Goal: Contribute content: Contribute content

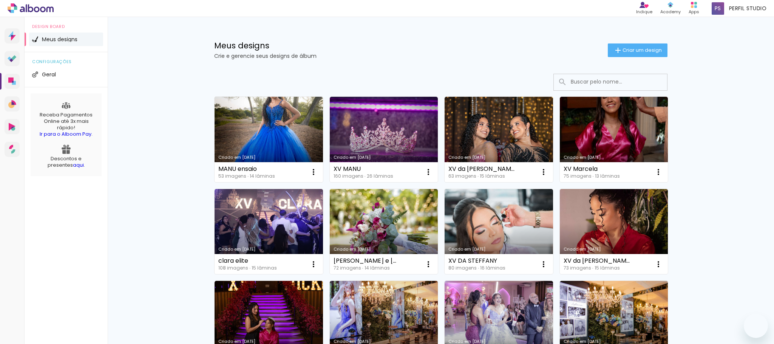
click at [608, 128] on link "Criado em [DATE]" at bounding box center [614, 139] width 108 height 85
click at [637, 48] on span "Criar um design" at bounding box center [641, 50] width 39 height 5
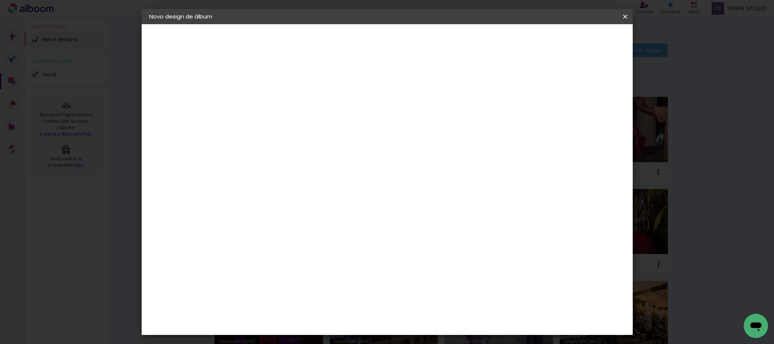
click at [273, 105] on input at bounding box center [273, 102] width 0 height 12
type input "XV da [PERSON_NAME]"
type paper-input "XV da [PERSON_NAME]"
click at [350, 35] on paper-button "Avançar" at bounding box center [331, 40] width 37 height 13
click at [414, 108] on paper-item "Tamanho Livre" at bounding box center [377, 114] width 72 height 17
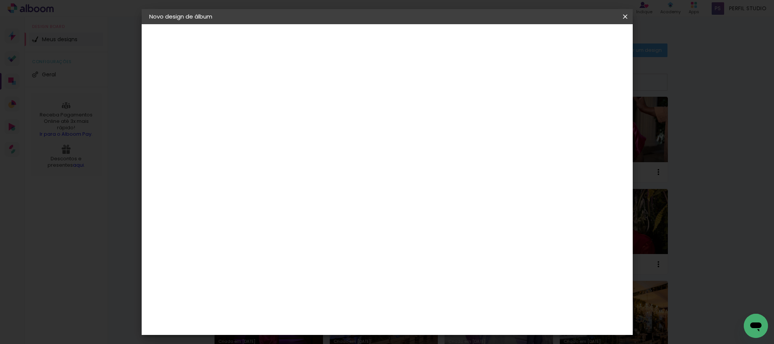
click at [0, 0] on slot "Avançar" at bounding box center [0, 0] width 0 height 0
drag, startPoint x: 253, startPoint y: 213, endPoint x: 246, endPoint y: 213, distance: 6.8
click at [246, 213] on input "30" at bounding box center [249, 213] width 20 height 11
type input "25"
type paper-input "25"
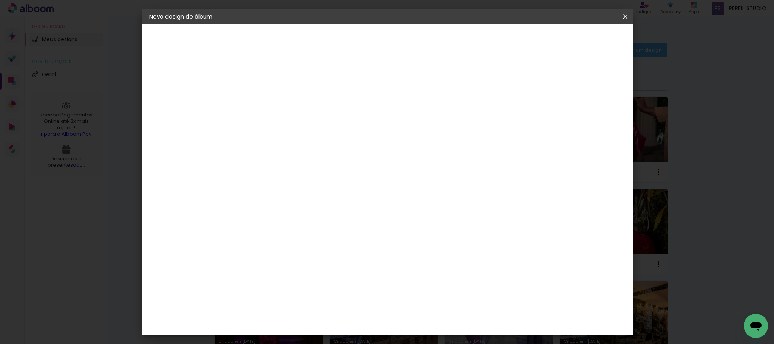
click at [434, 290] on input "60" at bounding box center [428, 288] width 20 height 11
type input "50"
type paper-input "50"
click at [575, 39] on span "Iniciar design" at bounding box center [557, 39] width 34 height 5
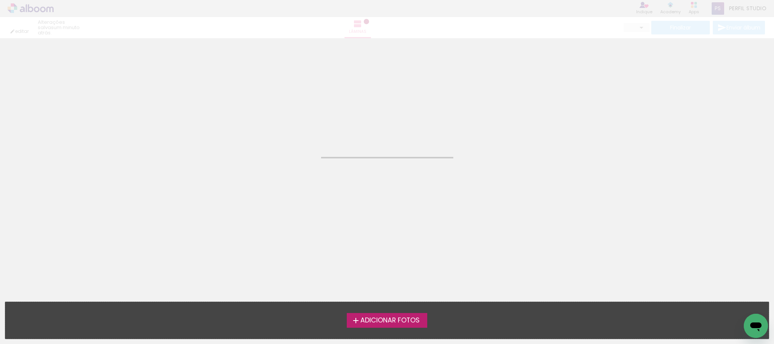
click at [393, 317] on span "Adicionar Fotos" at bounding box center [389, 320] width 59 height 7
click at [0, 0] on input "file" at bounding box center [0, 0] width 0 height 0
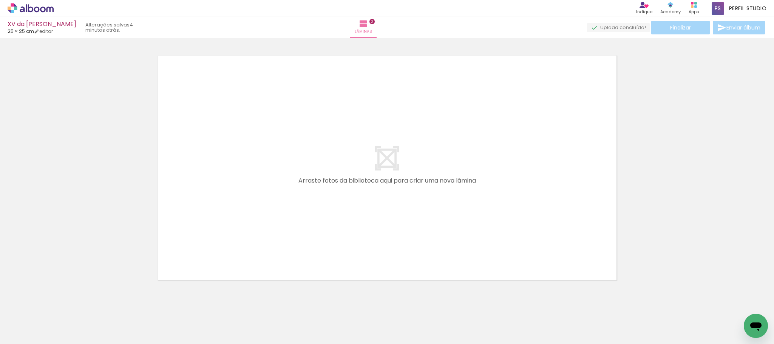
click at [27, 337] on span "Adicionar Fotos" at bounding box center [26, 333] width 23 height 8
click at [0, 0] on input "file" at bounding box center [0, 0] width 0 height 0
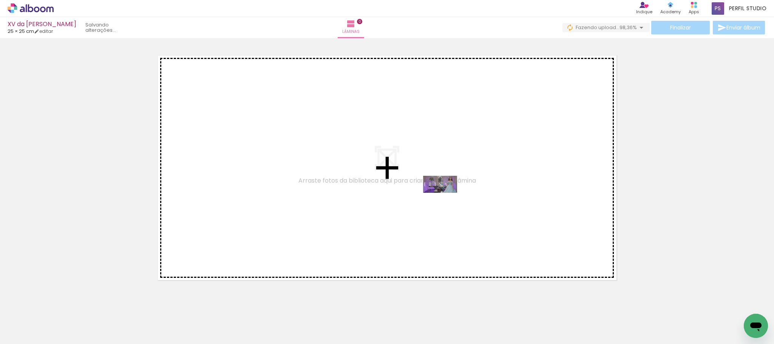
drag, startPoint x: 741, startPoint y: 315, endPoint x: 434, endPoint y: 194, distance: 330.0
click at [434, 194] on quentale-workspace at bounding box center [387, 172] width 774 height 344
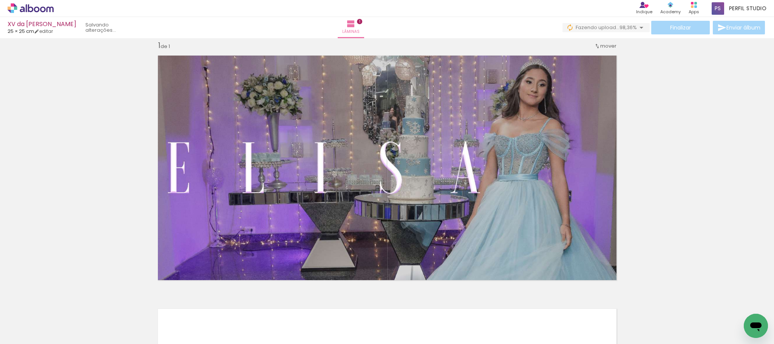
scroll to position [0, 0]
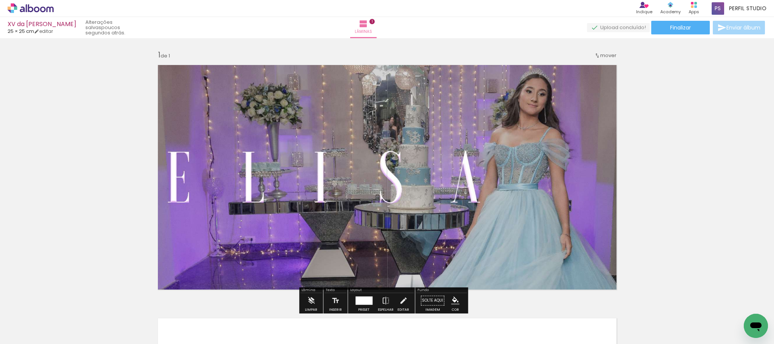
click at [24, 334] on span "Adicionar Fotos" at bounding box center [26, 333] width 23 height 8
click at [0, 0] on input "file" at bounding box center [0, 0] width 0 height 0
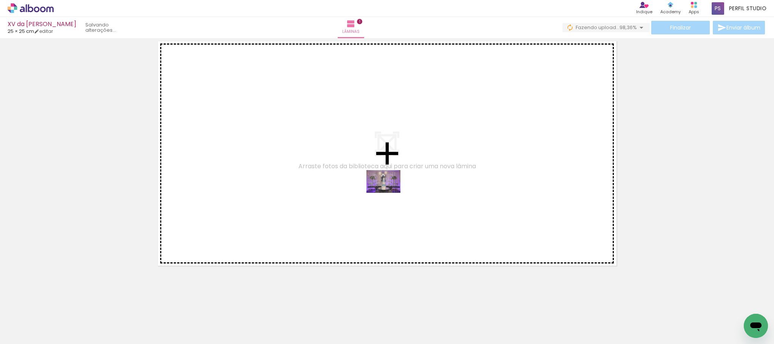
drag, startPoint x: 177, startPoint y: 278, endPoint x: 389, endPoint y: 193, distance: 228.6
click at [389, 193] on quentale-workspace at bounding box center [387, 172] width 774 height 344
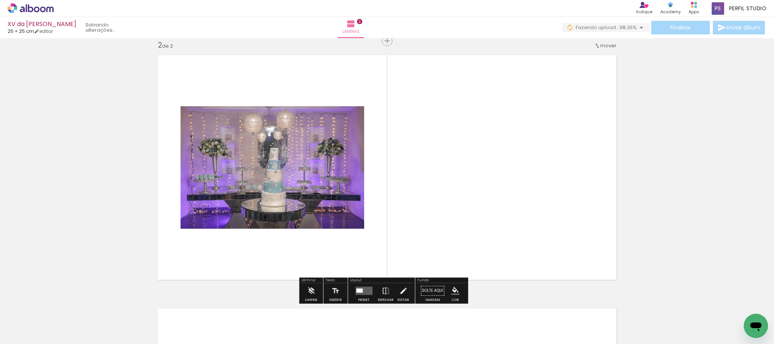
scroll to position [0, 338]
click at [364, 290] on quentale-layouter at bounding box center [363, 290] width 17 height 8
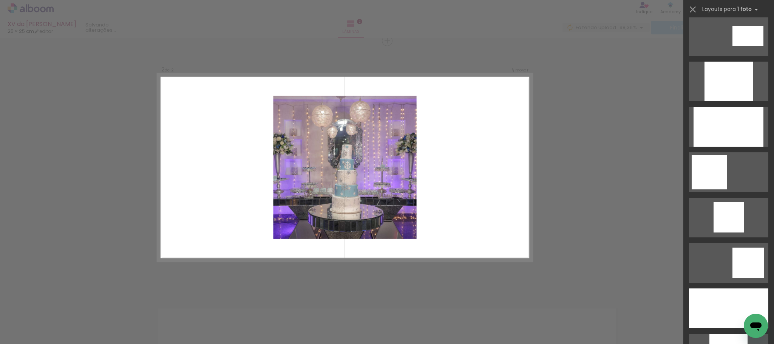
scroll to position [453, 0]
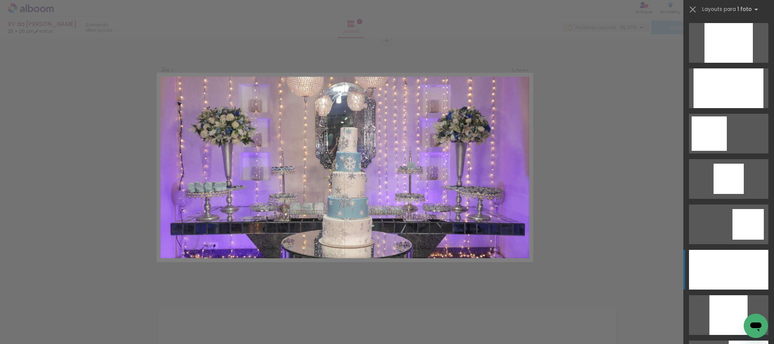
click at [740, 63] on div at bounding box center [728, 43] width 48 height 40
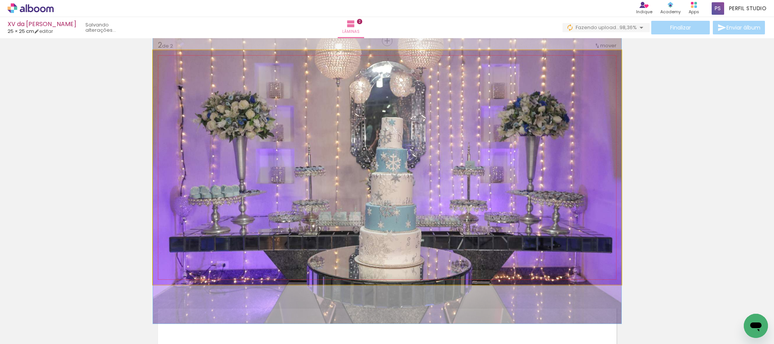
click at [404, 182] on quentale-photo at bounding box center [387, 167] width 468 height 234
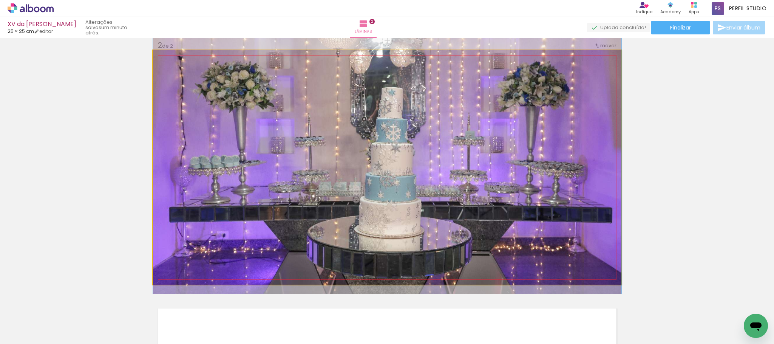
drag, startPoint x: 404, startPoint y: 182, endPoint x: 393, endPoint y: 152, distance: 31.8
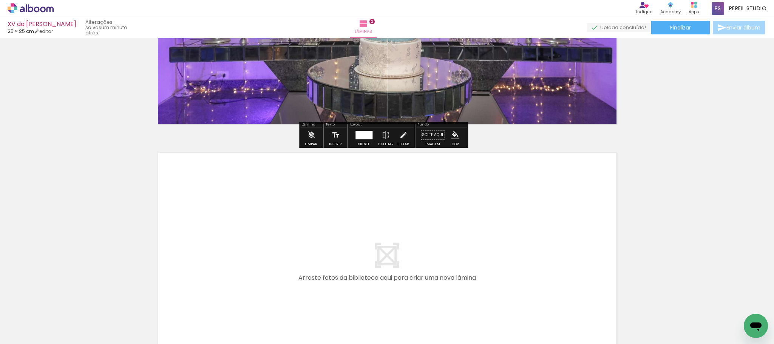
scroll to position [433, 0]
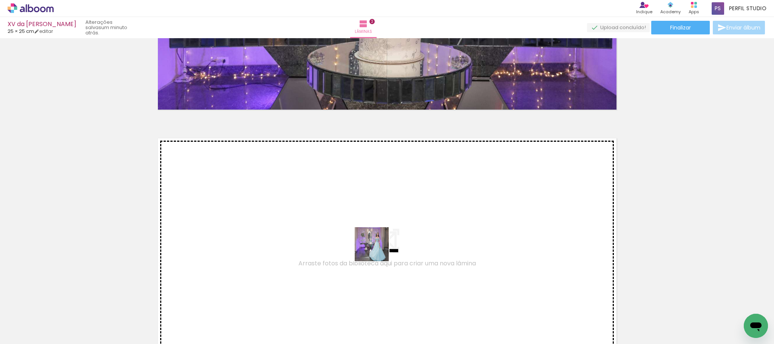
drag, startPoint x: 373, startPoint y: 318, endPoint x: 377, endPoint y: 230, distance: 88.4
click at [377, 230] on quentale-workspace at bounding box center [387, 172] width 774 height 344
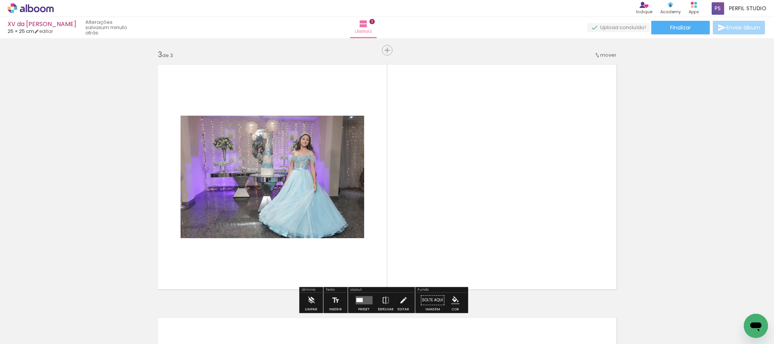
scroll to position [515, 0]
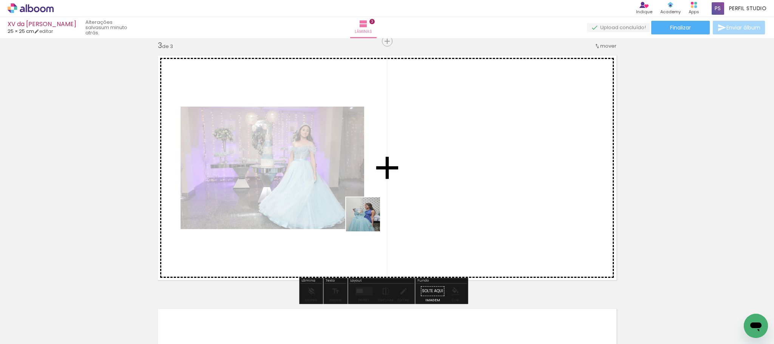
drag, startPoint x: 337, startPoint y: 322, endPoint x: 369, endPoint y: 213, distance: 113.3
click at [369, 213] on quentale-workspace at bounding box center [387, 172] width 774 height 344
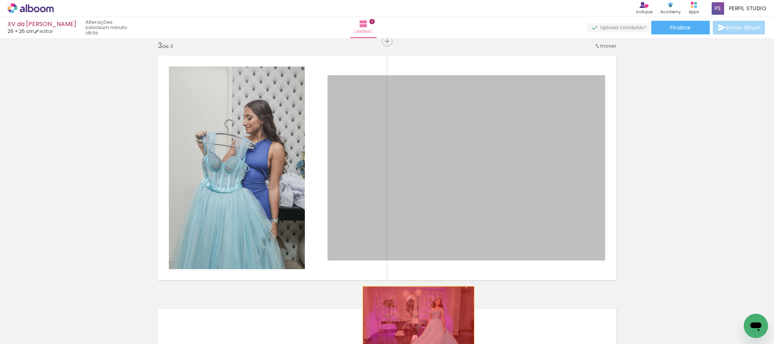
drag, startPoint x: 481, startPoint y: 156, endPoint x: 414, endPoint y: 323, distance: 180.5
click at [414, 323] on quentale-workspace at bounding box center [387, 172] width 774 height 344
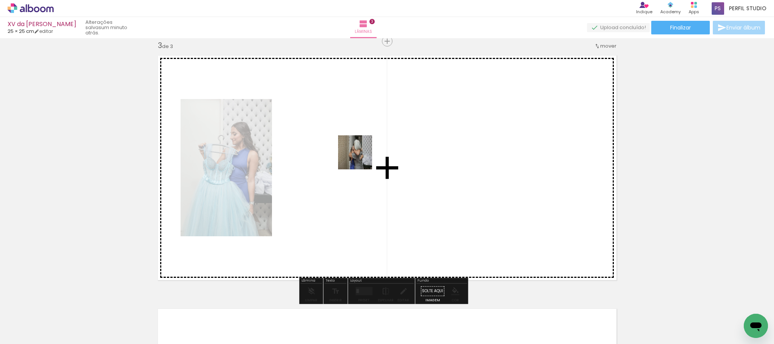
drag, startPoint x: 261, startPoint y: 275, endPoint x: 362, endPoint y: 154, distance: 158.1
click at [362, 154] on quentale-workspace at bounding box center [387, 172] width 774 height 344
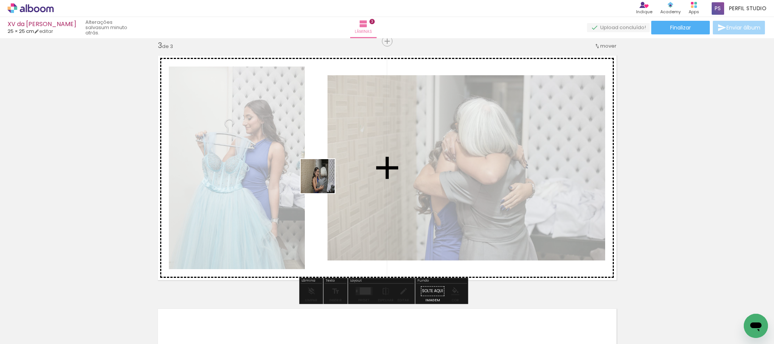
drag, startPoint x: 268, startPoint y: 287, endPoint x: 327, endPoint y: 284, distance: 59.7
click at [324, 179] on quentale-workspace at bounding box center [387, 172] width 774 height 344
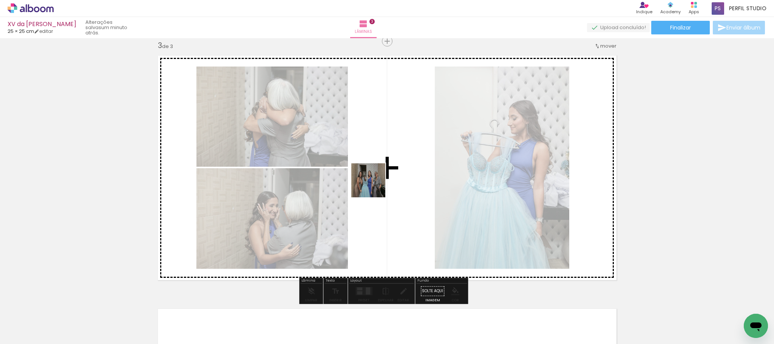
drag, startPoint x: 289, startPoint y: 316, endPoint x: 374, endPoint y: 184, distance: 157.3
click at [374, 184] on quentale-workspace at bounding box center [387, 172] width 774 height 344
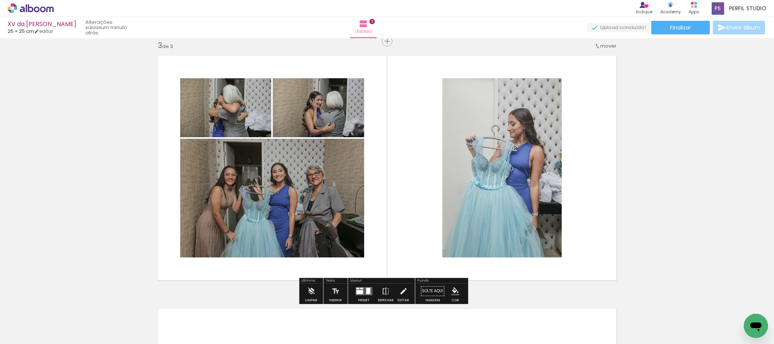
click at [353, 287] on div at bounding box center [363, 290] width 20 height 15
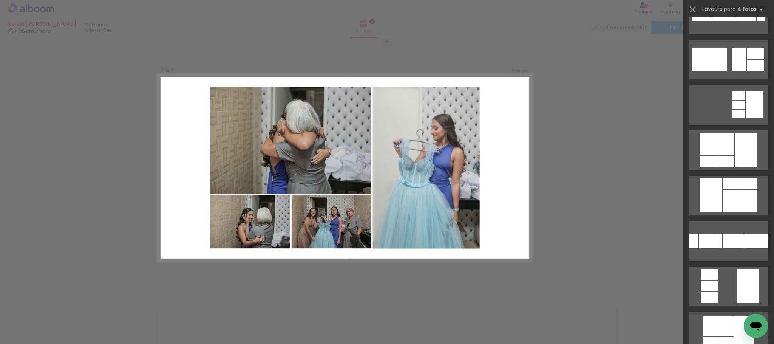
scroll to position [0, 0]
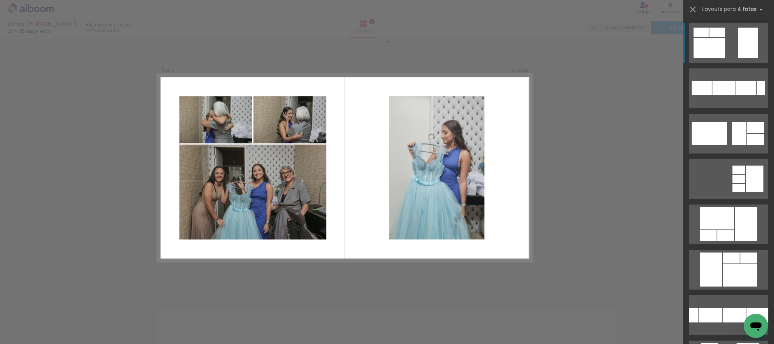
click at [756, 81] on div at bounding box center [760, 88] width 9 height 14
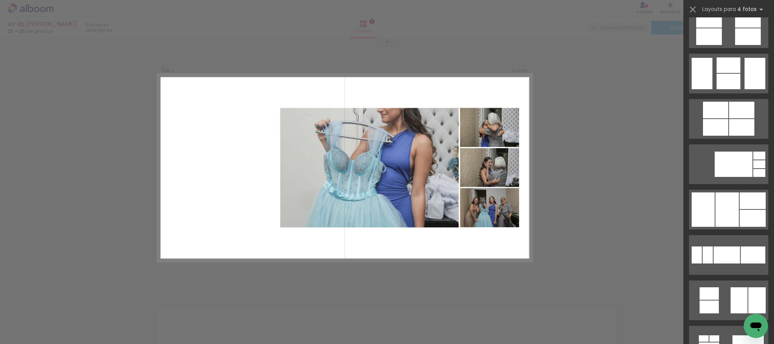
scroll to position [5834, 0]
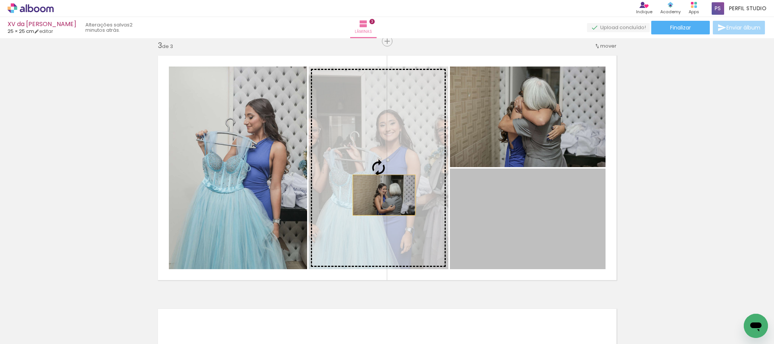
drag, startPoint x: 551, startPoint y: 234, endPoint x: 379, endPoint y: 195, distance: 175.8
click at [0, 0] on slot at bounding box center [0, 0] width 0 height 0
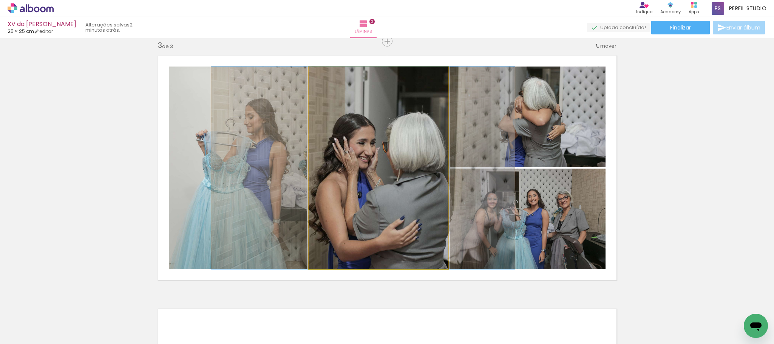
drag, startPoint x: 399, startPoint y: 163, endPoint x: 383, endPoint y: 155, distance: 17.6
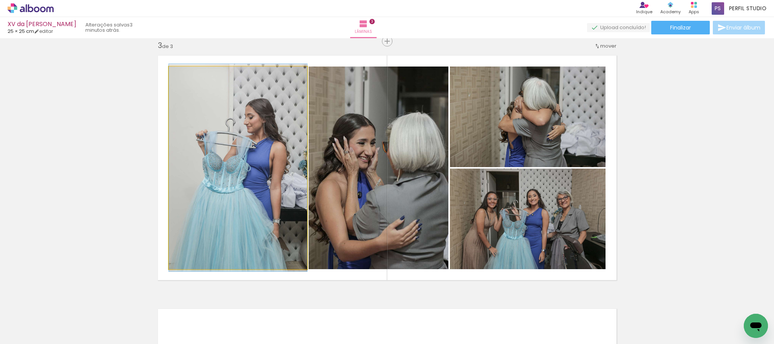
click at [202, 93] on quentale-photo at bounding box center [238, 167] width 138 height 202
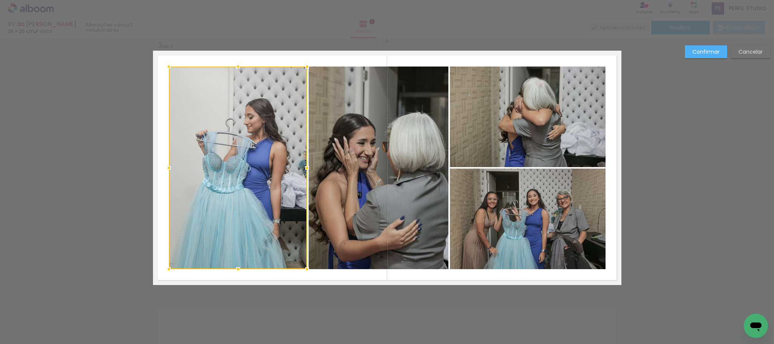
click at [705, 46] on paper-button "Confirmar" at bounding box center [706, 51] width 42 height 13
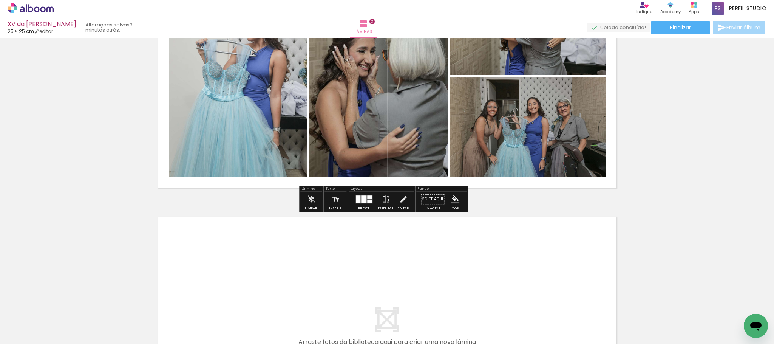
scroll to position [629, 0]
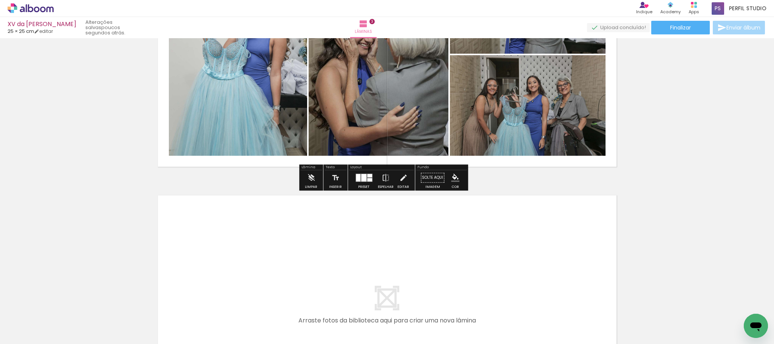
click at [454, 178] on iron-icon "color picker" at bounding box center [455, 177] width 8 height 8
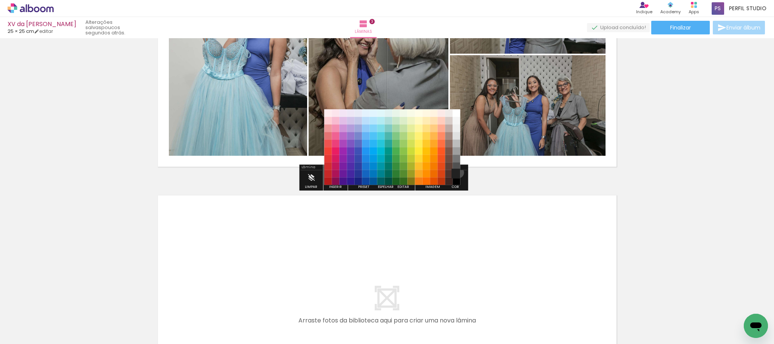
click at [456, 173] on paper-item "#212121" at bounding box center [456, 174] width 8 height 8
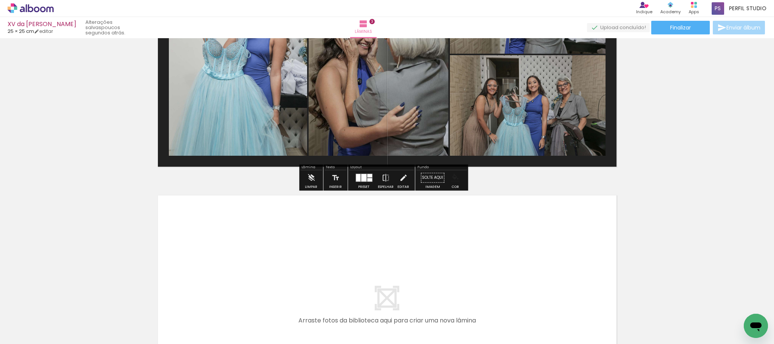
click at [453, 178] on iron-icon "color picker" at bounding box center [455, 177] width 8 height 8
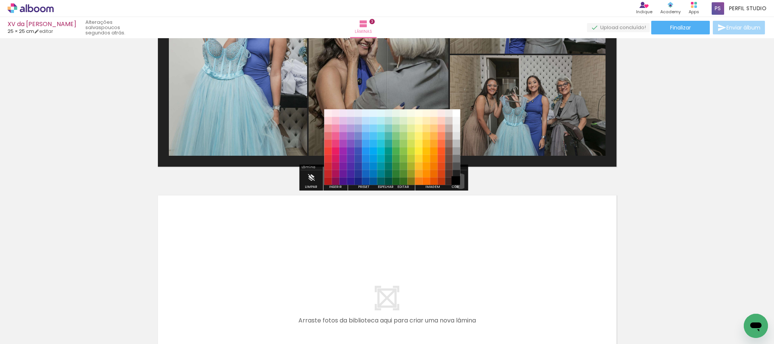
click at [458, 181] on paper-item "#000000" at bounding box center [456, 181] width 8 height 8
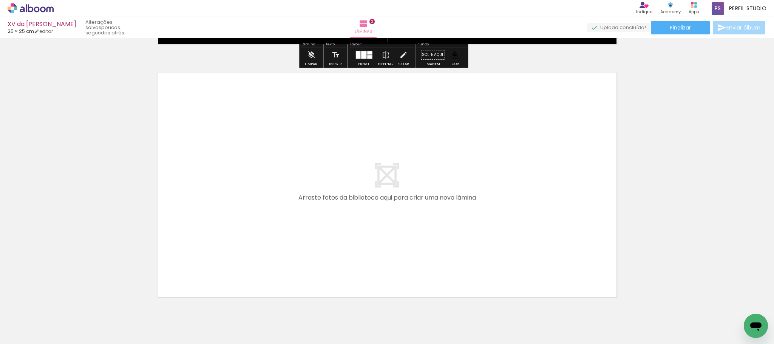
scroll to position [783, 0]
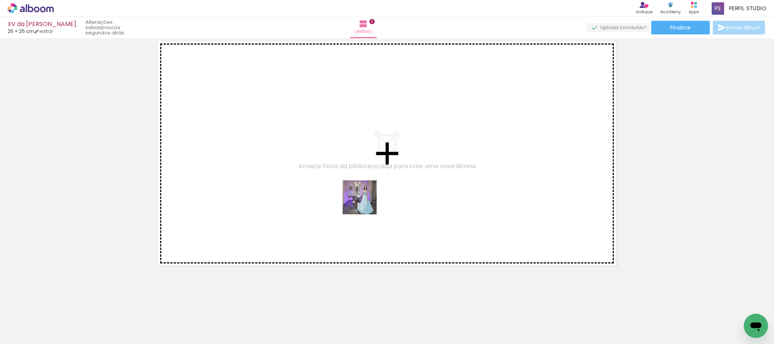
drag, startPoint x: 372, startPoint y: 243, endPoint x: 416, endPoint y: 273, distance: 53.8
click at [361, 187] on quentale-workspace at bounding box center [387, 172] width 774 height 344
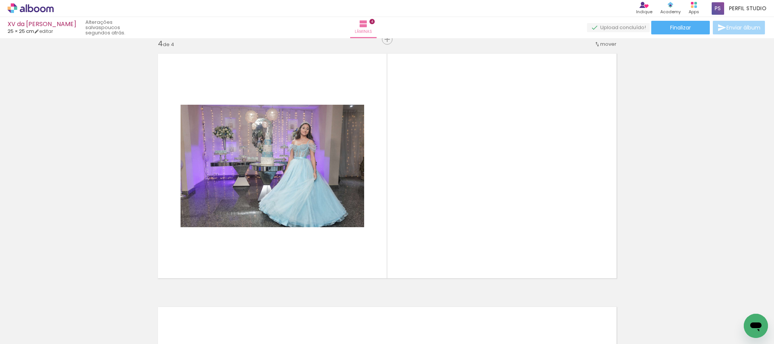
scroll to position [768, 0]
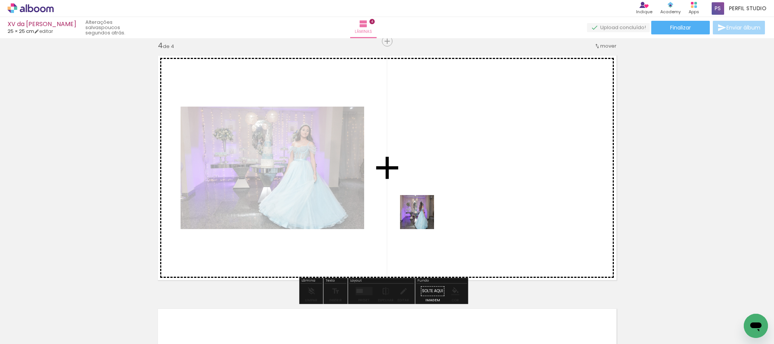
drag, startPoint x: 423, startPoint y: 253, endPoint x: 423, endPoint y: 217, distance: 36.2
click at [423, 217] on quentale-workspace at bounding box center [387, 172] width 774 height 344
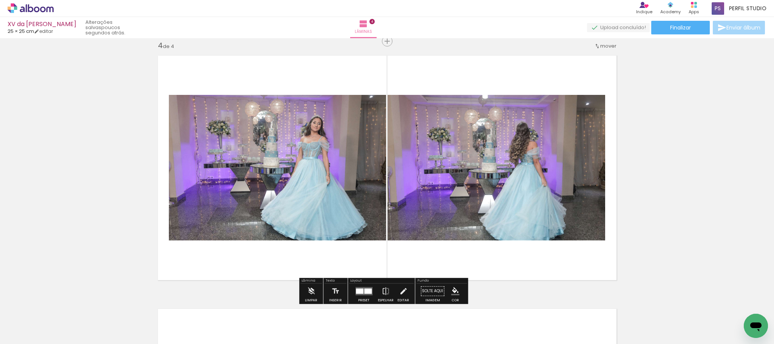
scroll to position [825, 0]
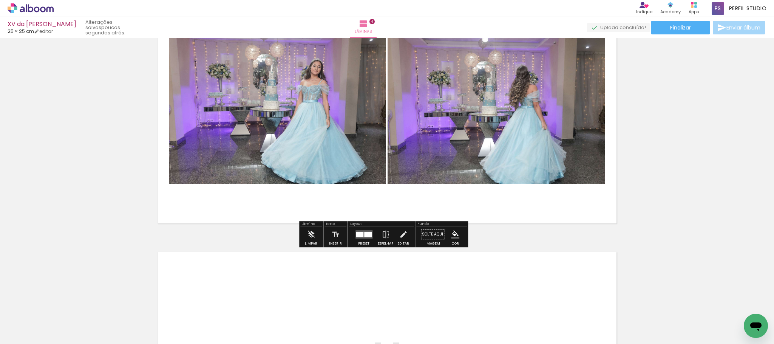
click at [358, 227] on div at bounding box center [363, 234] width 20 height 15
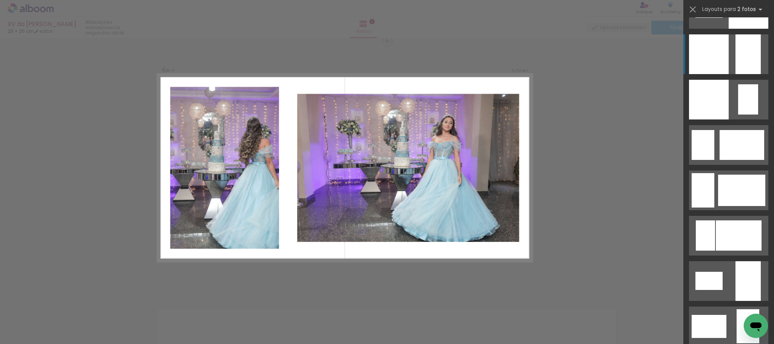
scroll to position [1133, 0]
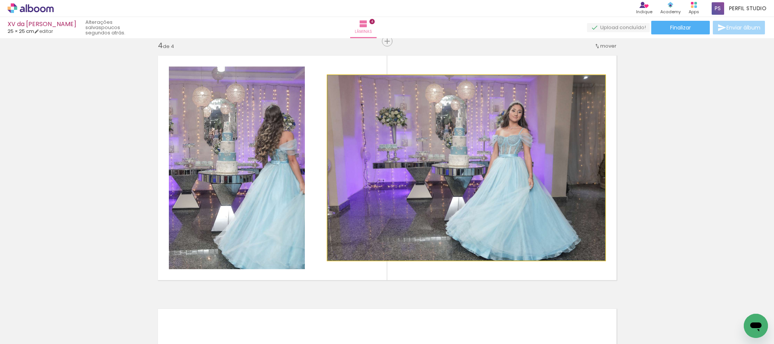
click at [457, 139] on quentale-photo at bounding box center [466, 167] width 278 height 185
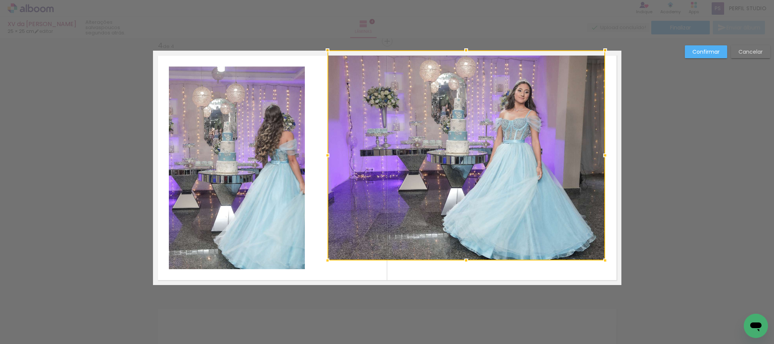
drag, startPoint x: 464, startPoint y: 75, endPoint x: 464, endPoint y: 52, distance: 22.7
click at [464, 52] on div at bounding box center [465, 50] width 15 height 15
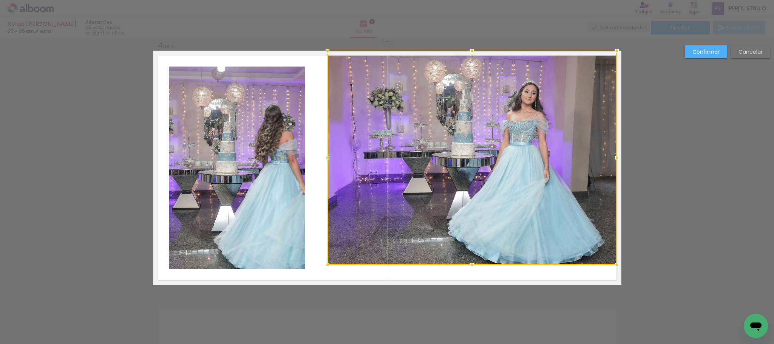
drag, startPoint x: 606, startPoint y: 156, endPoint x: 619, endPoint y: 155, distance: 12.8
click at [619, 155] on div at bounding box center [616, 157] width 15 height 15
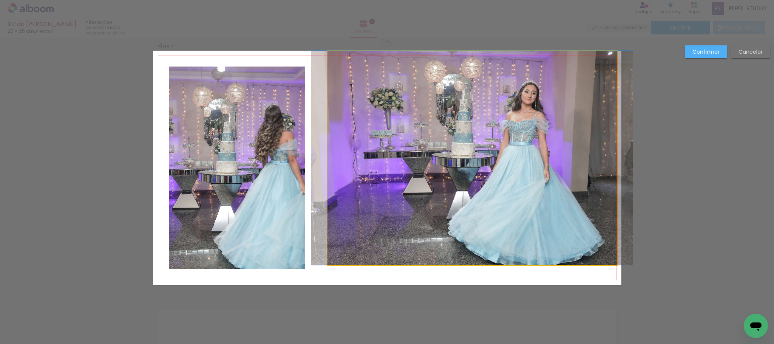
click at [472, 259] on quentale-photo at bounding box center [471, 158] width 289 height 214
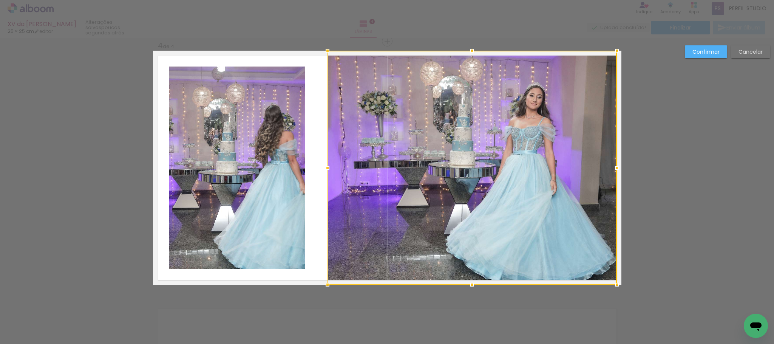
drag, startPoint x: 467, startPoint y: 265, endPoint x: 470, endPoint y: 281, distance: 16.2
click at [470, 281] on div at bounding box center [471, 284] width 15 height 15
click at [501, 179] on div at bounding box center [471, 168] width 289 height 234
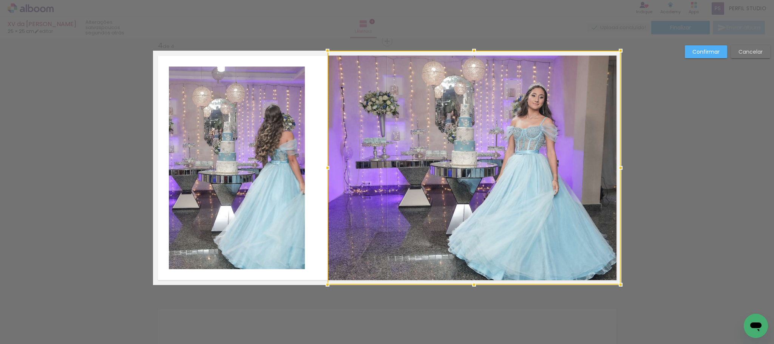
click at [615, 169] on div at bounding box center [620, 167] width 15 height 15
click at [250, 154] on quentale-photo at bounding box center [237, 167] width 136 height 202
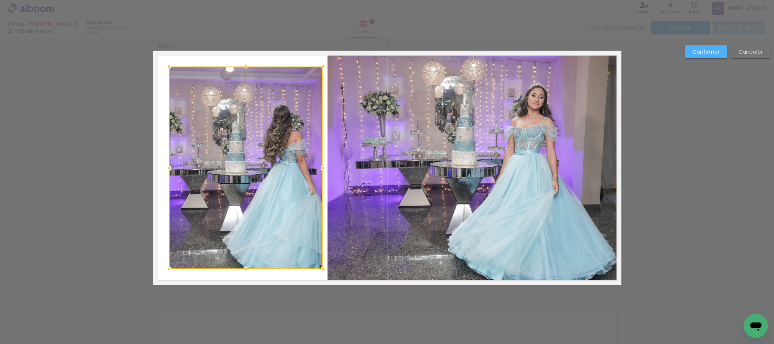
drag, startPoint x: 302, startPoint y: 167, endPoint x: 321, endPoint y: 167, distance: 18.5
click at [321, 167] on div at bounding box center [322, 167] width 15 height 15
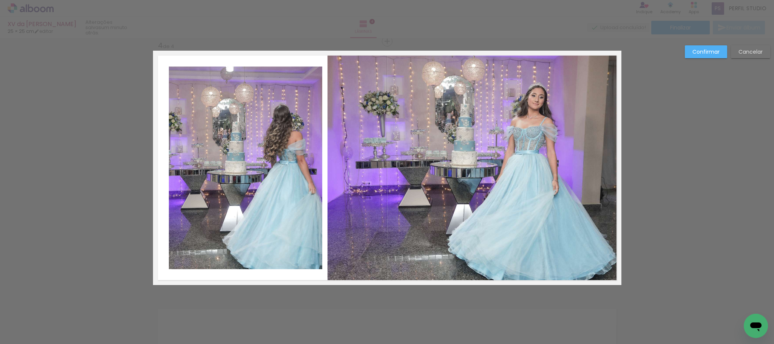
click at [181, 154] on quentale-photo at bounding box center [246, 167] width 154 height 202
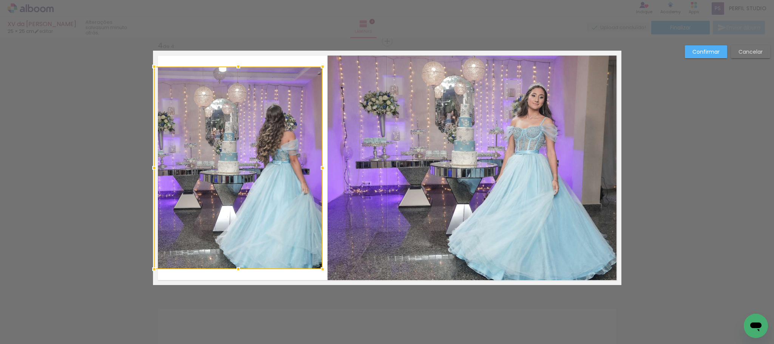
drag, startPoint x: 163, startPoint y: 165, endPoint x: 151, endPoint y: 165, distance: 12.1
click at [151, 165] on div at bounding box center [153, 167] width 15 height 15
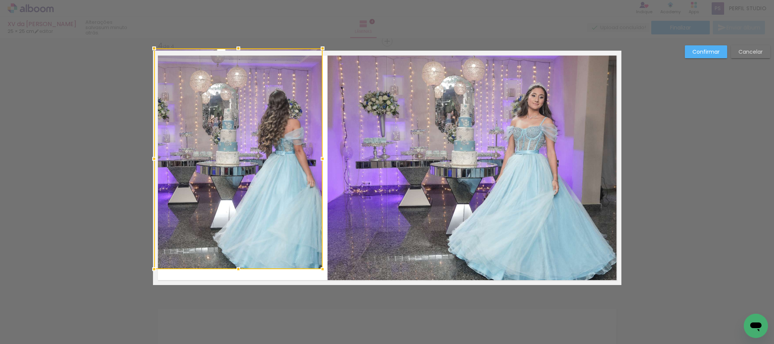
drag, startPoint x: 234, startPoint y: 68, endPoint x: 237, endPoint y: 55, distance: 13.8
click at [237, 55] on div at bounding box center [238, 48] width 15 height 15
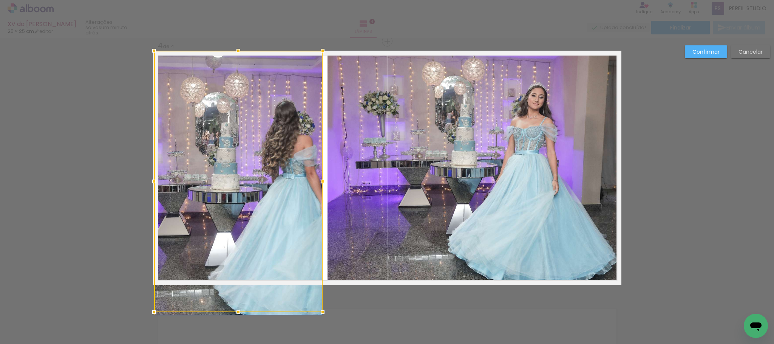
drag, startPoint x: 234, startPoint y: 271, endPoint x: 236, endPoint y: 265, distance: 5.9
click at [236, 265] on div at bounding box center [238, 181] width 168 height 261
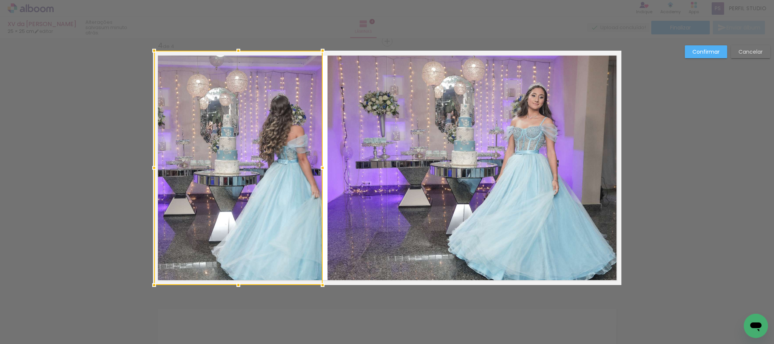
click at [276, 158] on div at bounding box center [238, 168] width 168 height 234
click at [0, 0] on slot "Confirmar" at bounding box center [0, 0] width 0 height 0
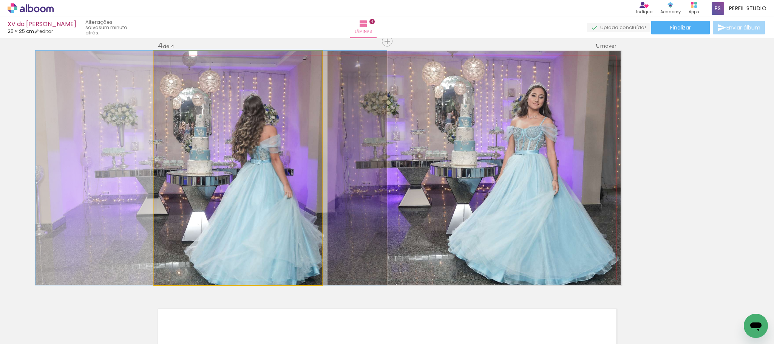
drag, startPoint x: 287, startPoint y: 186, endPoint x: 260, endPoint y: 180, distance: 27.7
click at [301, 152] on quentale-photo at bounding box center [238, 168] width 168 height 234
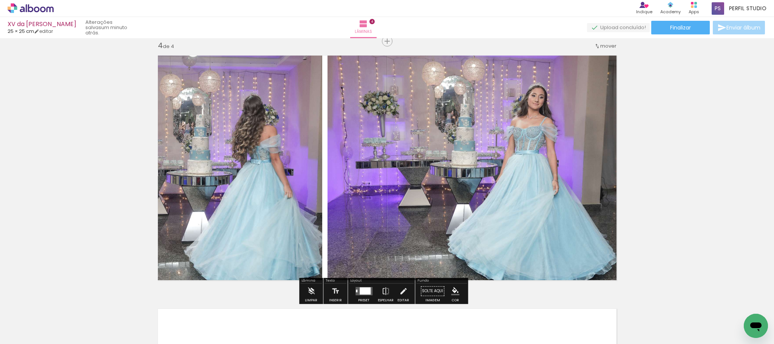
click at [311, 168] on quentale-photo at bounding box center [238, 168] width 168 height 234
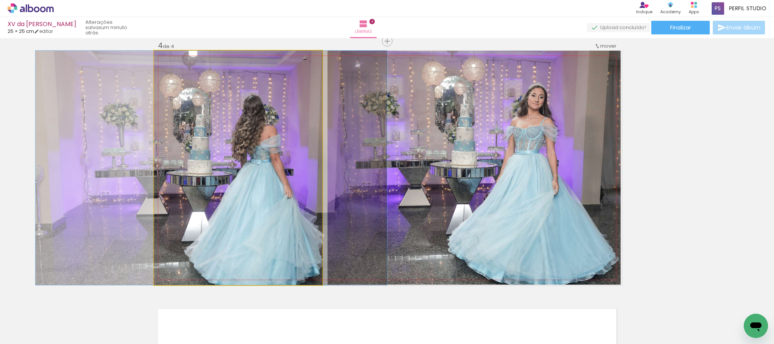
click at [311, 168] on quentale-photo at bounding box center [238, 168] width 168 height 234
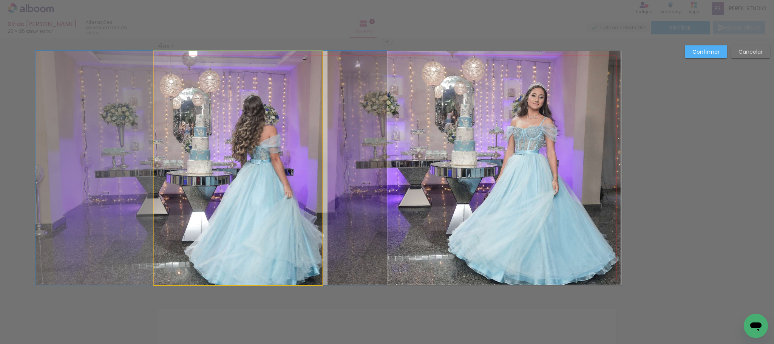
click at [304, 157] on quentale-photo at bounding box center [238, 168] width 168 height 234
click at [304, 157] on div at bounding box center [238, 168] width 168 height 234
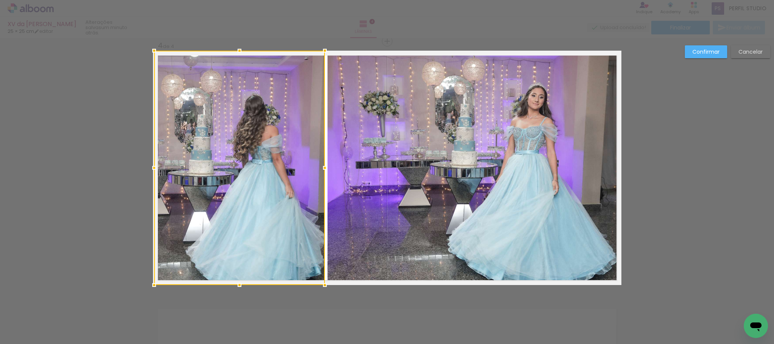
click at [321, 169] on div at bounding box center [324, 167] width 15 height 15
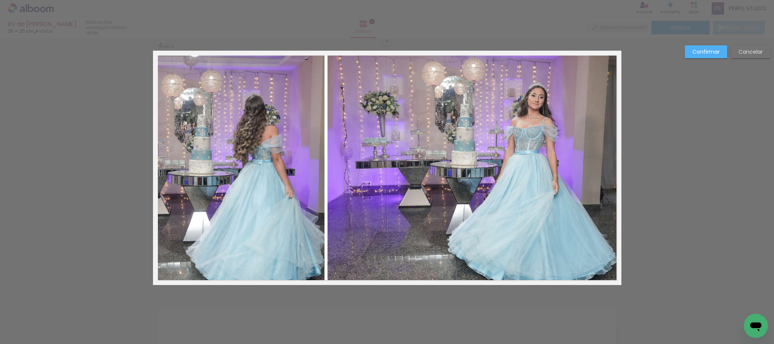
click at [0, 0] on slot "Confirmar" at bounding box center [0, 0] width 0 height 0
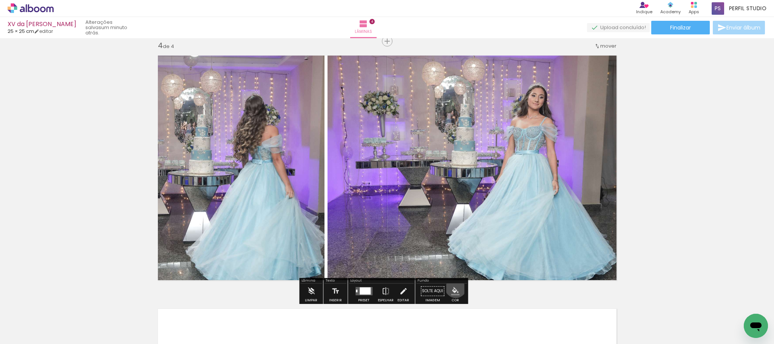
click at [453, 287] on iron-icon "color picker" at bounding box center [455, 291] width 8 height 8
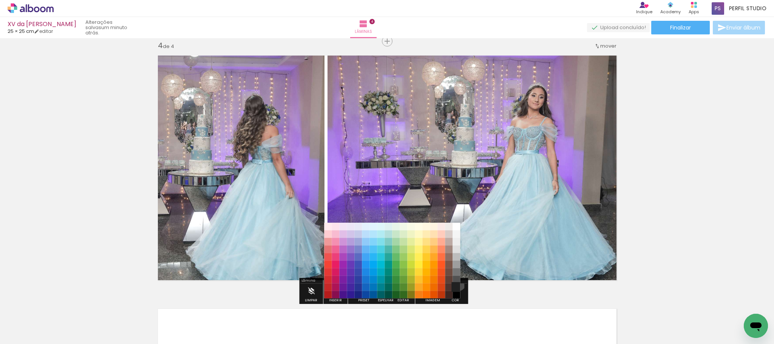
click at [456, 283] on paper-item "#212121" at bounding box center [456, 287] width 8 height 8
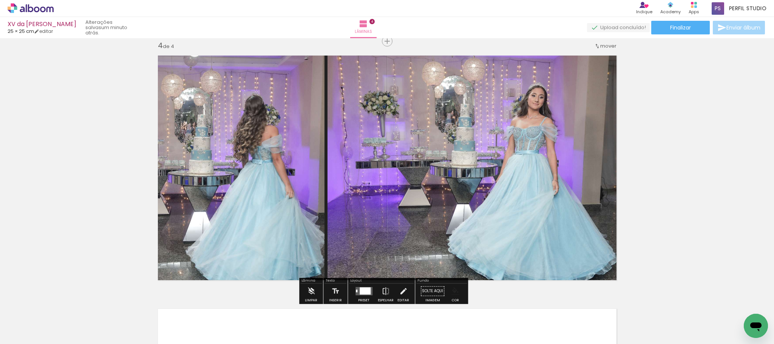
click at [451, 287] on iron-icon "color picker" at bounding box center [455, 291] width 8 height 8
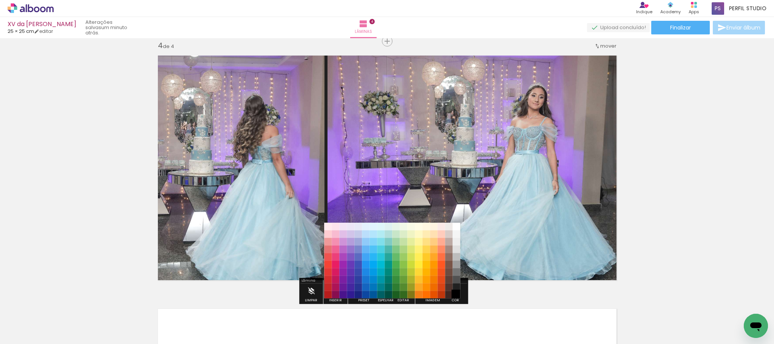
click at [455, 293] on paper-item "#000000" at bounding box center [456, 295] width 8 height 8
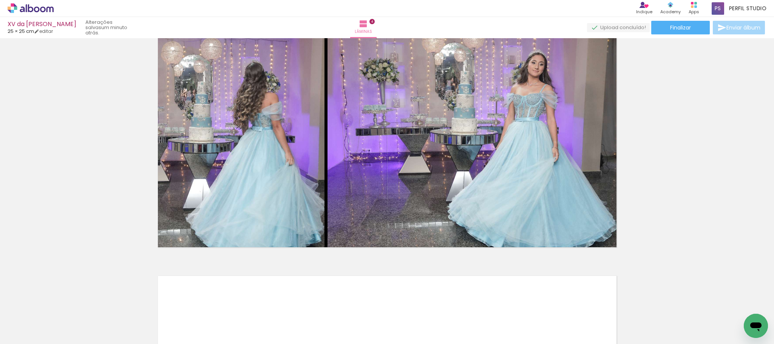
scroll to position [768, 0]
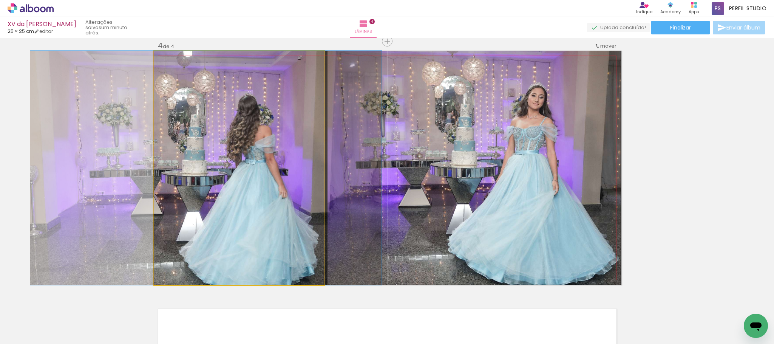
drag, startPoint x: 265, startPoint y: 157, endPoint x: 258, endPoint y: 146, distance: 12.3
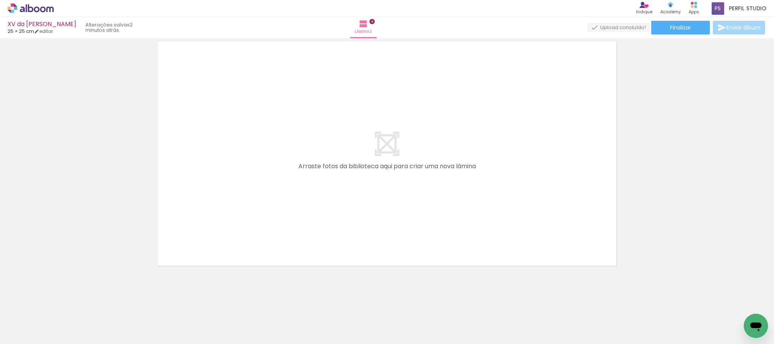
scroll to position [0, 584]
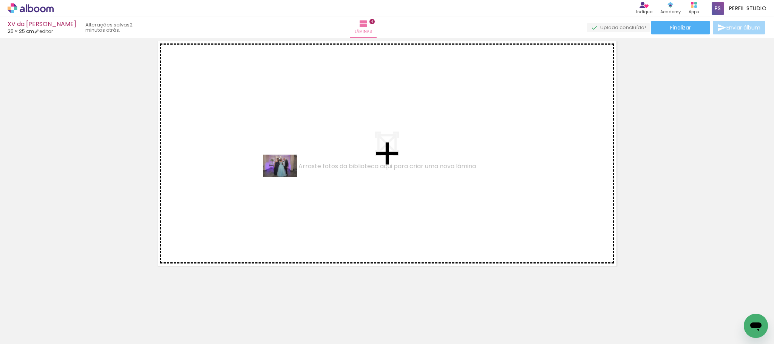
drag, startPoint x: 274, startPoint y: 222, endPoint x: 285, endPoint y: 177, distance: 46.2
click at [285, 177] on quentale-workspace at bounding box center [387, 172] width 774 height 344
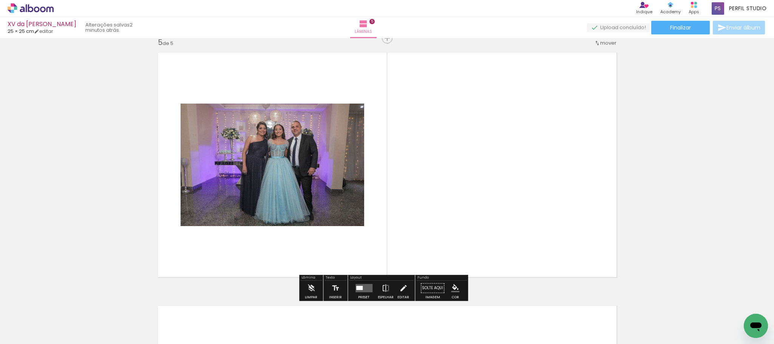
scroll to position [1022, 0]
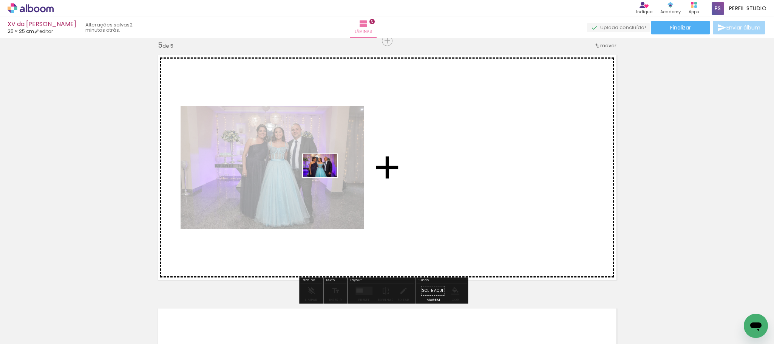
drag, startPoint x: 276, startPoint y: 295, endPoint x: 325, endPoint y: 177, distance: 127.6
click at [325, 177] on quentale-workspace at bounding box center [387, 172] width 774 height 344
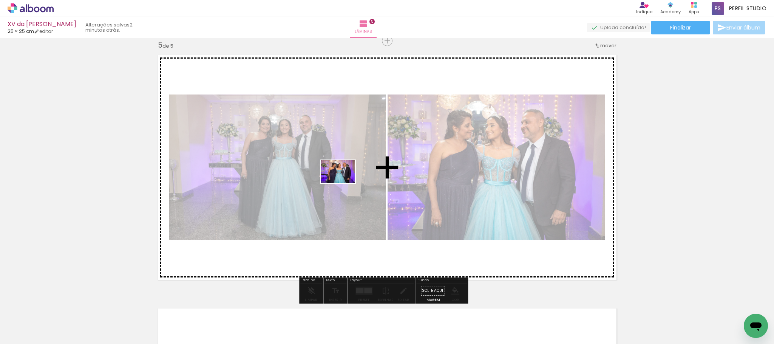
drag, startPoint x: 302, startPoint y: 322, endPoint x: 344, endPoint y: 183, distance: 145.1
click at [344, 183] on quentale-workspace at bounding box center [387, 172] width 774 height 344
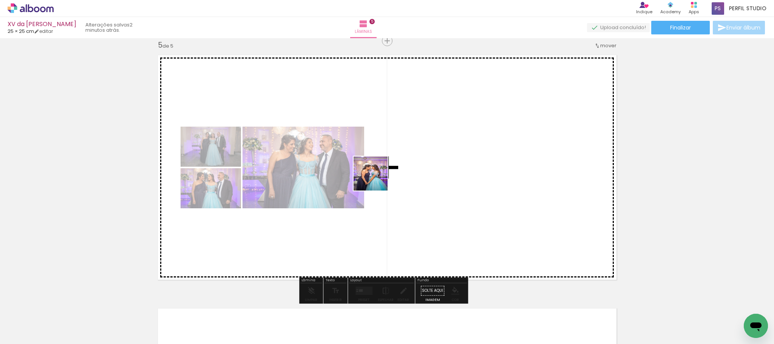
drag, startPoint x: 345, startPoint y: 319, endPoint x: 376, endPoint y: 179, distance: 143.0
click at [376, 179] on quentale-workspace at bounding box center [387, 172] width 774 height 344
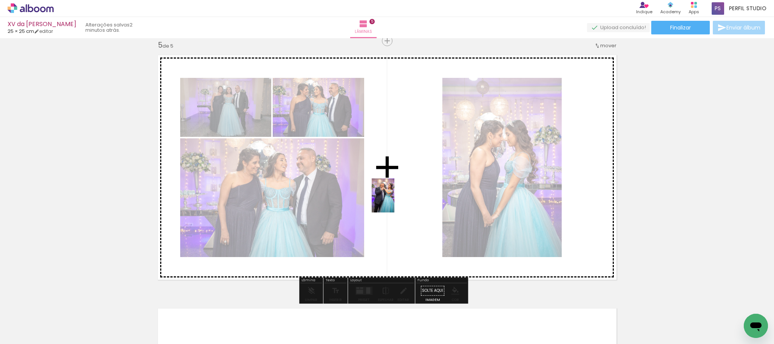
drag, startPoint x: 381, startPoint y: 316, endPoint x: 394, endPoint y: 201, distance: 116.3
click at [394, 201] on quentale-workspace at bounding box center [387, 172] width 774 height 344
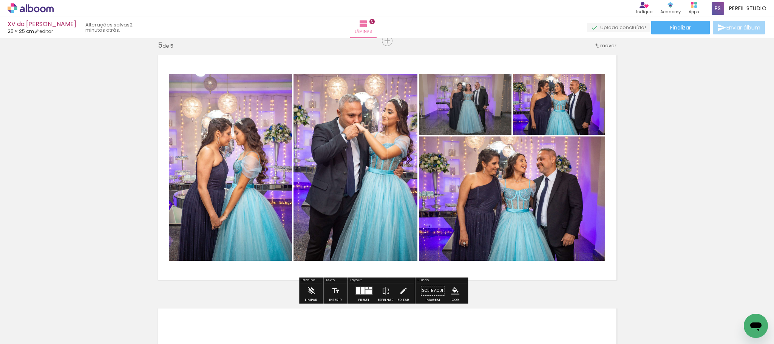
click at [364, 284] on div at bounding box center [363, 290] width 20 height 15
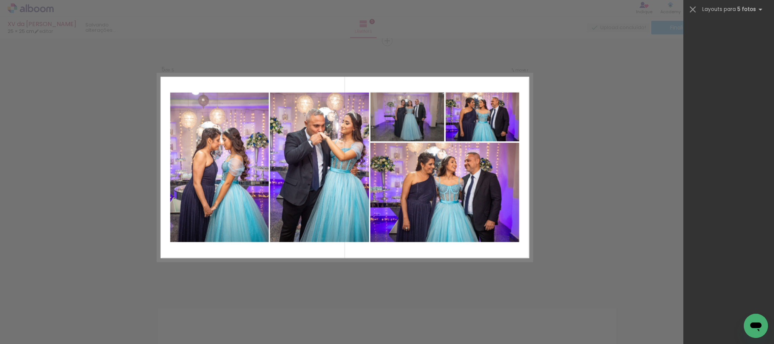
scroll to position [0, 0]
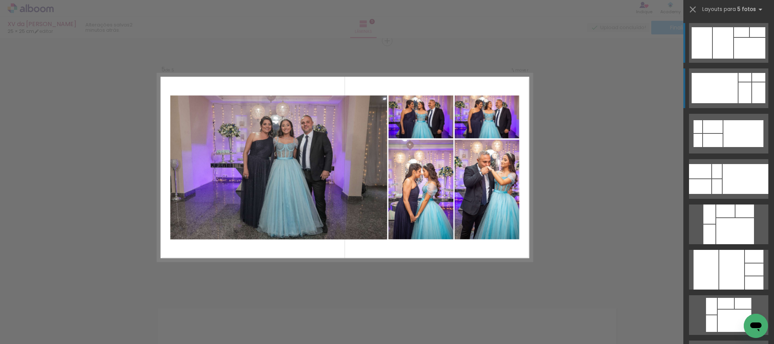
click at [738, 83] on div at bounding box center [744, 92] width 13 height 21
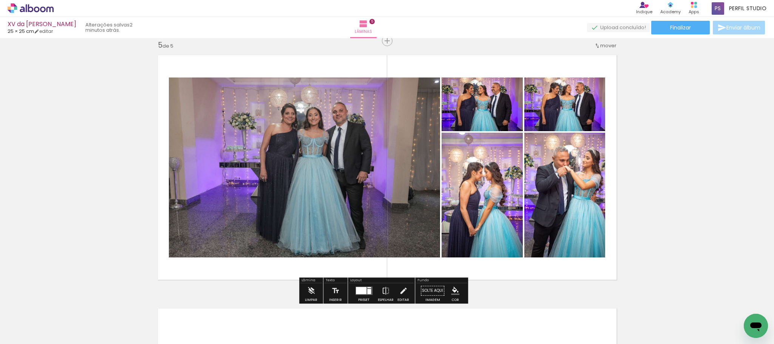
click at [319, 140] on quentale-photo at bounding box center [304, 167] width 271 height 180
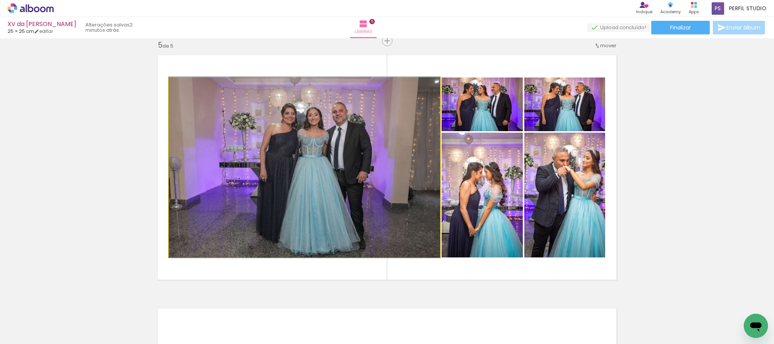
click at [319, 140] on quentale-photo at bounding box center [304, 167] width 271 height 180
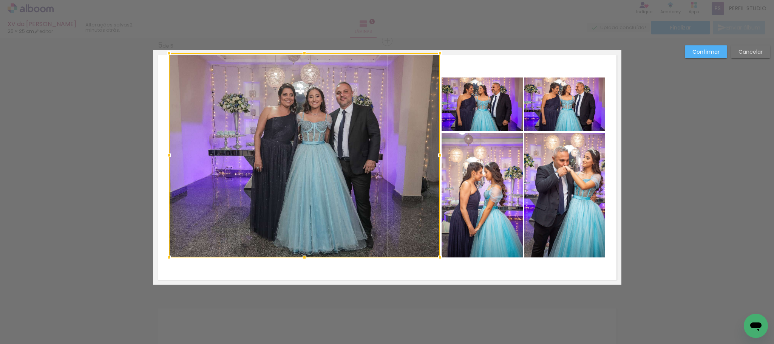
drag, startPoint x: 298, startPoint y: 72, endPoint x: 303, endPoint y: 51, distance: 21.6
click at [303, 51] on div at bounding box center [304, 53] width 15 height 15
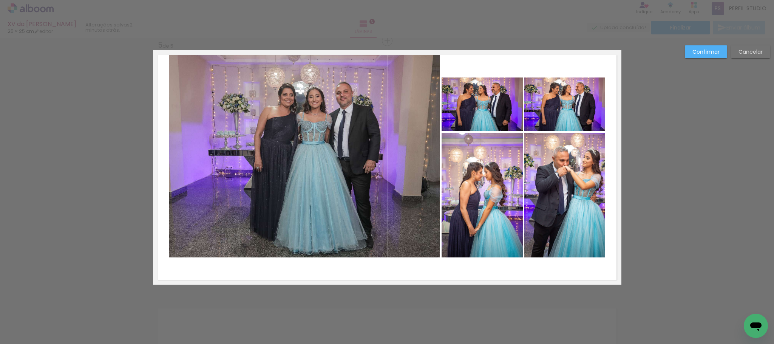
click at [298, 246] on quentale-photo at bounding box center [304, 155] width 271 height 204
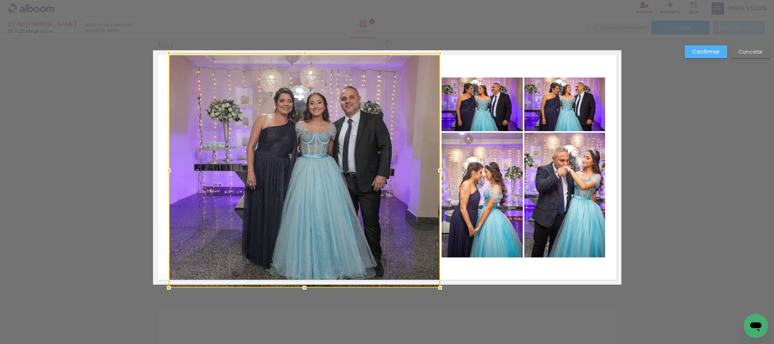
drag, startPoint x: 299, startPoint y: 257, endPoint x: 301, endPoint y: 280, distance: 23.1
click at [301, 280] on div at bounding box center [304, 287] width 15 height 15
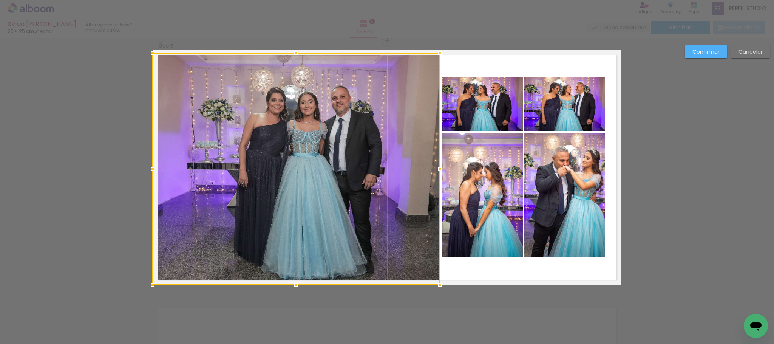
drag, startPoint x: 161, startPoint y: 169, endPoint x: 149, endPoint y: 168, distance: 12.6
click at [149, 168] on div at bounding box center [152, 168] width 15 height 15
click at [0, 0] on slot "Confirmar" at bounding box center [0, 0] width 0 height 0
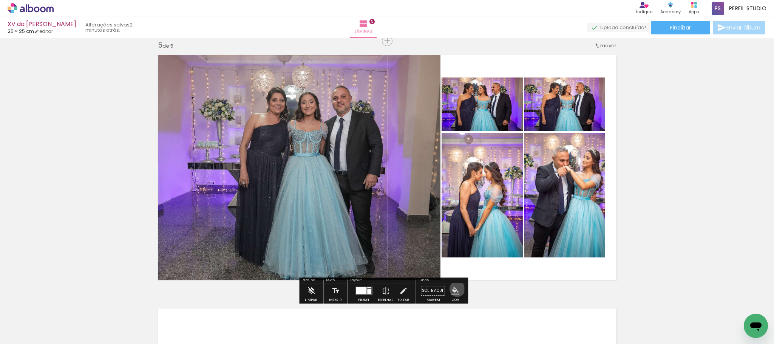
click at [455, 289] on iron-icon "color picker" at bounding box center [455, 290] width 8 height 8
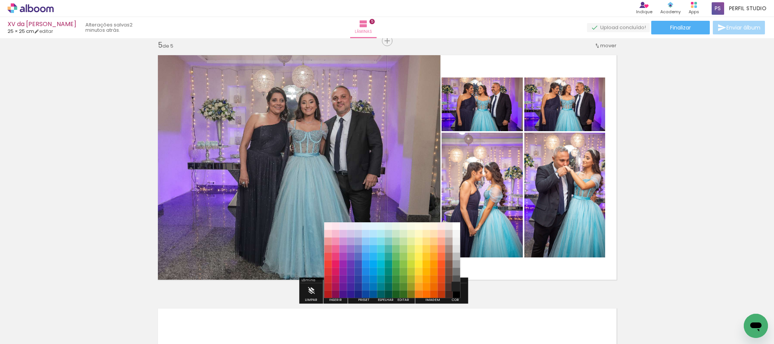
click at [458, 283] on paper-item "#212121" at bounding box center [456, 287] width 8 height 8
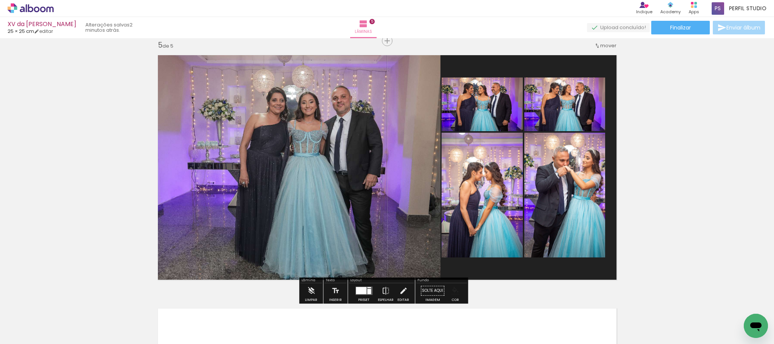
click at [451, 286] on iron-icon "color picker" at bounding box center [455, 290] width 8 height 8
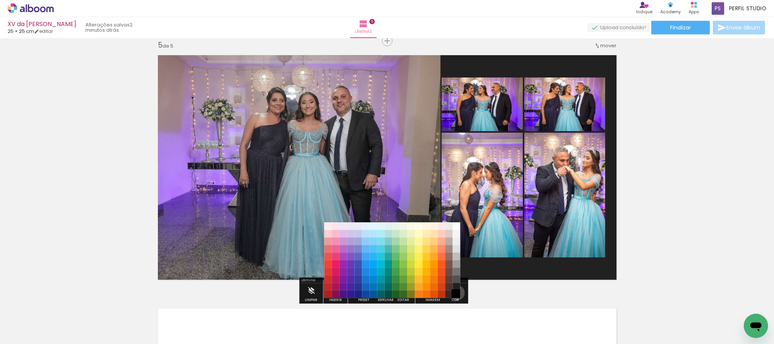
click at [455, 293] on paper-item "#000000" at bounding box center [456, 294] width 8 height 8
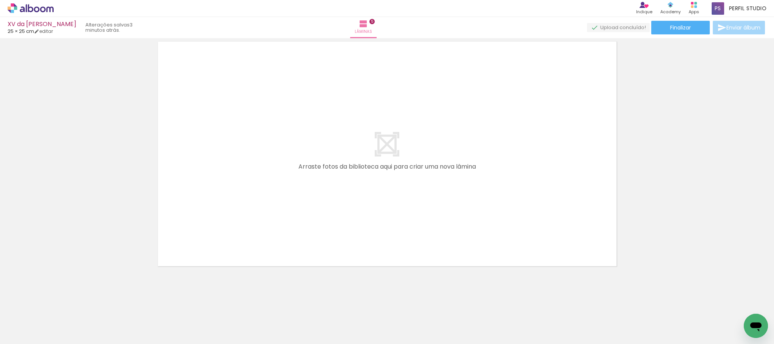
scroll to position [0, 759]
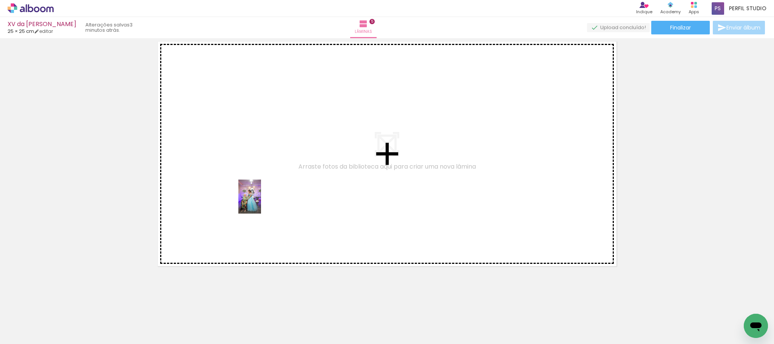
drag, startPoint x: 262, startPoint y: 216, endPoint x: 261, endPoint y: 202, distance: 14.4
click at [261, 202] on quentale-workspace at bounding box center [387, 172] width 774 height 344
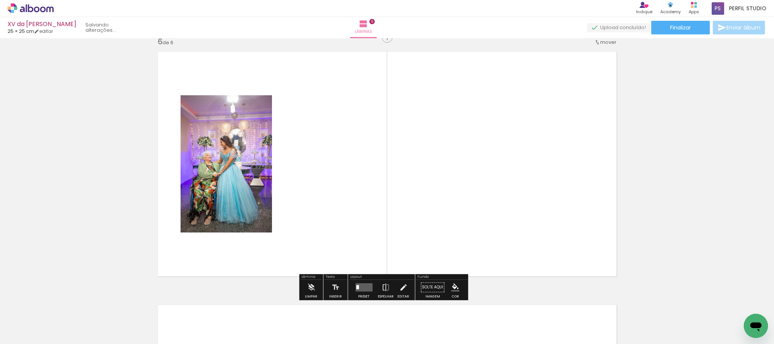
scroll to position [1274, 0]
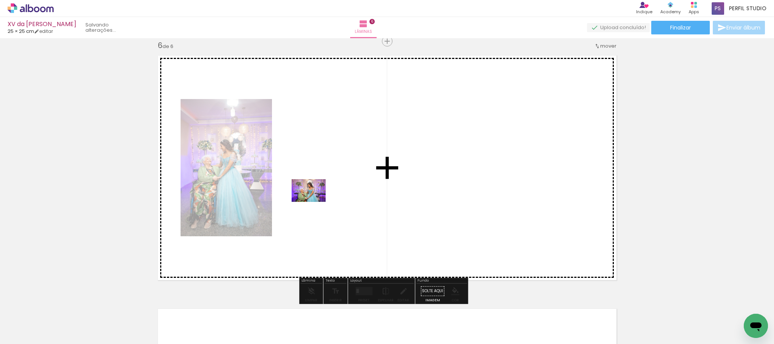
drag, startPoint x: 287, startPoint y: 315, endPoint x: 314, endPoint y: 202, distance: 116.9
click at [314, 202] on quentale-workspace at bounding box center [387, 172] width 774 height 344
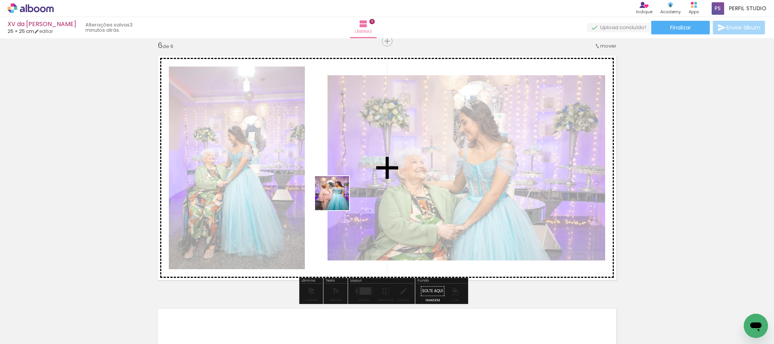
drag, startPoint x: 338, startPoint y: 243, endPoint x: 338, endPoint y: 191, distance: 52.1
click at [338, 191] on quentale-workspace at bounding box center [387, 172] width 774 height 344
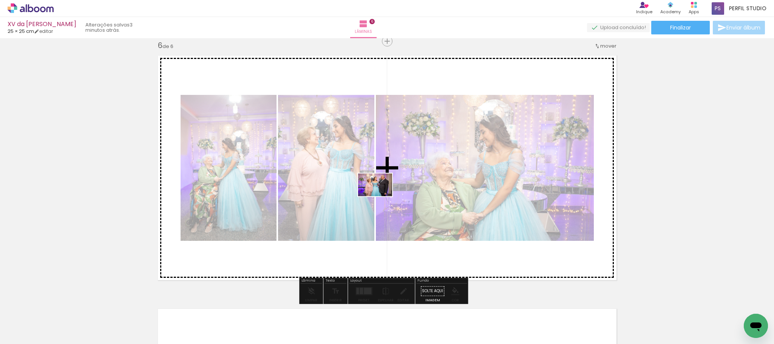
drag, startPoint x: 380, startPoint y: 323, endPoint x: 381, endPoint y: 196, distance: 126.9
click at [381, 196] on quentale-workspace at bounding box center [387, 172] width 774 height 344
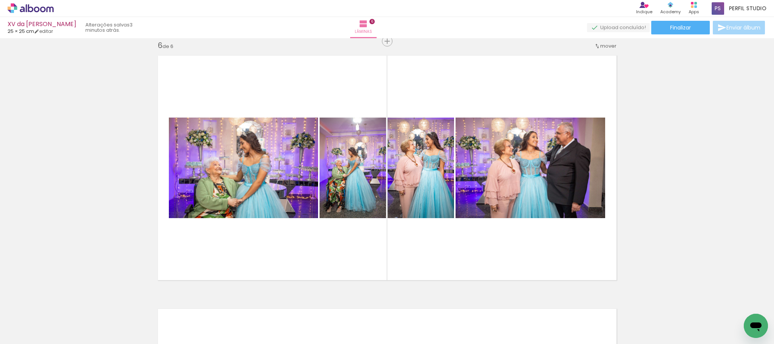
scroll to position [0, 839]
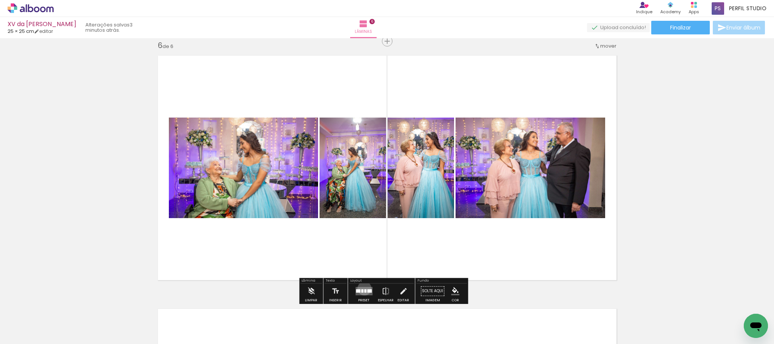
click at [362, 288] on quentale-layouter at bounding box center [363, 291] width 17 height 8
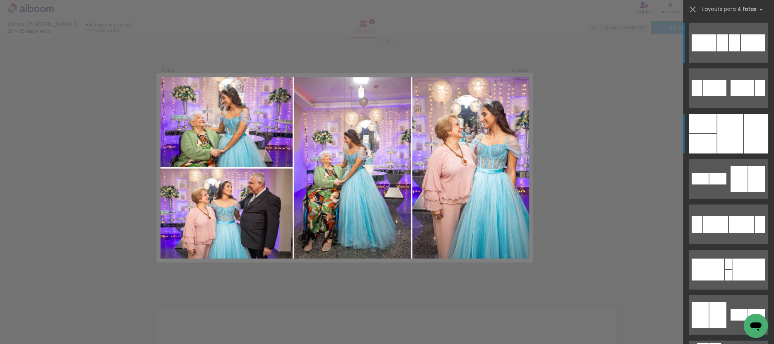
click at [736, 131] on div at bounding box center [730, 134] width 26 height 40
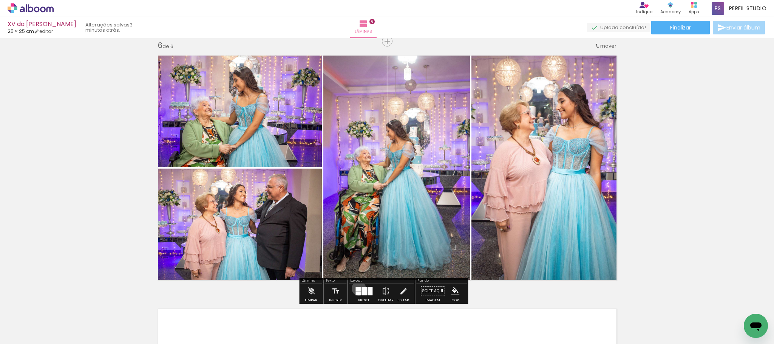
click at [357, 288] on div at bounding box center [358, 289] width 6 height 4
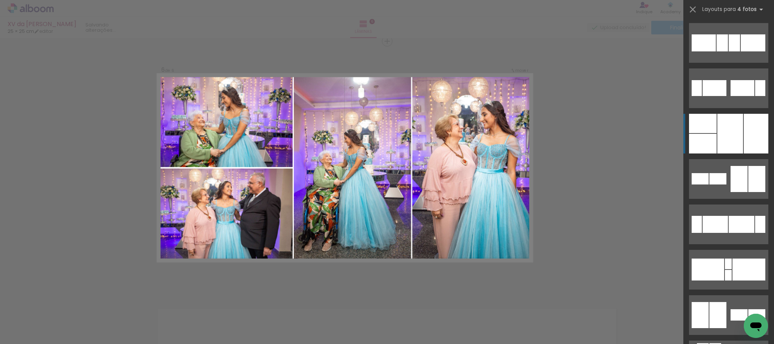
scroll to position [91, 0]
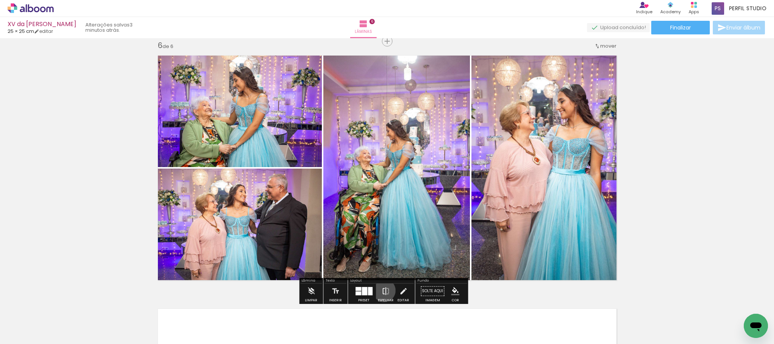
click at [382, 290] on iron-icon at bounding box center [385, 290] width 8 height 15
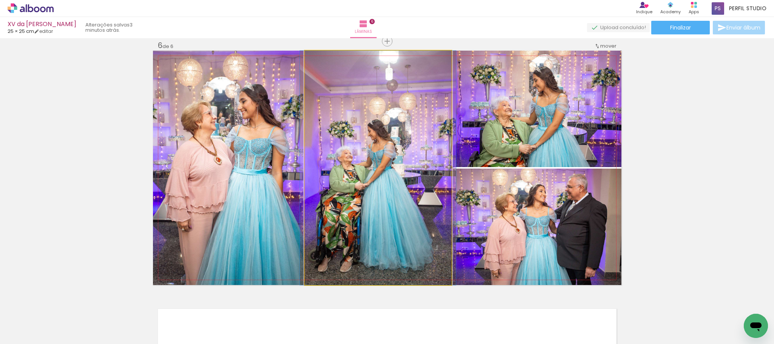
click at [385, 136] on quentale-photo at bounding box center [378, 168] width 146 height 234
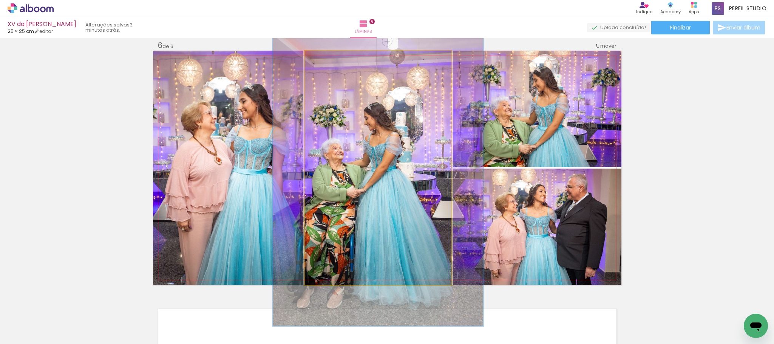
drag, startPoint x: 319, startPoint y: 59, endPoint x: 327, endPoint y: 59, distance: 7.9
type paper-slider "135"
click at [328, 59] on div at bounding box center [331, 58] width 7 height 7
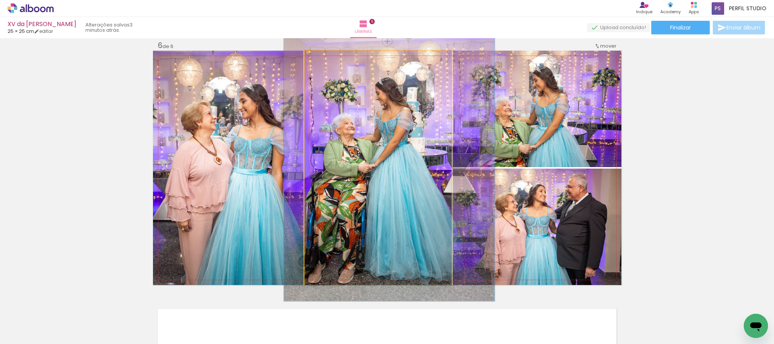
drag, startPoint x: 365, startPoint y: 171, endPoint x: 375, endPoint y: 146, distance: 27.1
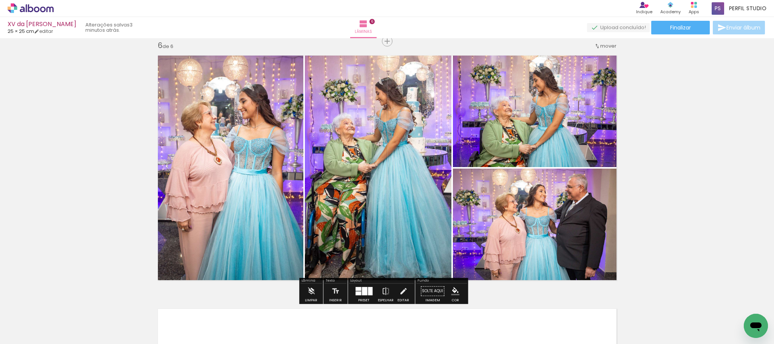
click at [452, 291] on iron-icon "color picker" at bounding box center [455, 291] width 8 height 8
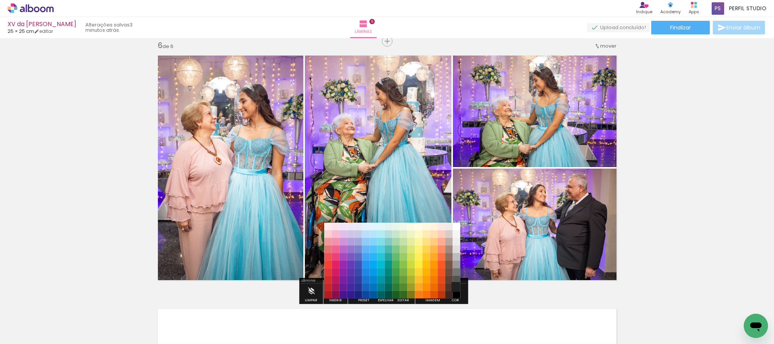
click at [456, 286] on paper-item "#212121" at bounding box center [456, 287] width 8 height 8
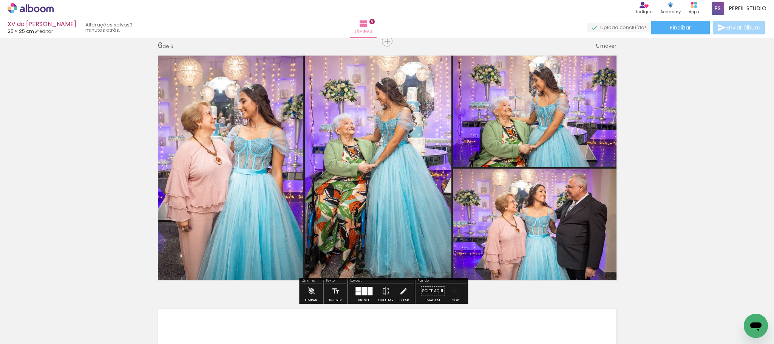
click at [454, 288] on iron-icon "color picker" at bounding box center [455, 291] width 8 height 8
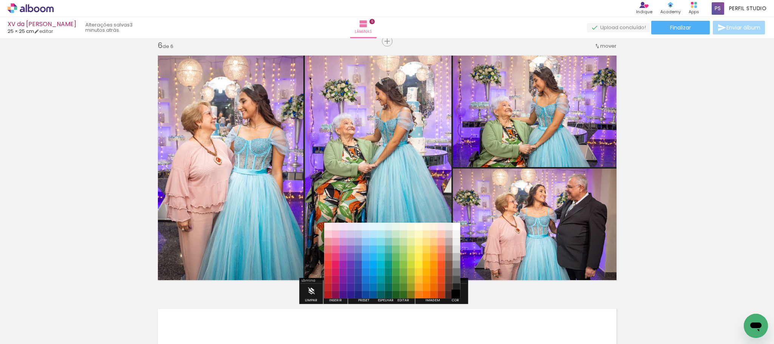
click at [455, 293] on paper-item "#000000" at bounding box center [456, 295] width 8 height 8
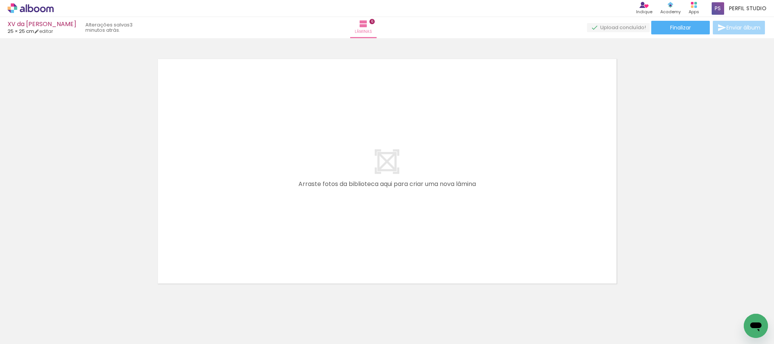
scroll to position [1542, 0]
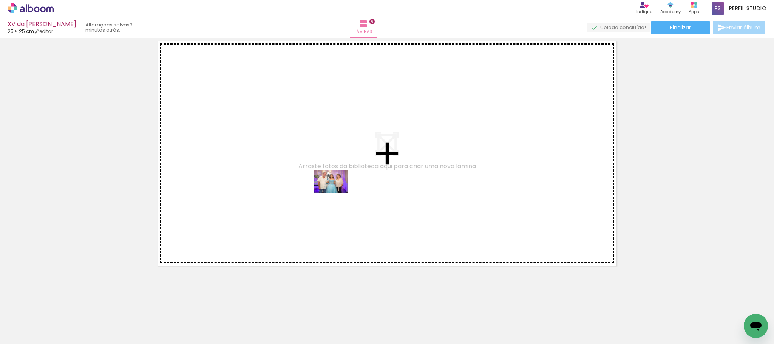
drag, startPoint x: 336, startPoint y: 319, endPoint x: 337, endPoint y: 192, distance: 126.9
click at [337, 192] on quentale-workspace at bounding box center [387, 172] width 774 height 344
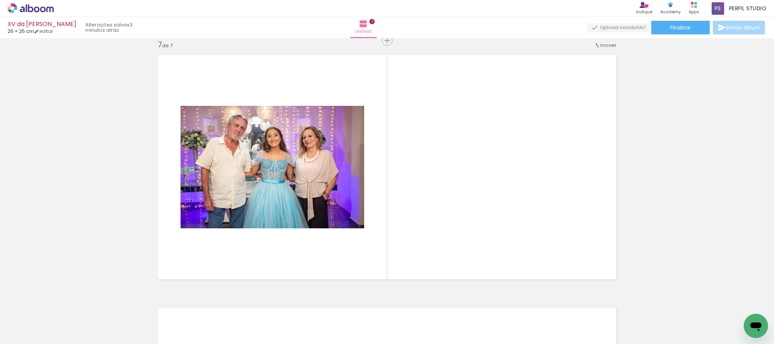
scroll to position [1527, 0]
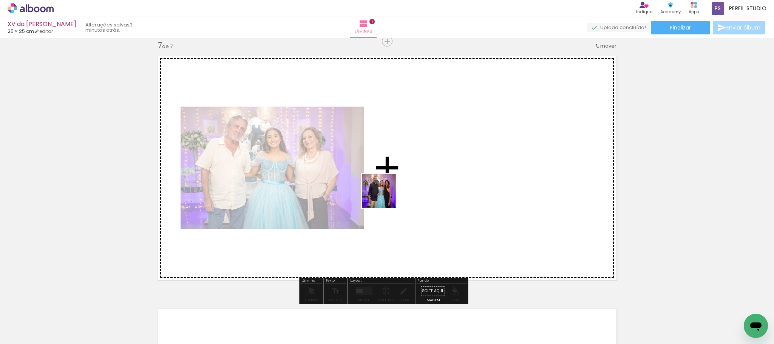
drag, startPoint x: 383, startPoint y: 244, endPoint x: 384, endPoint y: 195, distance: 48.7
click at [384, 195] on quentale-workspace at bounding box center [387, 172] width 774 height 344
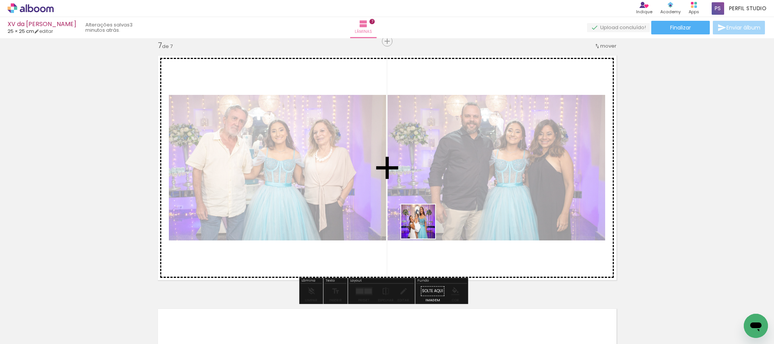
drag, startPoint x: 424, startPoint y: 227, endPoint x: 424, endPoint y: 200, distance: 27.2
click at [424, 200] on quentale-workspace at bounding box center [387, 172] width 774 height 344
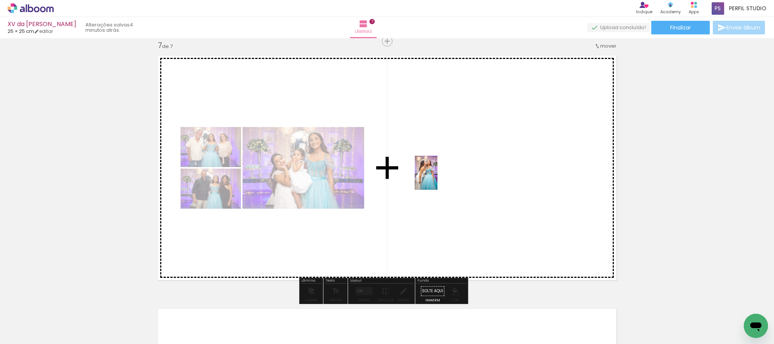
drag, startPoint x: 468, startPoint y: 321, endPoint x: 437, endPoint y: 178, distance: 145.7
click at [437, 178] on quentale-workspace at bounding box center [387, 172] width 774 height 344
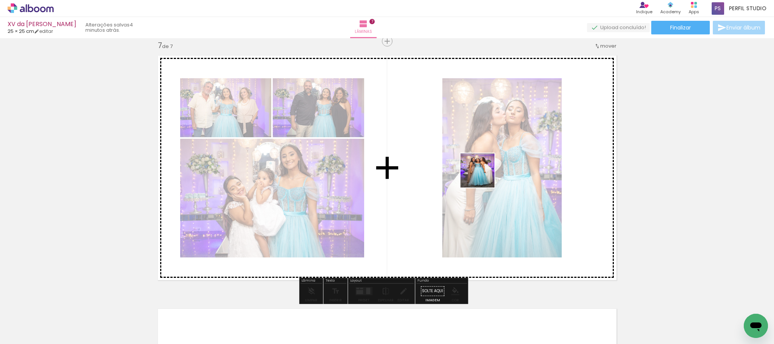
drag, startPoint x: 486, startPoint y: 195, endPoint x: 563, endPoint y: 306, distance: 134.6
click at [483, 172] on quentale-workspace at bounding box center [387, 172] width 774 height 344
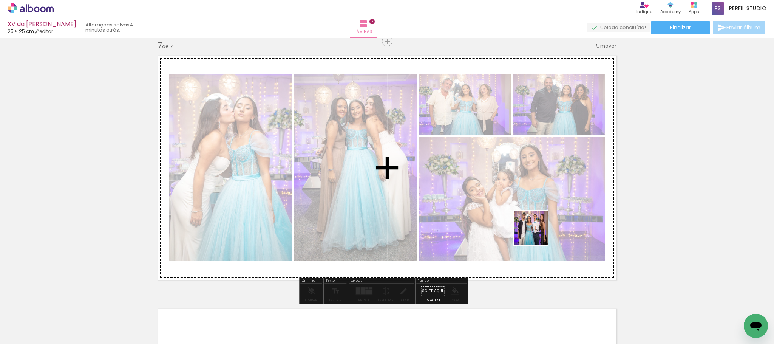
drag, startPoint x: 552, startPoint y: 290, endPoint x: 624, endPoint y: 327, distance: 81.1
click at [522, 173] on quentale-workspace at bounding box center [387, 172] width 774 height 344
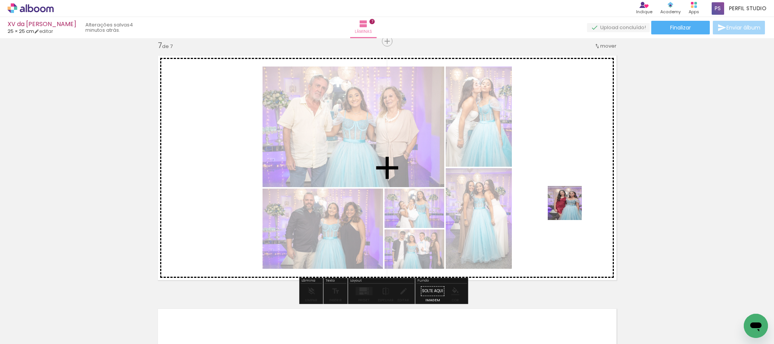
drag, startPoint x: 576, startPoint y: 238, endPoint x: 564, endPoint y: 176, distance: 63.4
click at [564, 176] on quentale-workspace at bounding box center [387, 172] width 774 height 344
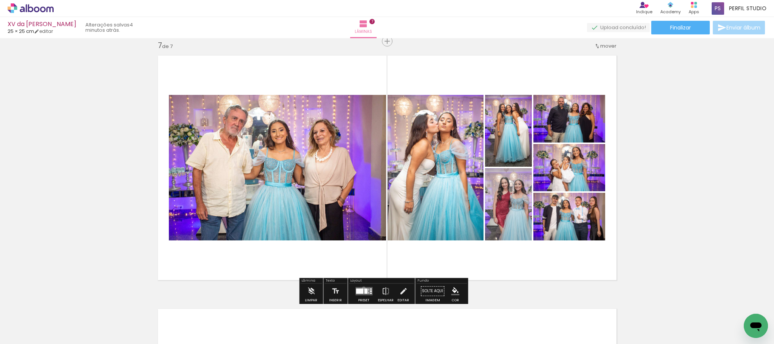
click at [364, 288] on div at bounding box center [365, 290] width 3 height 5
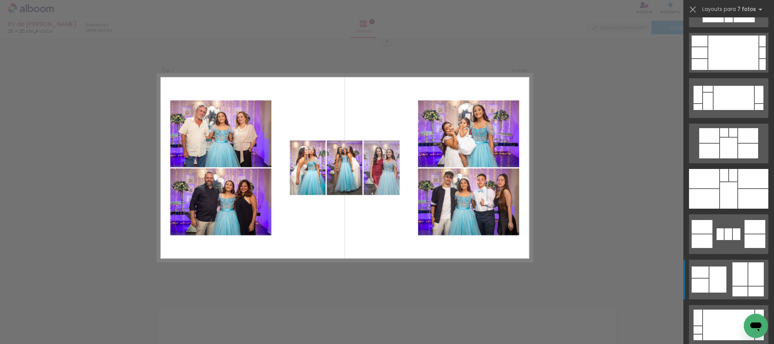
scroll to position [736, 0]
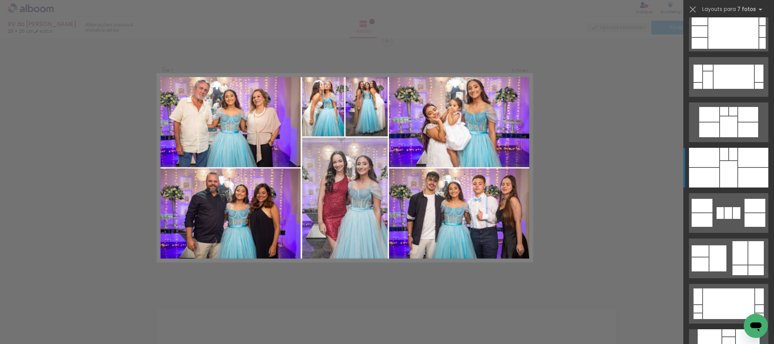
click at [738, 163] on div at bounding box center [753, 157] width 30 height 19
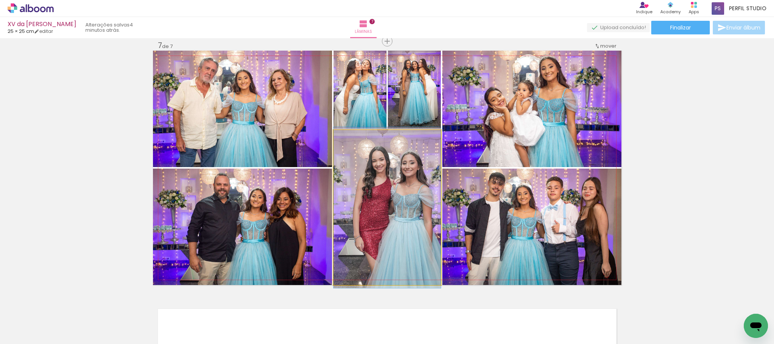
click at [418, 203] on quentale-photo at bounding box center [386, 207] width 107 height 155
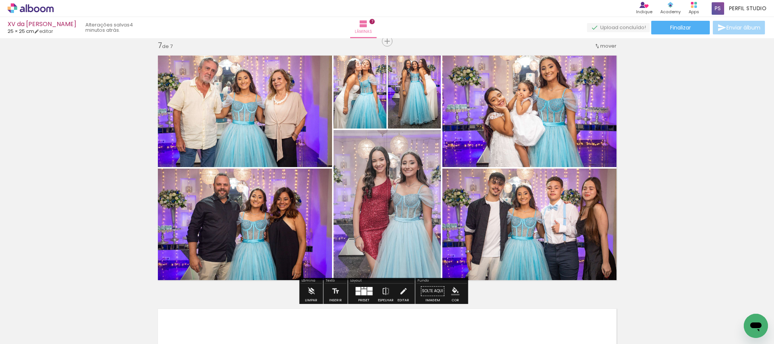
click at [451, 289] on iron-icon "color picker" at bounding box center [455, 291] width 8 height 8
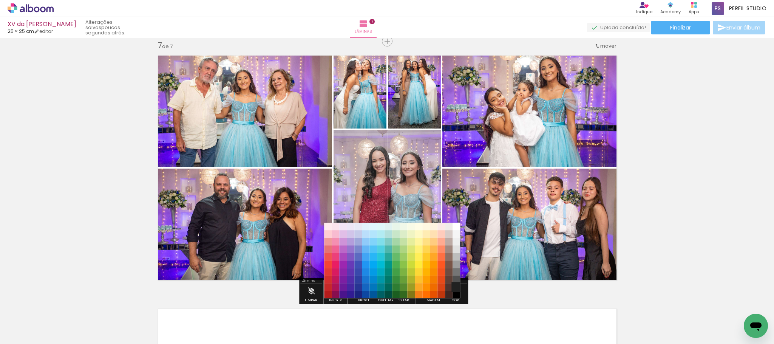
click at [455, 284] on paper-item "#212121" at bounding box center [456, 287] width 8 height 8
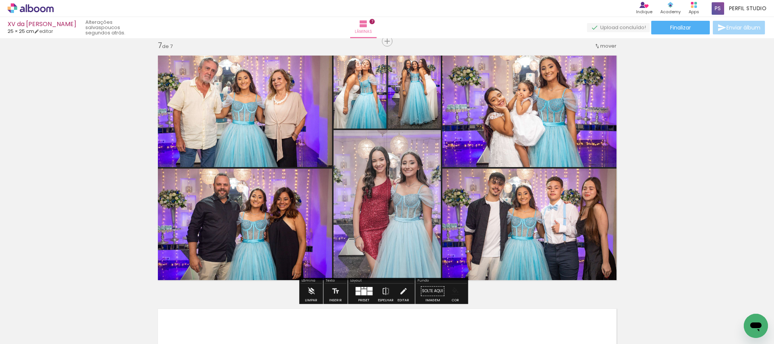
click at [453, 286] on paper-menu-button "#ffebee #ffcdd2 #ef9a9a #e57373 #ef5350 #f44336 #e53935 #d32f2f #c62828 #b71c1c…" at bounding box center [455, 291] width 14 height 14
click at [452, 288] on iron-icon "color picker" at bounding box center [455, 291] width 8 height 8
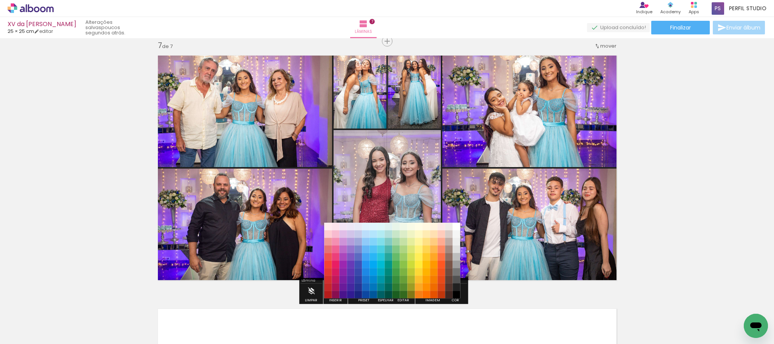
click at [455, 296] on paper-item "#000000" at bounding box center [456, 295] width 8 height 8
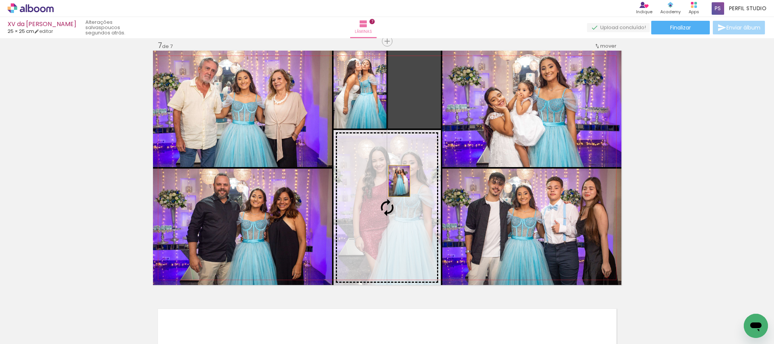
drag, startPoint x: 416, startPoint y: 93, endPoint x: 395, endPoint y: 180, distance: 90.1
click at [0, 0] on slot at bounding box center [0, 0] width 0 height 0
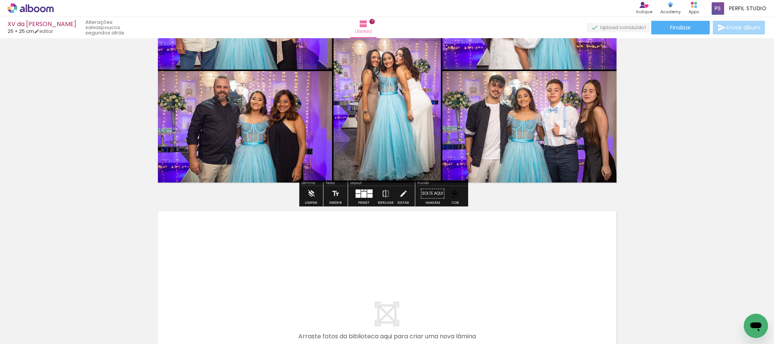
scroll to position [1795, 0]
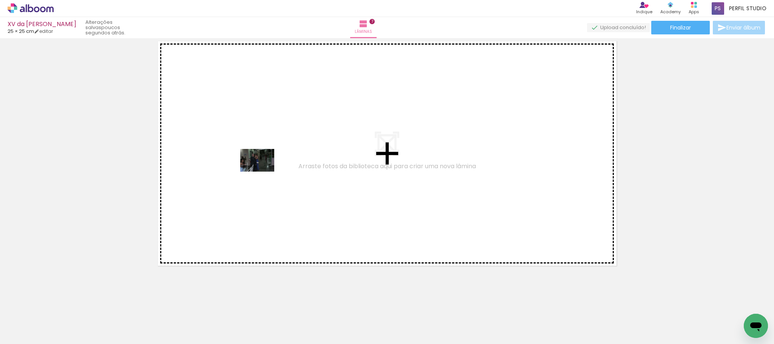
drag, startPoint x: 144, startPoint y: 296, endPoint x: 263, endPoint y: 171, distance: 172.3
click at [263, 171] on quentale-workspace at bounding box center [387, 172] width 774 height 344
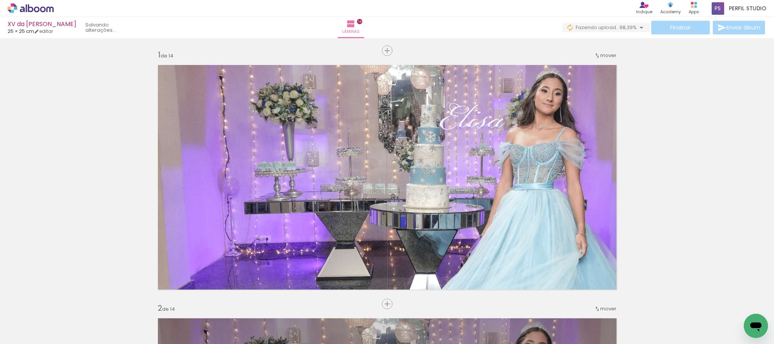
scroll to position [1189, 0]
click at [674, 26] on span "Finalizar" at bounding box center [680, 27] width 21 height 5
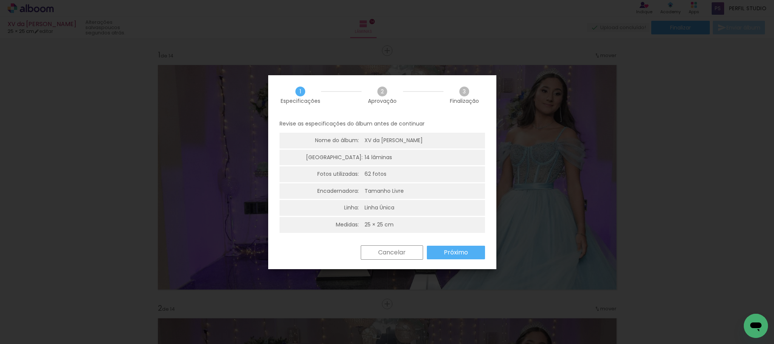
click at [0, 0] on slot "Próximo" at bounding box center [0, 0] width 0 height 0
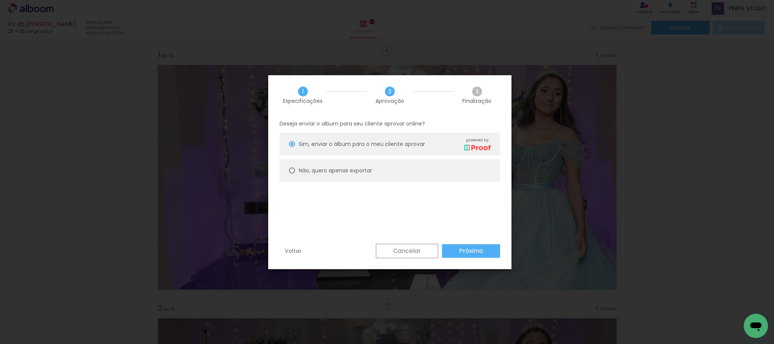
click at [0, 0] on slot "Próximo" at bounding box center [0, 0] width 0 height 0
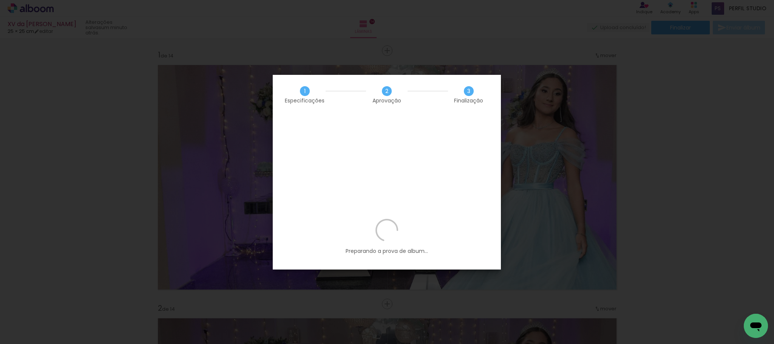
scroll to position [1189, 0]
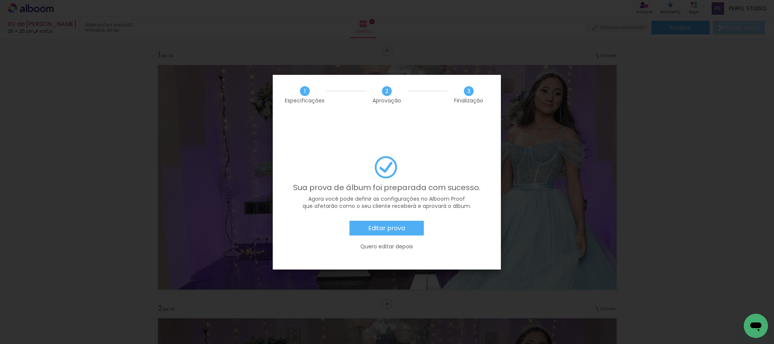
click at [0, 0] on slot "Editar prova" at bounding box center [0, 0] width 0 height 0
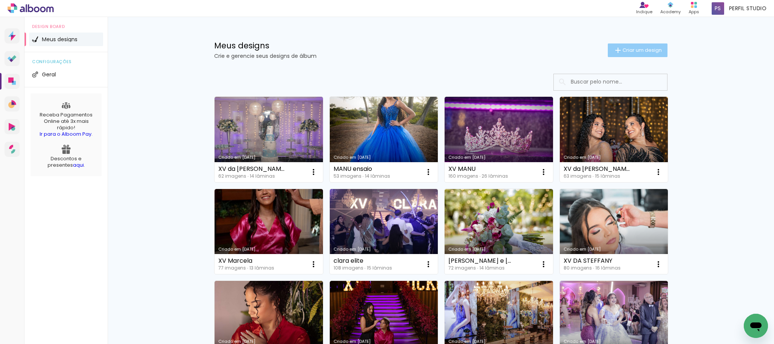
click at [628, 51] on span "Criar um design" at bounding box center [641, 50] width 39 height 5
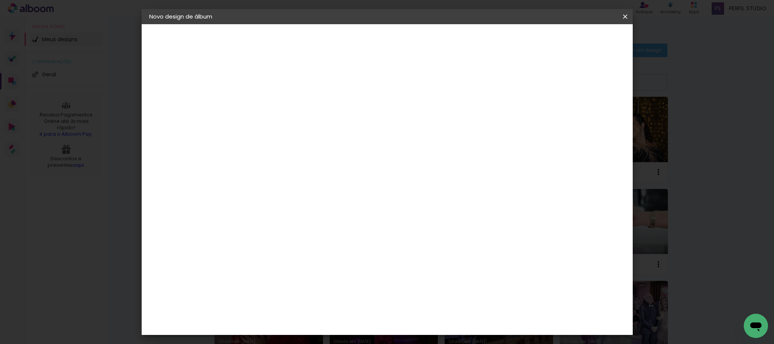
click at [273, 104] on input at bounding box center [273, 102] width 0 height 12
type input "Thamyres e [PERSON_NAME]"
type paper-input "Thamyres e [PERSON_NAME]"
click at [0, 0] on slot "Avançar" at bounding box center [0, 0] width 0 height 0
click at [414, 114] on paper-item "Tamanho Livre" at bounding box center [377, 114] width 72 height 17
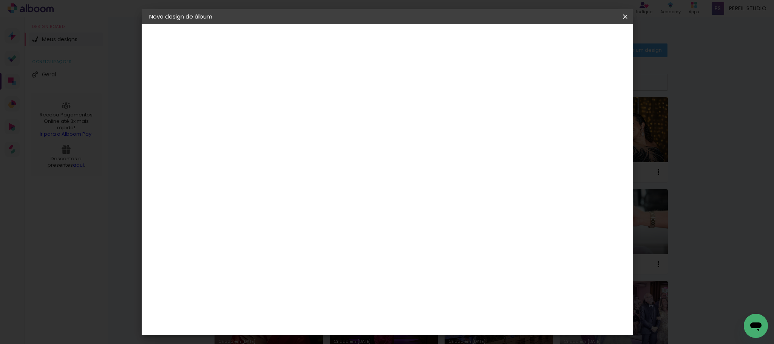
click at [414, 34] on paper-button "Avançar" at bounding box center [395, 40] width 37 height 13
drag, startPoint x: 252, startPoint y: 210, endPoint x: 241, endPoint y: 211, distance: 10.6
click at [241, 211] on div "30" at bounding box center [253, 213] width 29 height 11
drag, startPoint x: 247, startPoint y: 213, endPoint x: 256, endPoint y: 214, distance: 9.1
click at [256, 214] on input "30" at bounding box center [249, 213] width 20 height 11
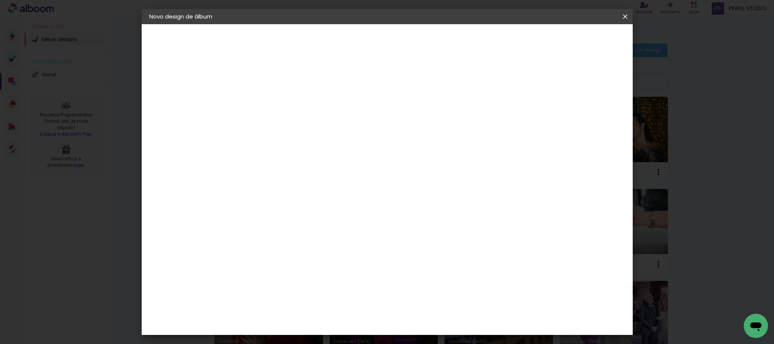
type input "25"
type paper-input "25"
click at [432, 290] on input "60" at bounding box center [428, 288] width 20 height 11
type input "50"
type paper-input "50"
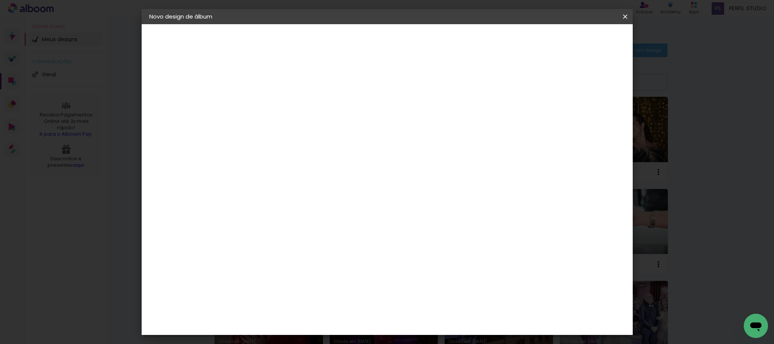
click at [575, 39] on span "Iniciar design" at bounding box center [557, 39] width 34 height 5
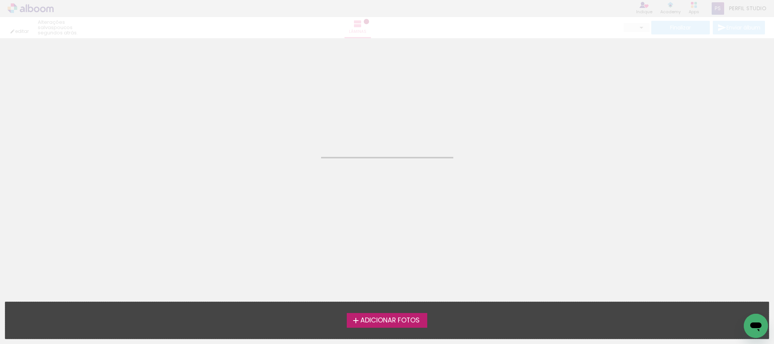
click at [395, 318] on span "Adicionar Fotos" at bounding box center [389, 320] width 59 height 7
click at [0, 0] on input "file" at bounding box center [0, 0] width 0 height 0
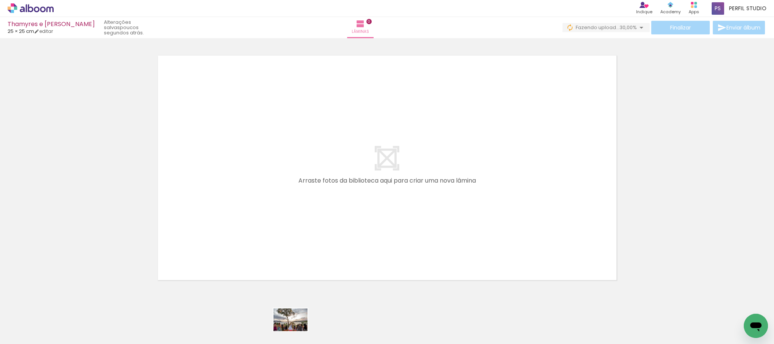
drag, startPoint x: 294, startPoint y: 321, endPoint x: 296, endPoint y: 331, distance: 10.1
click at [296, 331] on div at bounding box center [285, 318] width 37 height 25
click at [442, 331] on iron-image at bounding box center [454, 318] width 24 height 35
click at [443, 331] on div at bounding box center [454, 318] width 23 height 34
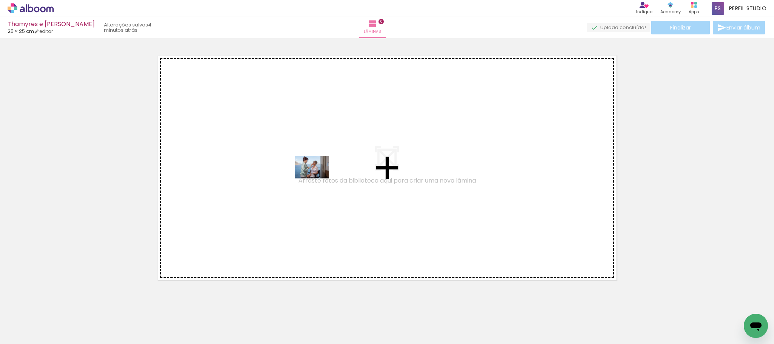
drag, startPoint x: 275, startPoint y: 204, endPoint x: 318, endPoint y: 178, distance: 49.5
click at [318, 178] on quentale-workspace at bounding box center [387, 172] width 774 height 344
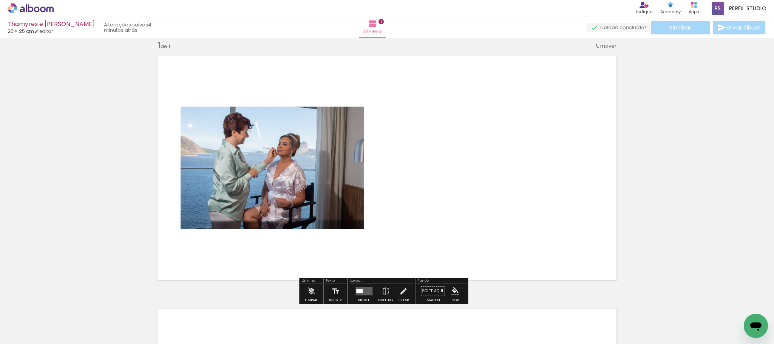
scroll to position [9, 0]
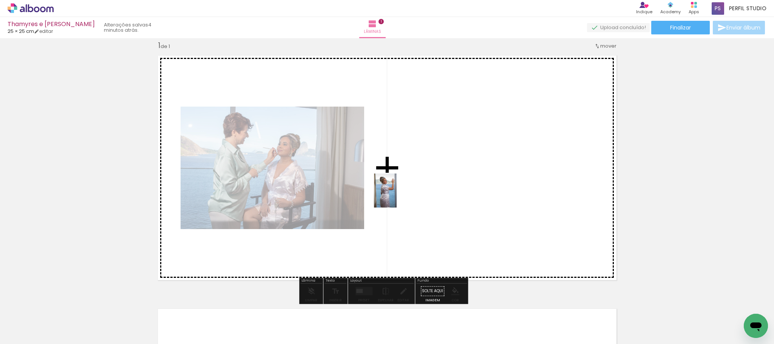
drag, startPoint x: 288, startPoint y: 242, endPoint x: 396, endPoint y: 196, distance: 117.9
click at [396, 196] on quentale-workspace at bounding box center [387, 172] width 774 height 344
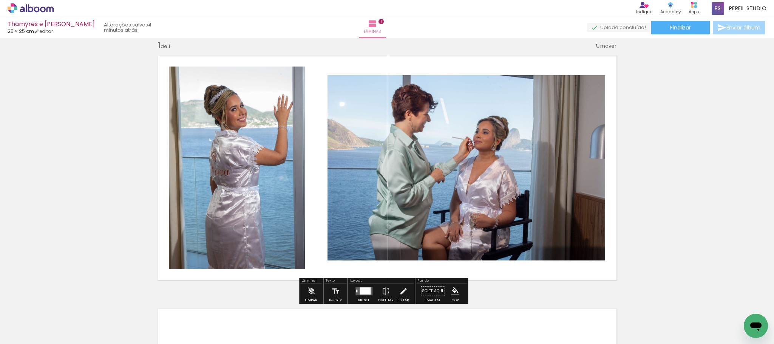
click at [39, 318] on iron-icon at bounding box center [38, 321] width 6 height 6
click at [0, 0] on slot "Não utilizadas" at bounding box center [0, 0] width 0 height 0
type input "Não utilizadas"
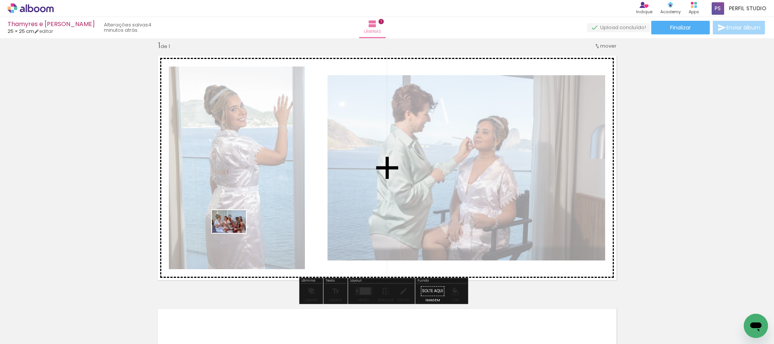
drag, startPoint x: 120, startPoint y: 323, endPoint x: 234, endPoint y: 233, distance: 145.7
click at [234, 233] on quentale-workspace at bounding box center [387, 172] width 774 height 344
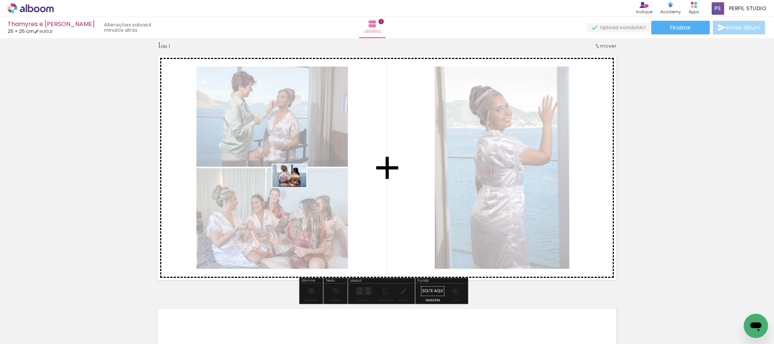
drag, startPoint x: 161, startPoint y: 291, endPoint x: 295, endPoint y: 187, distance: 170.0
click at [295, 187] on quentale-workspace at bounding box center [387, 172] width 774 height 344
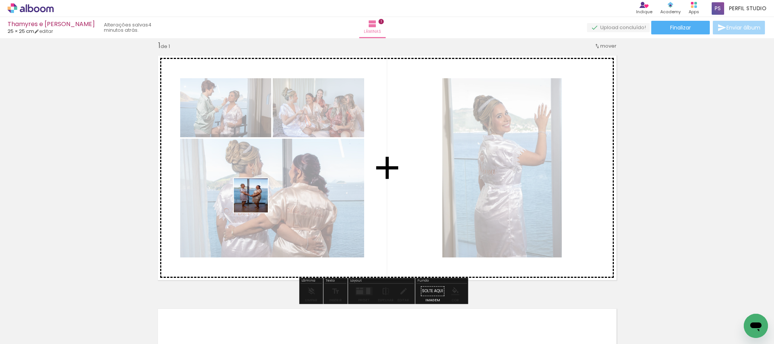
drag, startPoint x: 117, startPoint y: 318, endPoint x: 256, endPoint y: 201, distance: 182.2
click at [256, 201] on quentale-workspace at bounding box center [387, 172] width 774 height 344
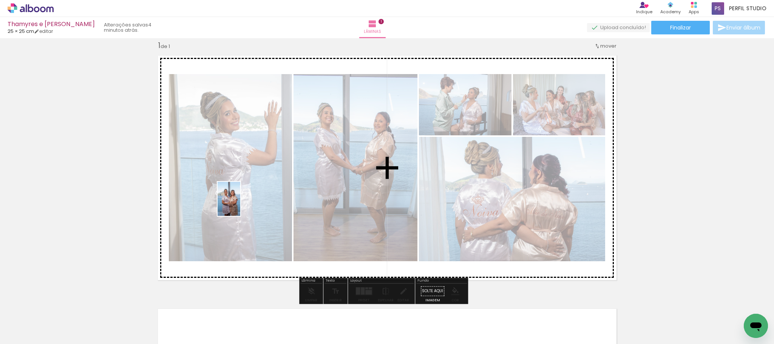
drag, startPoint x: 120, startPoint y: 318, endPoint x: 240, endPoint y: 204, distance: 164.8
click at [240, 204] on quentale-workspace at bounding box center [387, 172] width 774 height 344
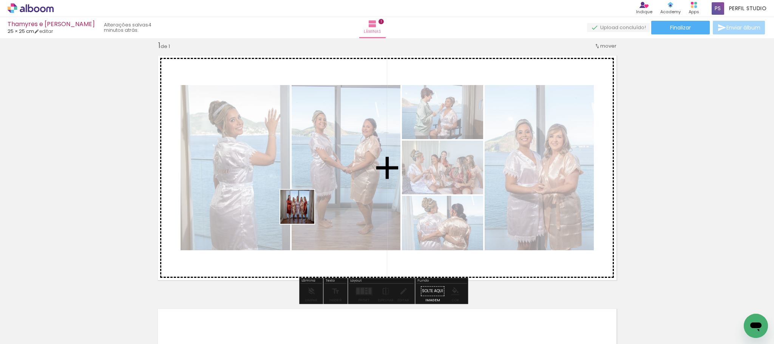
drag, startPoint x: 119, startPoint y: 322, endPoint x: 303, endPoint y: 212, distance: 214.0
click at [303, 212] on quentale-workspace at bounding box center [387, 172] width 774 height 344
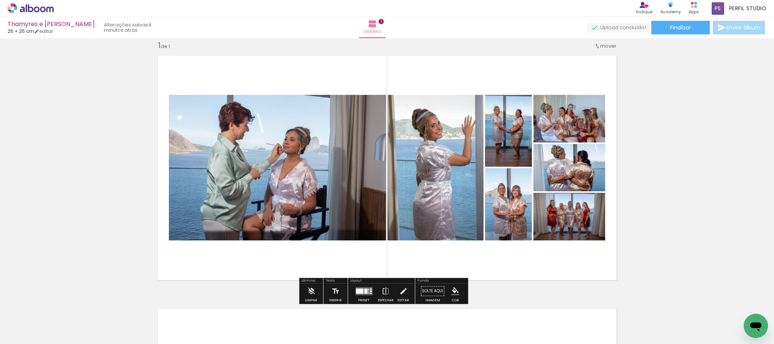
click at [101, 320] on div at bounding box center [118, 318] width 34 height 23
click at [360, 291] on div at bounding box center [360, 290] width 8 height 5
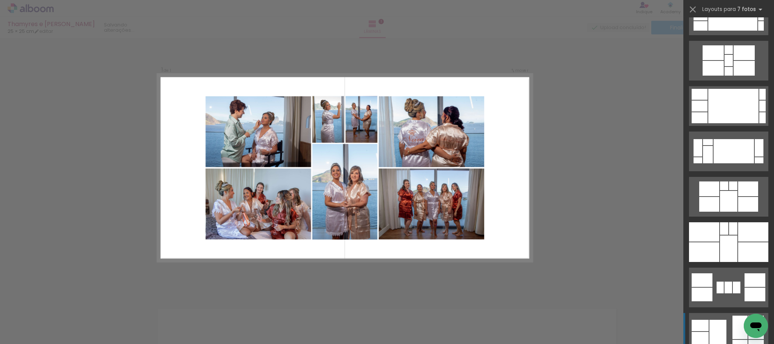
scroll to position [680, 0]
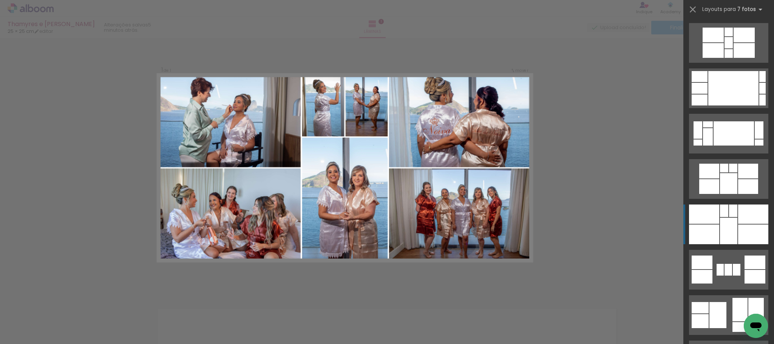
click at [740, 212] on div at bounding box center [753, 213] width 30 height 19
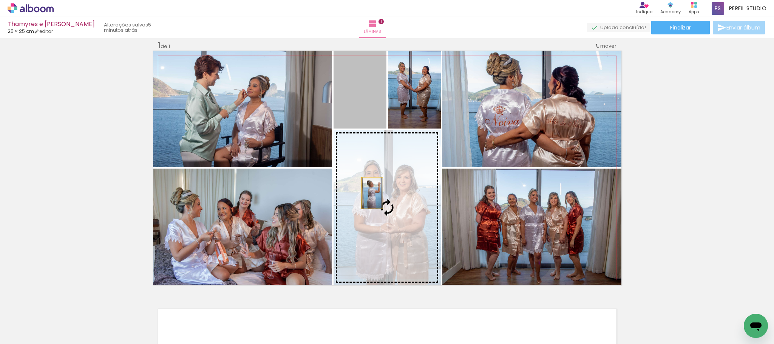
drag, startPoint x: 356, startPoint y: 94, endPoint x: 367, endPoint y: 193, distance: 99.2
click at [0, 0] on slot at bounding box center [0, 0] width 0 height 0
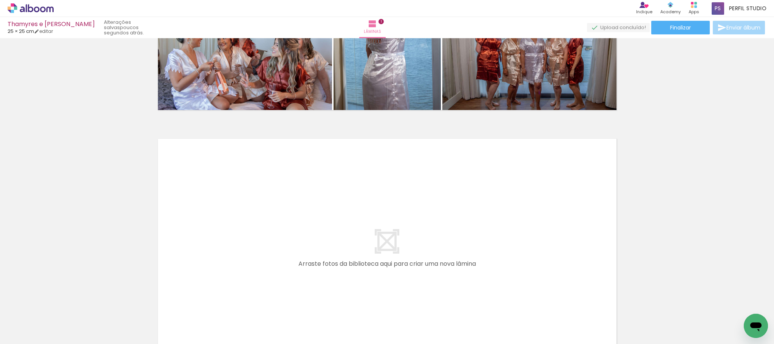
scroll to position [236, 0]
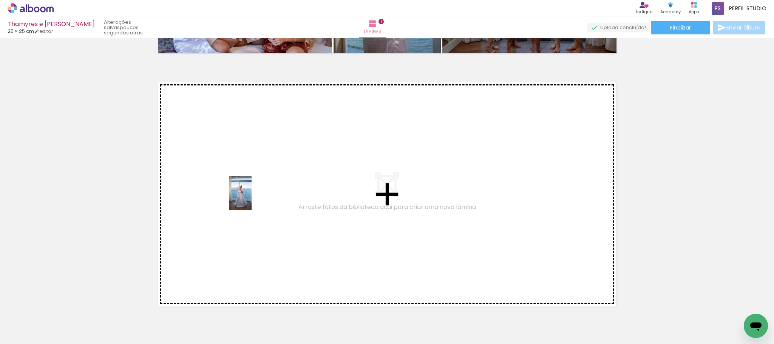
drag, startPoint x: 93, startPoint y: 309, endPoint x: 251, endPoint y: 199, distance: 193.0
click at [251, 199] on quentale-workspace at bounding box center [387, 172] width 774 height 344
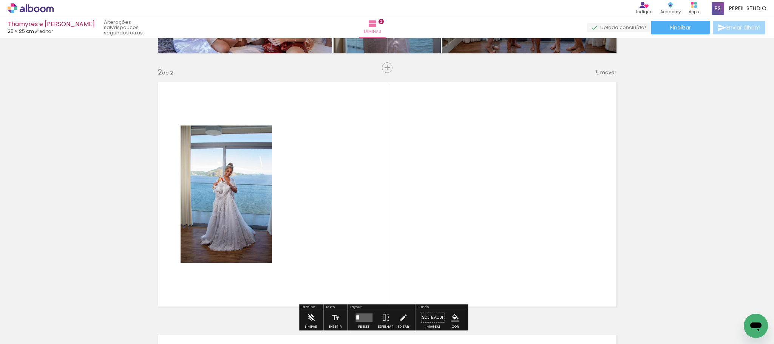
scroll to position [263, 0]
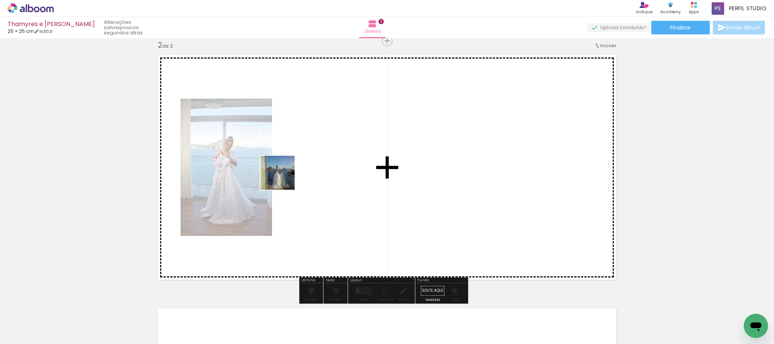
drag, startPoint x: 83, startPoint y: 318, endPoint x: 283, endPoint y: 178, distance: 244.1
click at [283, 178] on quentale-workspace at bounding box center [387, 172] width 774 height 344
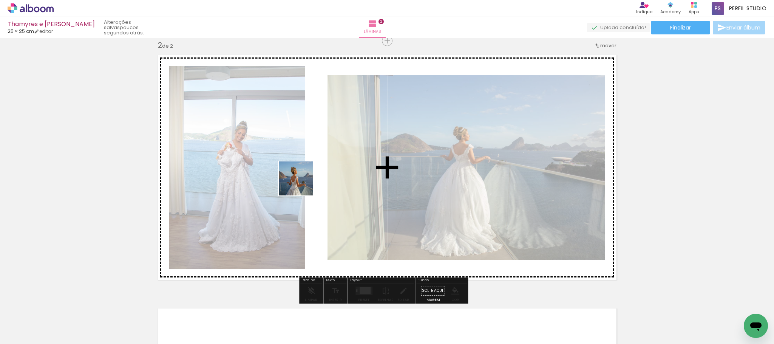
drag, startPoint x: 115, startPoint y: 303, endPoint x: 310, endPoint y: 176, distance: 232.5
click at [310, 176] on quentale-workspace at bounding box center [387, 172] width 774 height 344
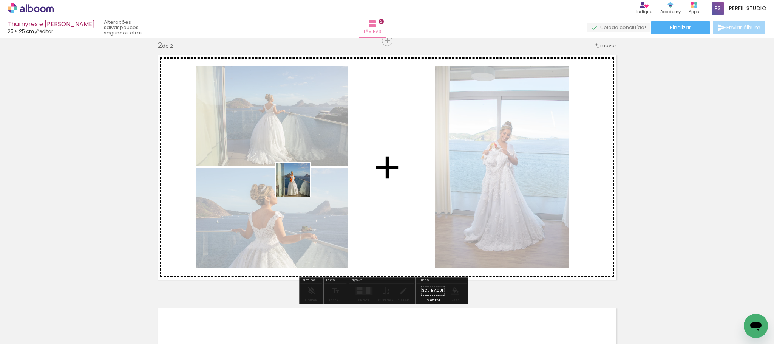
drag, startPoint x: 84, startPoint y: 318, endPoint x: 298, endPoint y: 185, distance: 252.2
click at [298, 185] on quentale-workspace at bounding box center [387, 172] width 774 height 344
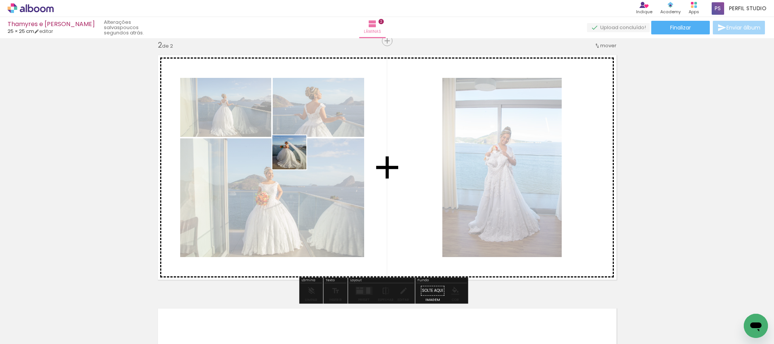
drag, startPoint x: 83, startPoint y: 318, endPoint x: 296, endPoint y: 157, distance: 267.6
click at [296, 157] on quentale-workspace at bounding box center [387, 172] width 774 height 344
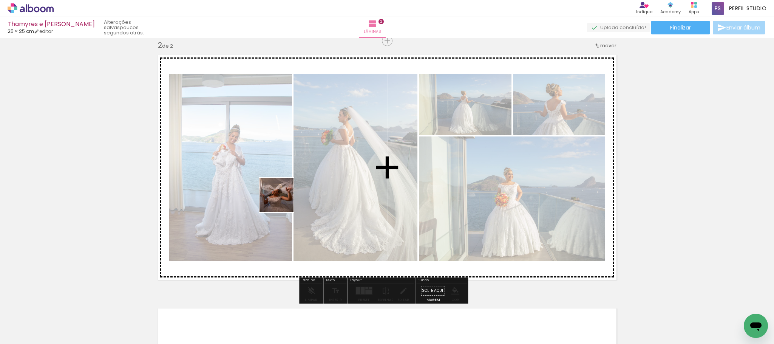
drag, startPoint x: 75, startPoint y: 318, endPoint x: 291, endPoint y: 195, distance: 248.6
click at [291, 195] on quentale-workspace at bounding box center [387, 172] width 774 height 344
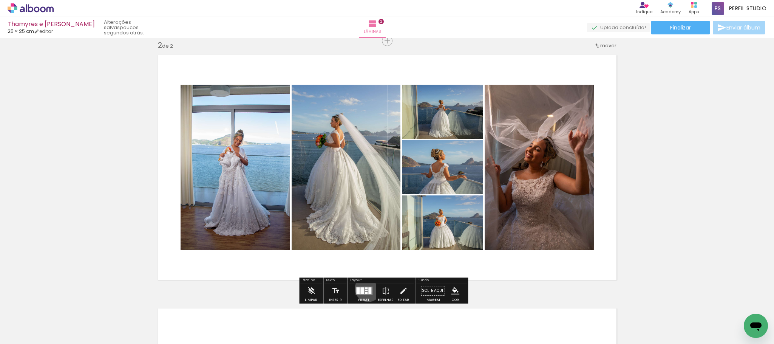
click at [368, 288] on div at bounding box center [369, 290] width 3 height 6
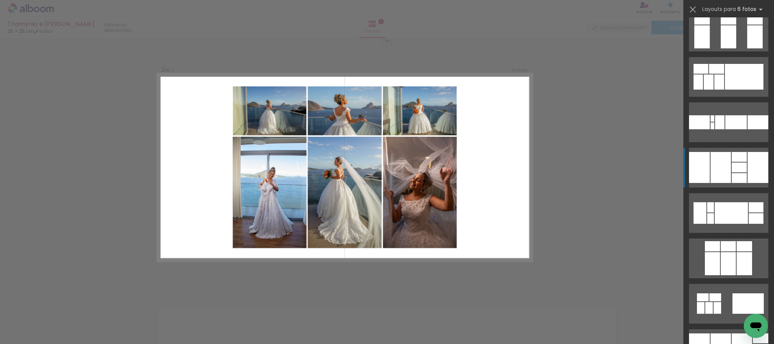
scroll to position [1586, 0]
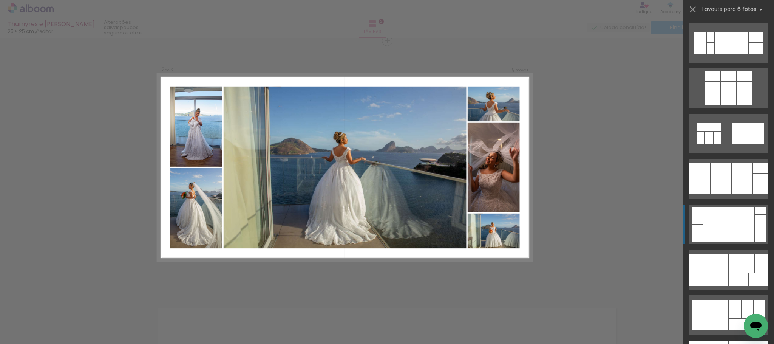
click at [729, 216] on div at bounding box center [728, 224] width 51 height 34
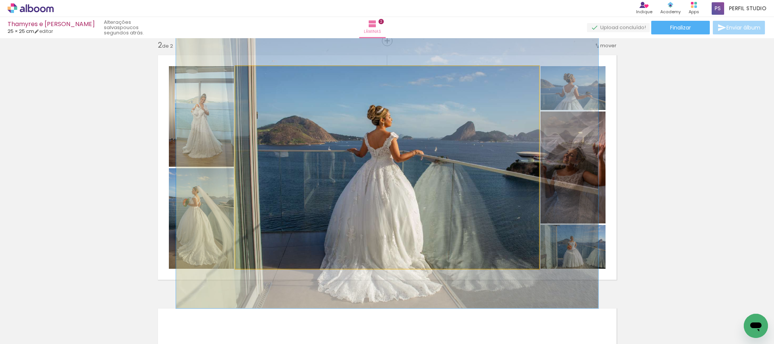
drag, startPoint x: 252, startPoint y: 74, endPoint x: 262, endPoint y: 74, distance: 10.2
type paper-slider "139"
click at [262, 74] on div at bounding box center [263, 74] width 12 height 12
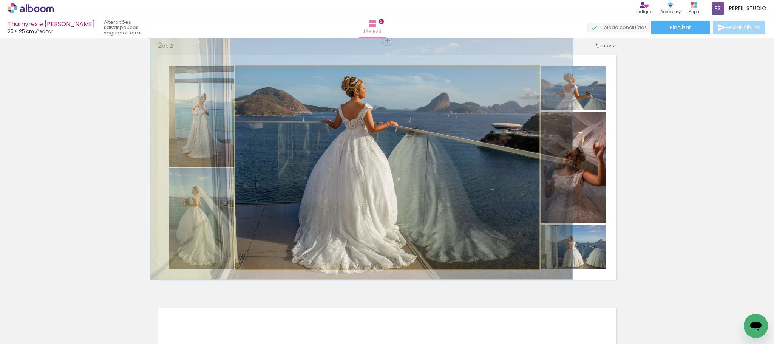
drag, startPoint x: 372, startPoint y: 159, endPoint x: 346, endPoint y: 133, distance: 36.6
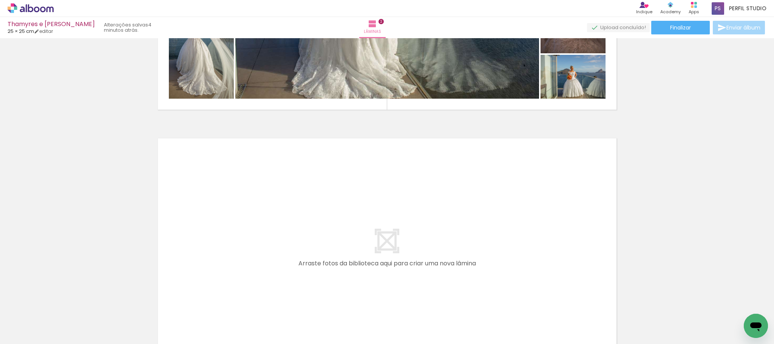
scroll to position [0, 311]
click at [29, 335] on span "Adicionar Fotos" at bounding box center [26, 339] width 23 height 8
click at [0, 0] on input "file" at bounding box center [0, 0] width 0 height 0
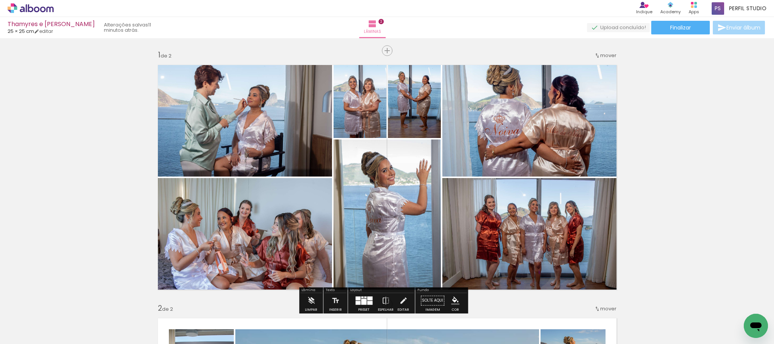
scroll to position [0, 0]
click at [383, 48] on span "Inserir lâmina" at bounding box center [390, 50] width 29 height 5
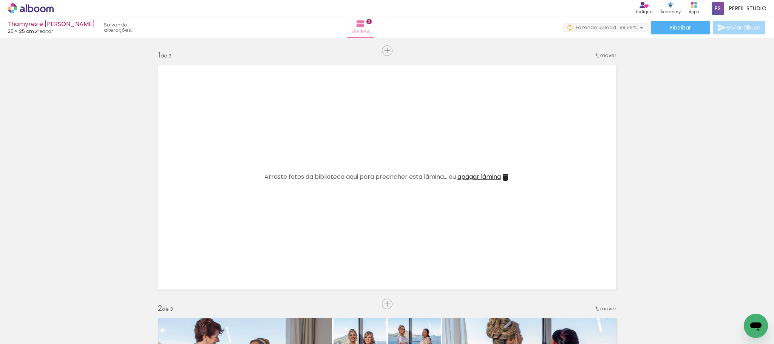
scroll to position [0, 1743]
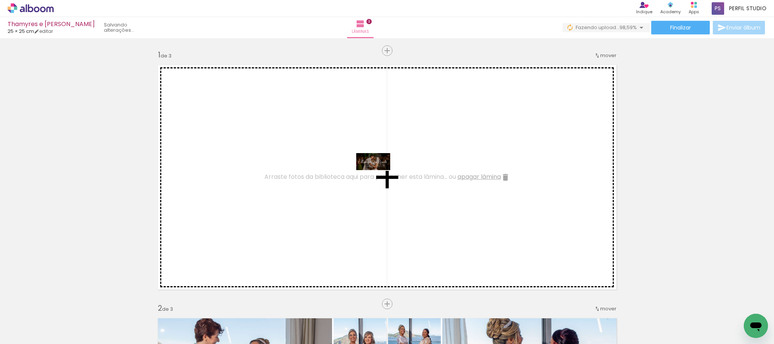
drag, startPoint x: 742, startPoint y: 314, endPoint x: 379, endPoint y: 176, distance: 388.6
click at [379, 176] on quentale-workspace at bounding box center [387, 172] width 774 height 344
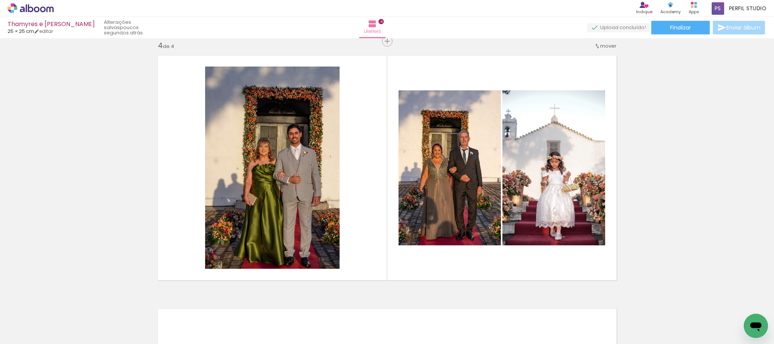
scroll to position [0, 1574]
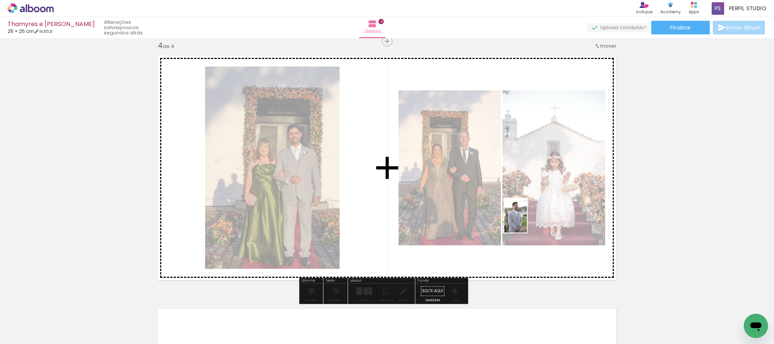
drag, startPoint x: 528, startPoint y: 321, endPoint x: 583, endPoint y: 300, distance: 58.9
click at [527, 220] on quentale-workspace at bounding box center [387, 172] width 774 height 344
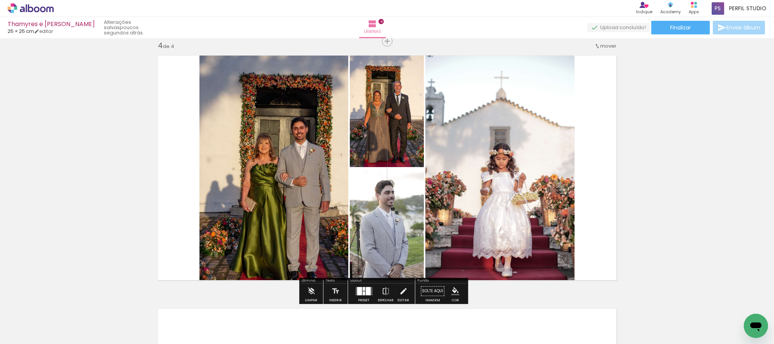
scroll to position [0, 1532]
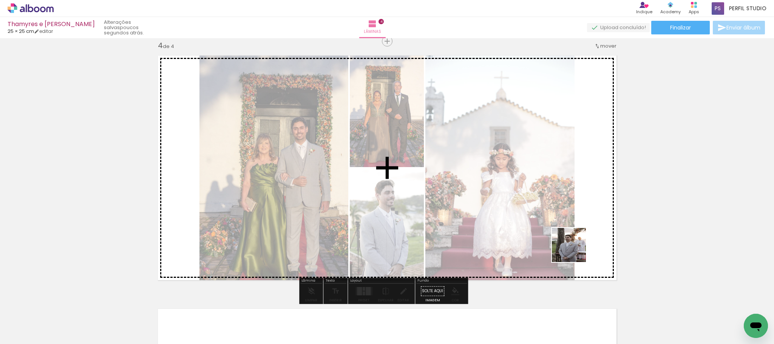
drag, startPoint x: 574, startPoint y: 250, endPoint x: 532, endPoint y: 194, distance: 70.9
click at [532, 194] on quentale-workspace at bounding box center [387, 172] width 774 height 344
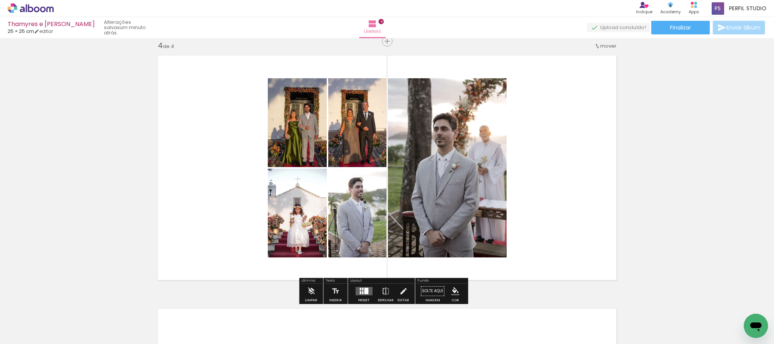
scroll to position [0, 1490]
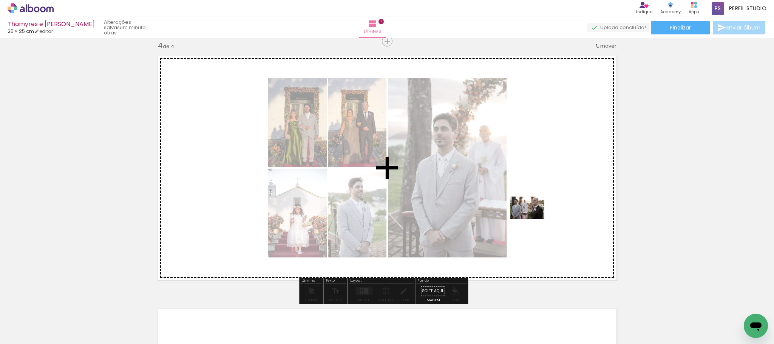
drag, startPoint x: 620, startPoint y: 321, endPoint x: 533, endPoint y: 219, distance: 133.6
click at [533, 219] on quentale-workspace at bounding box center [387, 172] width 774 height 344
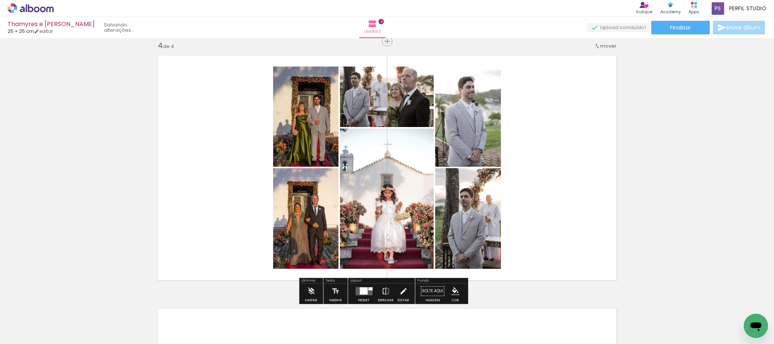
scroll to position [0, 1448]
click at [357, 283] on div at bounding box center [363, 290] width 20 height 15
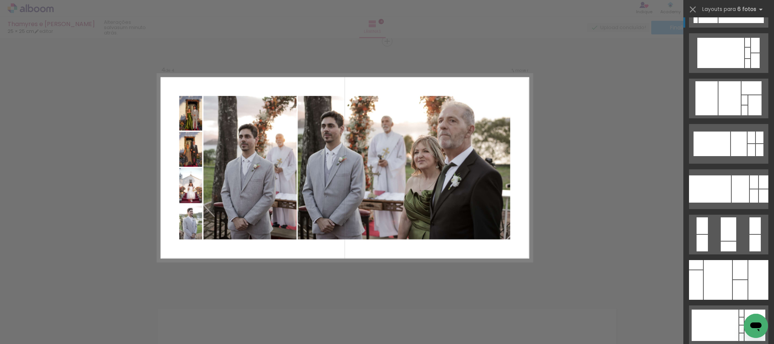
scroll to position [227, 0]
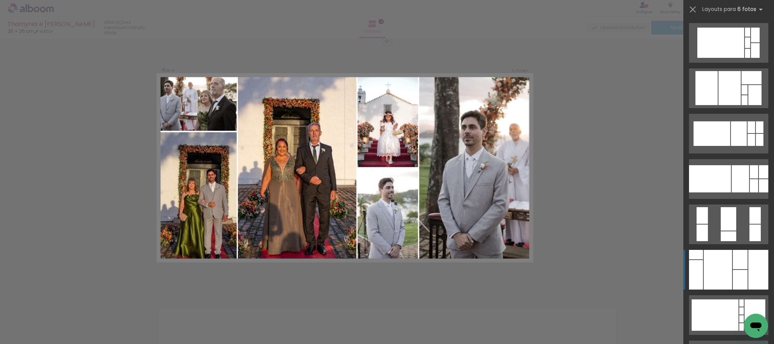
click at [759, 178] on div at bounding box center [763, 171] width 9 height 13
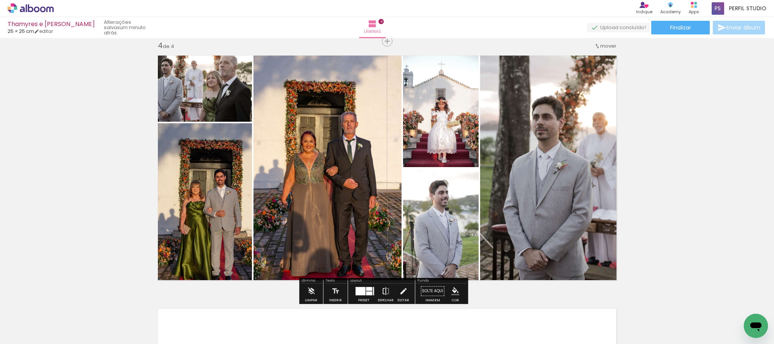
click at [382, 287] on iron-icon at bounding box center [385, 290] width 8 height 15
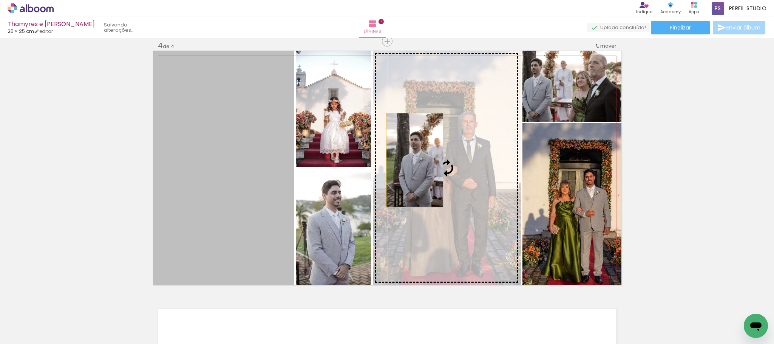
drag, startPoint x: 321, startPoint y: 157, endPoint x: 410, endPoint y: 160, distance: 89.5
click at [0, 0] on slot at bounding box center [0, 0] width 0 height 0
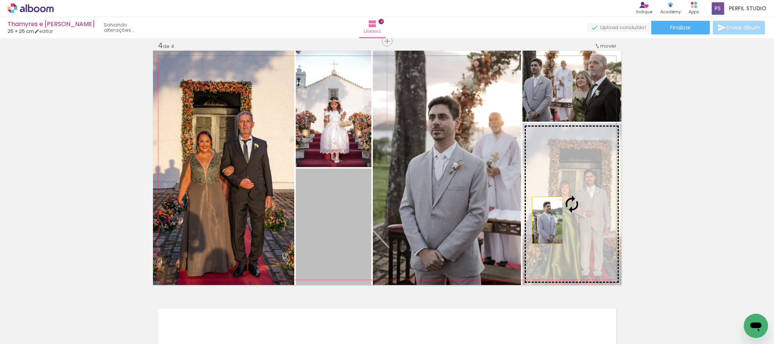
drag, startPoint x: 333, startPoint y: 225, endPoint x: 543, endPoint y: 219, distance: 209.6
click at [0, 0] on slot at bounding box center [0, 0] width 0 height 0
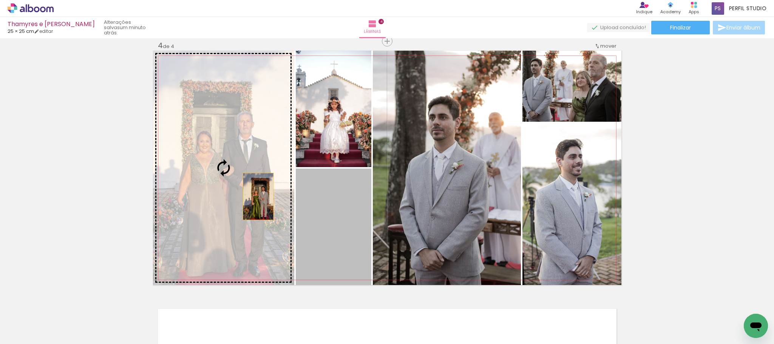
drag, startPoint x: 337, startPoint y: 226, endPoint x: 254, endPoint y: 196, distance: 88.3
click at [0, 0] on slot at bounding box center [0, 0] width 0 height 0
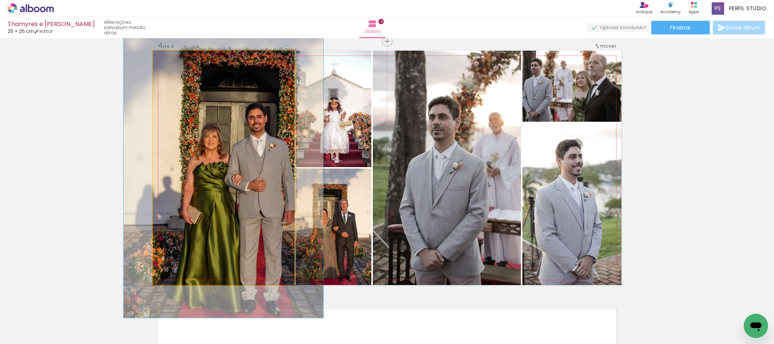
drag, startPoint x: 170, startPoint y: 58, endPoint x: 177, endPoint y: 58, distance: 6.8
type paper-slider "128"
click at [177, 58] on div at bounding box center [178, 58] width 12 height 12
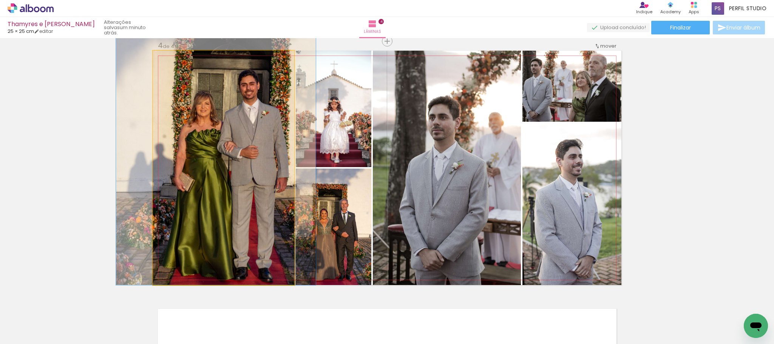
drag, startPoint x: 237, startPoint y: 163, endPoint x: 229, endPoint y: 126, distance: 38.5
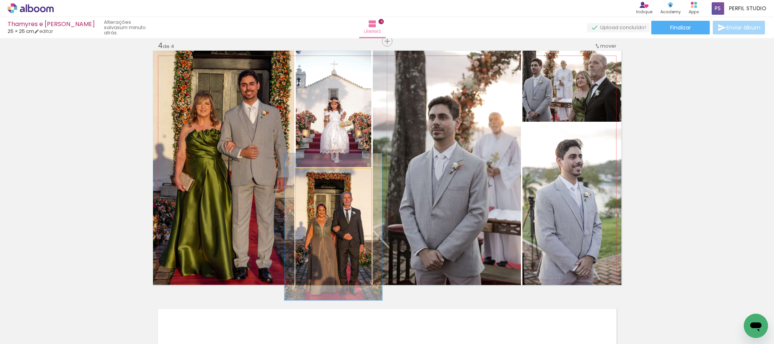
drag, startPoint x: 312, startPoint y: 177, endPoint x: 319, endPoint y: 178, distance: 6.9
type paper-slider "126"
click at [319, 178] on div at bounding box center [320, 176] width 12 height 12
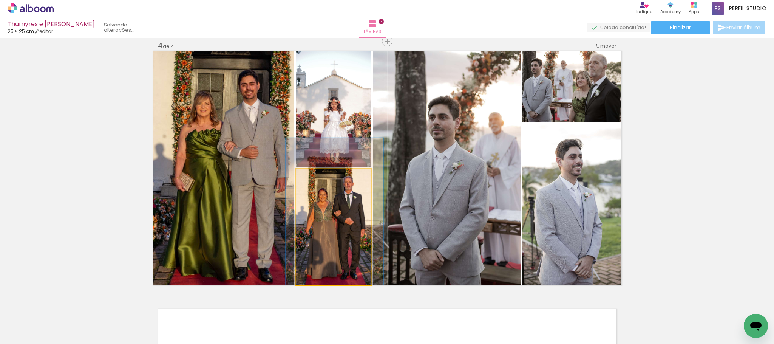
drag, startPoint x: 337, startPoint y: 227, endPoint x: 338, endPoint y: 211, distance: 15.9
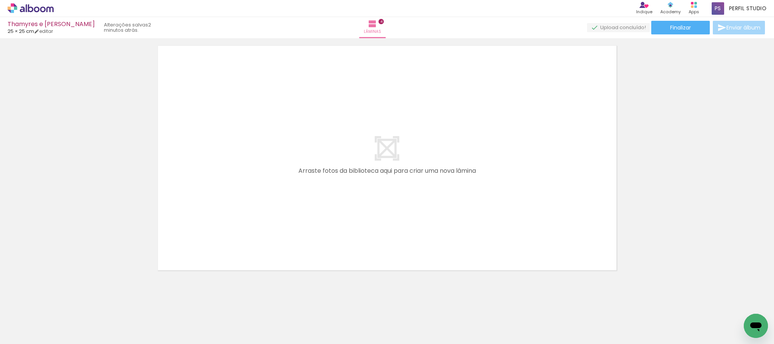
scroll to position [1036, 0]
click at [399, 320] on div at bounding box center [404, 318] width 37 height 25
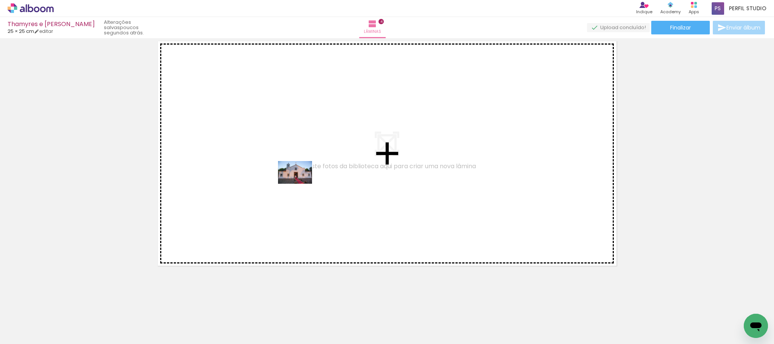
drag, startPoint x: 82, startPoint y: 316, endPoint x: 301, endPoint y: 184, distance: 256.2
click at [301, 184] on quentale-workspace at bounding box center [387, 172] width 774 height 344
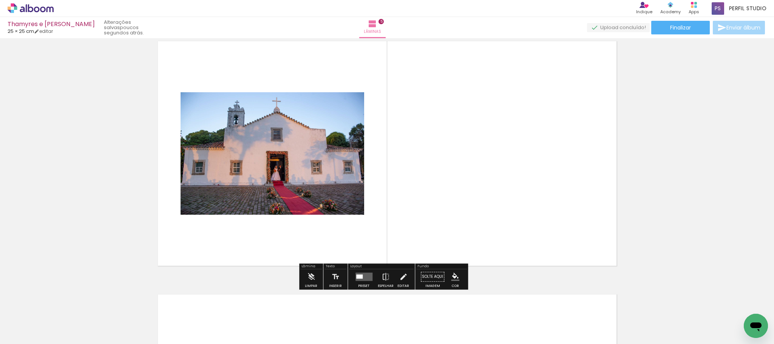
scroll to position [1022, 0]
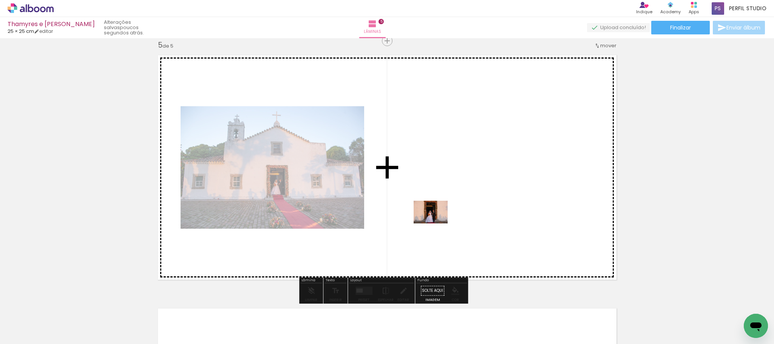
drag, startPoint x: 80, startPoint y: 318, endPoint x: 436, endPoint y: 223, distance: 368.0
click at [436, 223] on quentale-workspace at bounding box center [387, 172] width 774 height 344
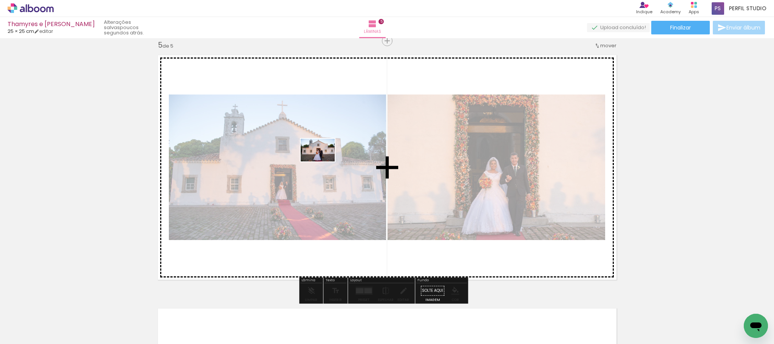
drag, startPoint x: 87, startPoint y: 319, endPoint x: 323, endPoint y: 161, distance: 284.1
click at [323, 161] on quentale-workspace at bounding box center [387, 172] width 774 height 344
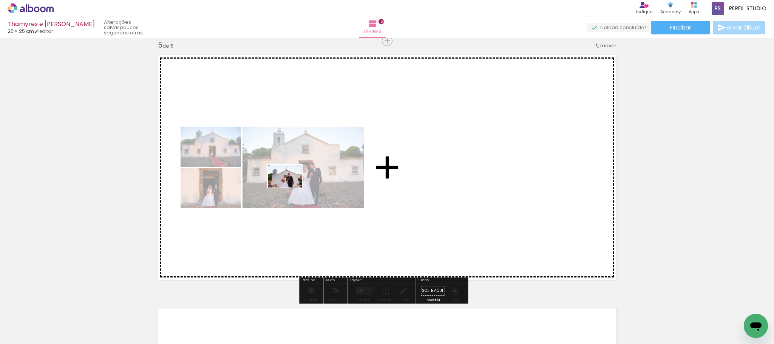
drag, startPoint x: 190, startPoint y: 255, endPoint x: 290, endPoint y: 187, distance: 120.7
click at [290, 187] on quentale-workspace at bounding box center [387, 172] width 774 height 344
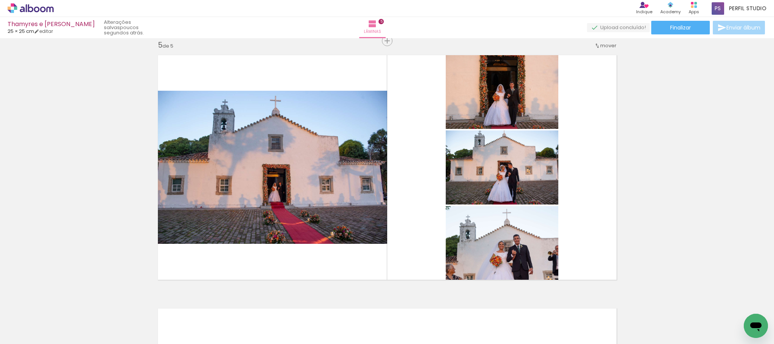
scroll to position [0, 0]
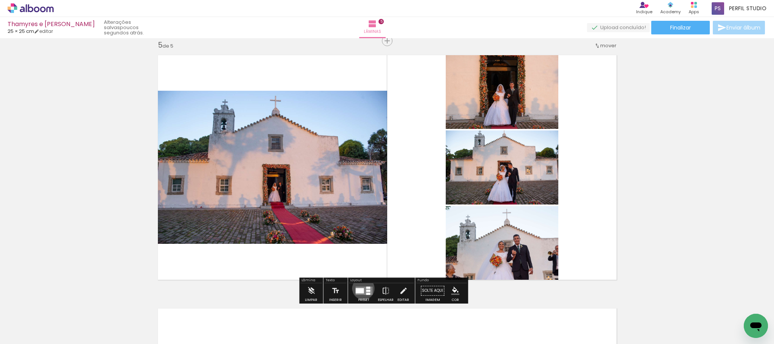
click at [361, 288] on div at bounding box center [359, 290] width 8 height 5
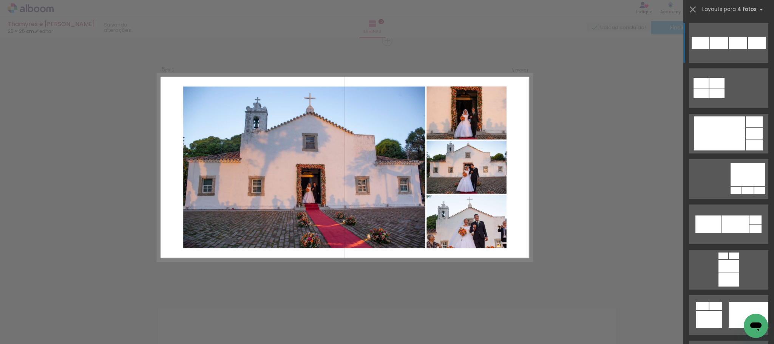
scroll to position [1756, 0]
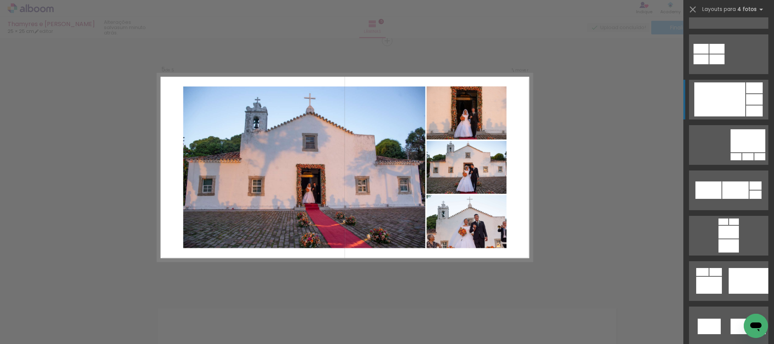
click at [734, 99] on div at bounding box center [719, 99] width 51 height 34
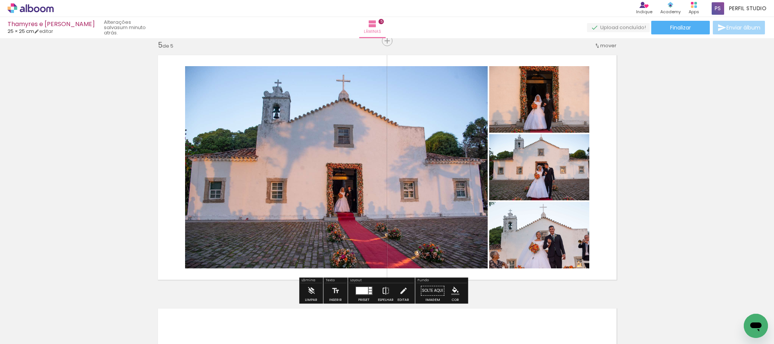
click at [384, 288] on iron-icon at bounding box center [385, 290] width 8 height 15
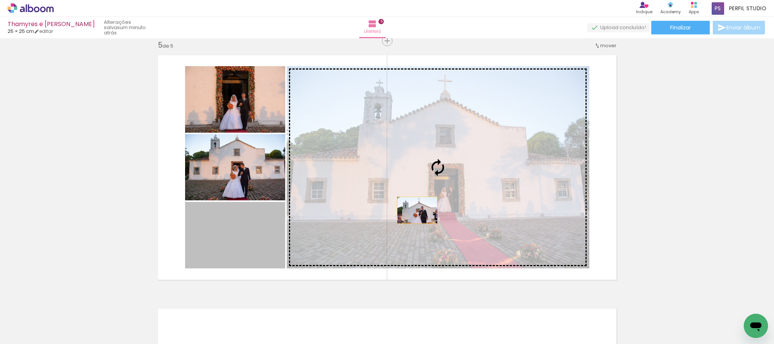
drag, startPoint x: 233, startPoint y: 245, endPoint x: 413, endPoint y: 210, distance: 183.4
click at [0, 0] on slot at bounding box center [0, 0] width 0 height 0
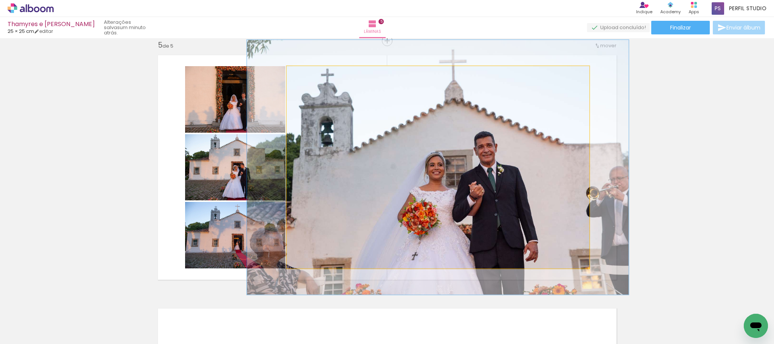
drag, startPoint x: 302, startPoint y: 75, endPoint x: 309, endPoint y: 75, distance: 6.8
type paper-slider "126"
click at [309, 75] on div at bounding box center [311, 74] width 12 height 12
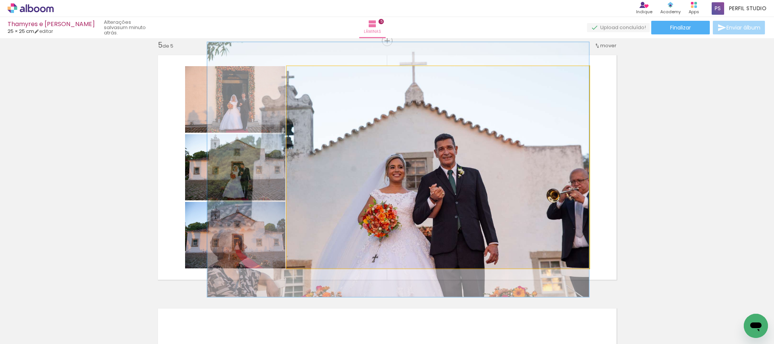
drag, startPoint x: 478, startPoint y: 159, endPoint x: 432, endPoint y: 161, distance: 46.5
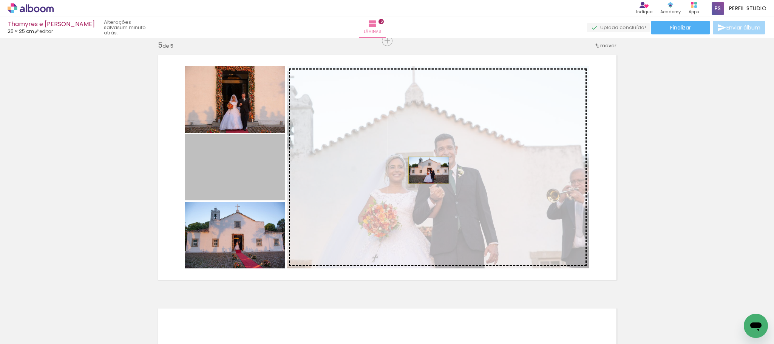
drag, startPoint x: 238, startPoint y: 170, endPoint x: 424, endPoint y: 170, distance: 186.1
click at [0, 0] on slot at bounding box center [0, 0] width 0 height 0
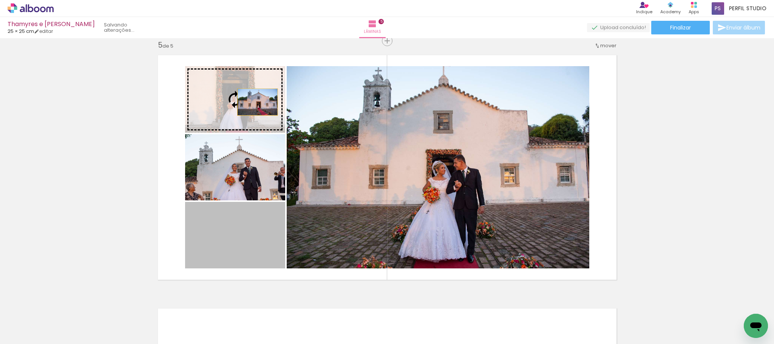
drag, startPoint x: 236, startPoint y: 246, endPoint x: 253, endPoint y: 102, distance: 145.3
click at [0, 0] on slot at bounding box center [0, 0] width 0 height 0
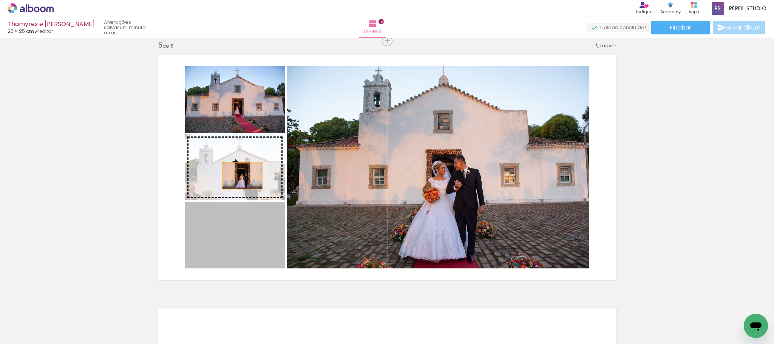
drag, startPoint x: 238, startPoint y: 229, endPoint x: 238, endPoint y: 174, distance: 54.4
click at [0, 0] on slot at bounding box center [0, 0] width 0 height 0
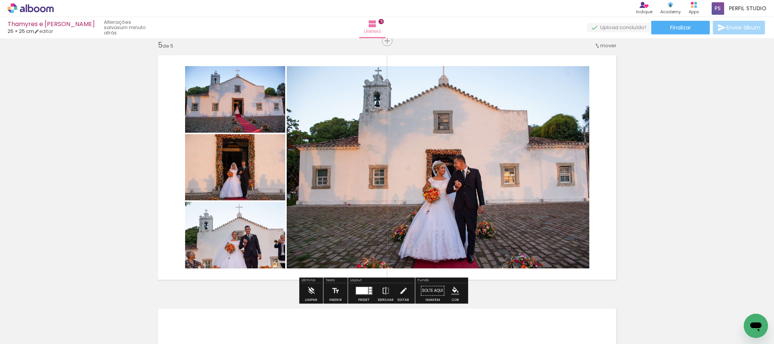
click at [470, 176] on quentale-photo at bounding box center [438, 167] width 302 height 202
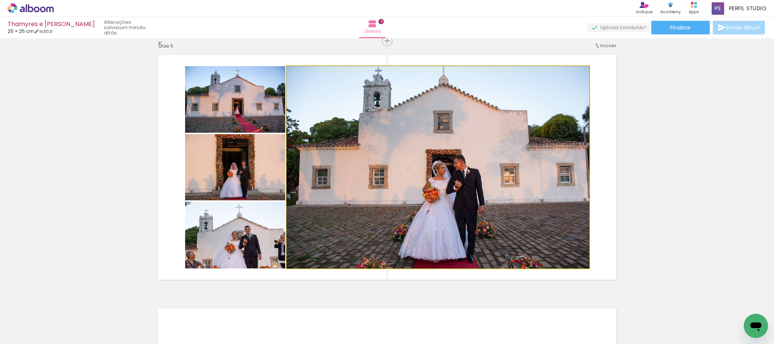
click at [507, 166] on quentale-photo at bounding box center [438, 167] width 302 height 202
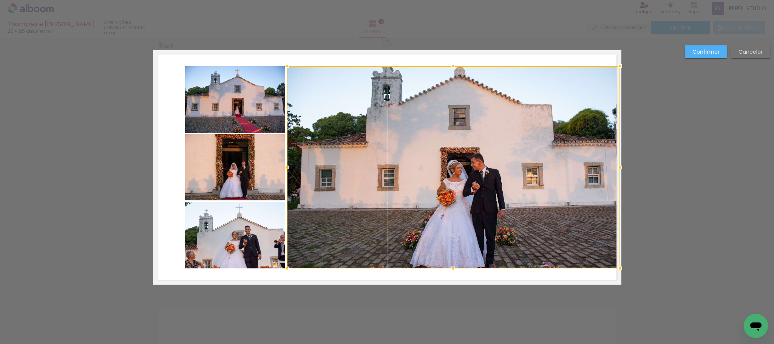
drag, startPoint x: 586, startPoint y: 167, endPoint x: 619, endPoint y: 166, distance: 33.2
click at [619, 166] on div at bounding box center [619, 167] width 15 height 15
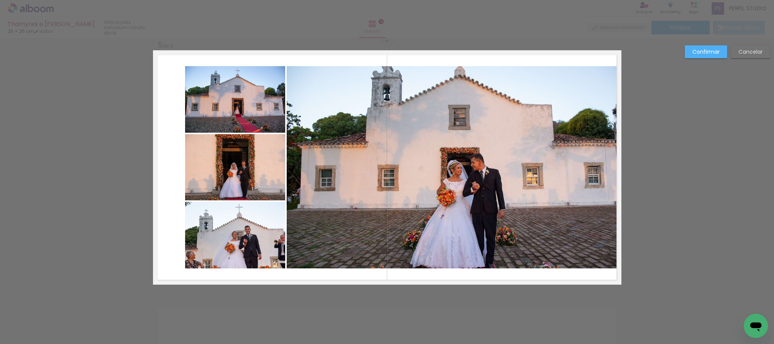
click at [447, 264] on quentale-photo at bounding box center [453, 167] width 333 height 202
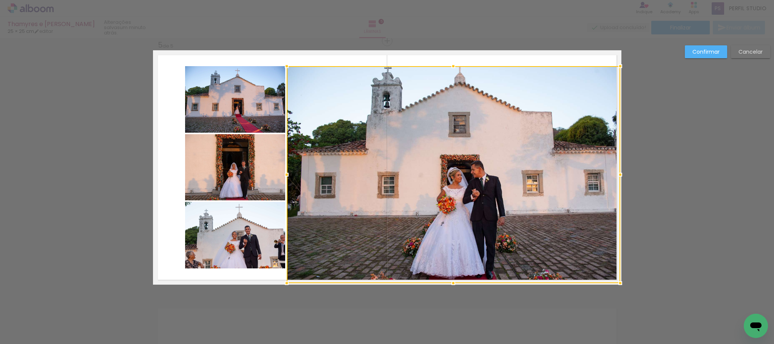
drag, startPoint x: 449, startPoint y: 270, endPoint x: 451, endPoint y: 284, distance: 14.8
click at [451, 284] on div at bounding box center [453, 282] width 15 height 15
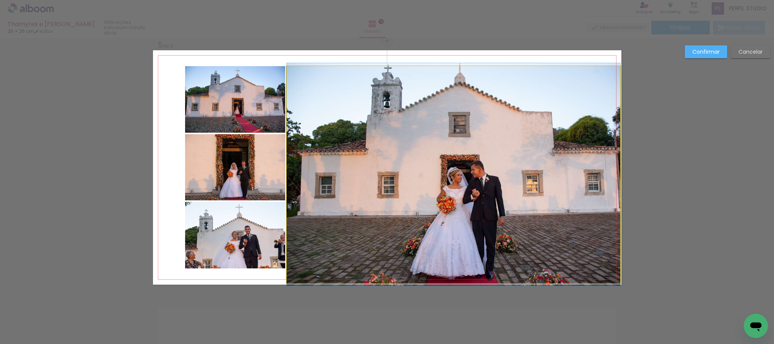
click at [459, 85] on quentale-photo at bounding box center [453, 174] width 333 height 217
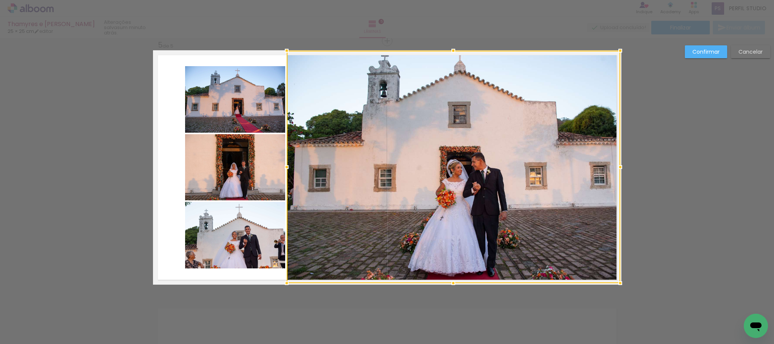
drag, startPoint x: 447, startPoint y: 66, endPoint x: 450, endPoint y: 51, distance: 14.9
click at [450, 51] on div at bounding box center [453, 50] width 15 height 15
click at [231, 88] on quentale-photo at bounding box center [235, 99] width 100 height 66
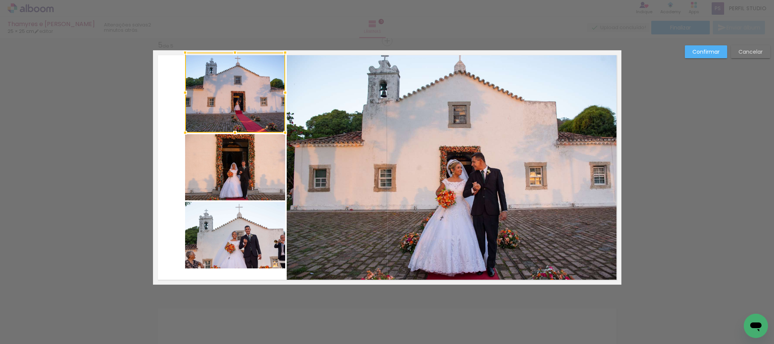
drag, startPoint x: 233, startPoint y: 65, endPoint x: 236, endPoint y: 52, distance: 12.4
click at [236, 52] on div at bounding box center [234, 52] width 15 height 15
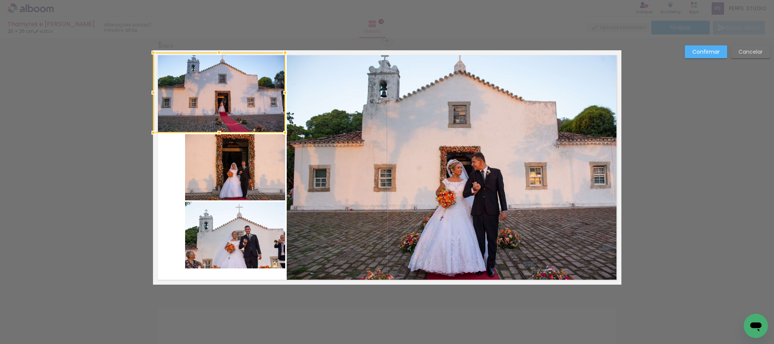
drag, startPoint x: 180, startPoint y: 93, endPoint x: 152, endPoint y: 90, distance: 28.1
click at [152, 90] on div at bounding box center [153, 92] width 15 height 15
drag, startPoint x: 228, startPoint y: 173, endPoint x: 221, endPoint y: 172, distance: 6.9
click at [227, 173] on quentale-photo at bounding box center [235, 167] width 100 height 66
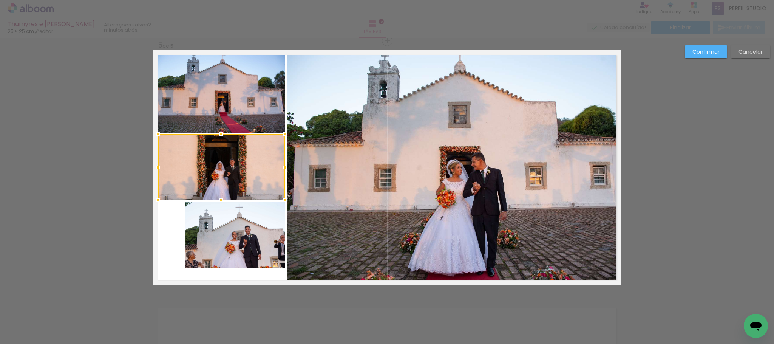
drag, startPoint x: 178, startPoint y: 167, endPoint x: 150, endPoint y: 165, distance: 28.3
click at [150, 165] on div at bounding box center [157, 167] width 15 height 15
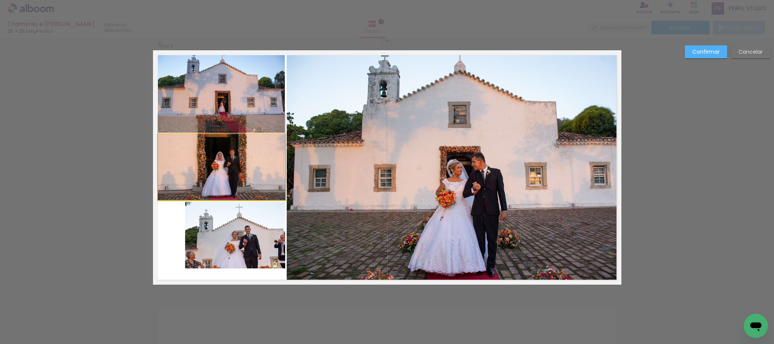
drag, startPoint x: 235, startPoint y: 176, endPoint x: 234, endPoint y: 166, distance: 9.8
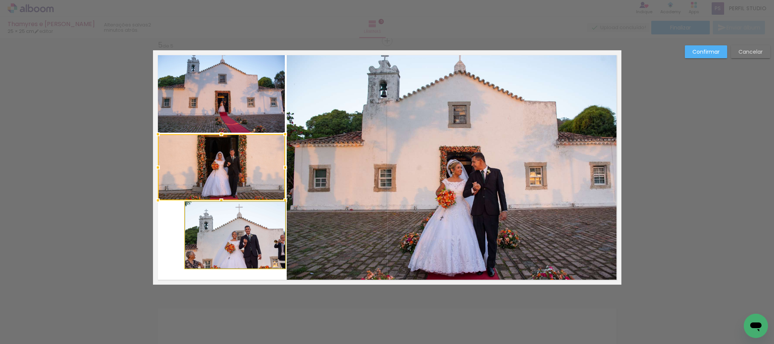
click at [211, 245] on quentale-photo at bounding box center [235, 235] width 100 height 66
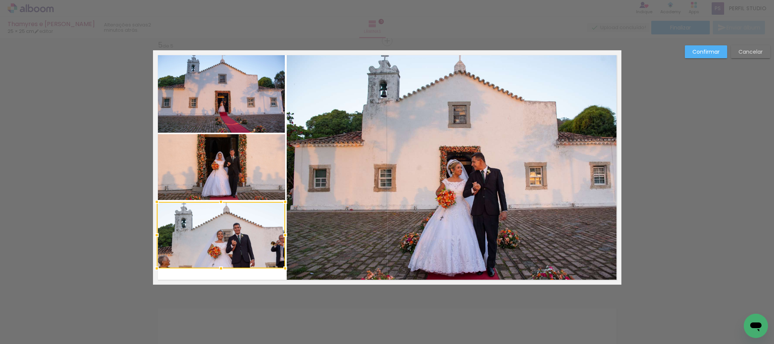
drag, startPoint x: 178, startPoint y: 231, endPoint x: 148, endPoint y: 231, distance: 30.2
click at [149, 231] on div at bounding box center [156, 234] width 15 height 15
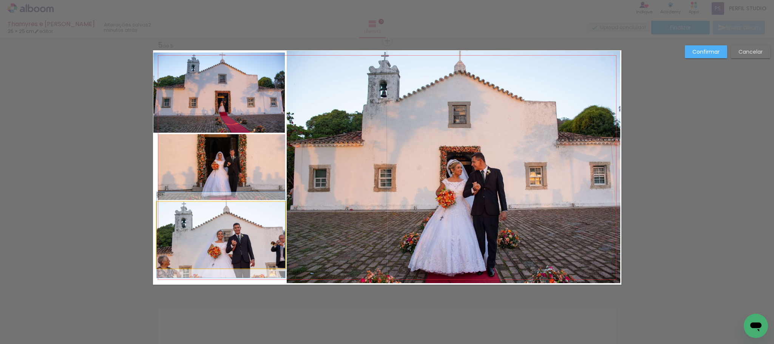
drag, startPoint x: 222, startPoint y: 253, endPoint x: 219, endPoint y: 260, distance: 7.4
click at [222, 253] on quentale-photo at bounding box center [221, 235] width 128 height 66
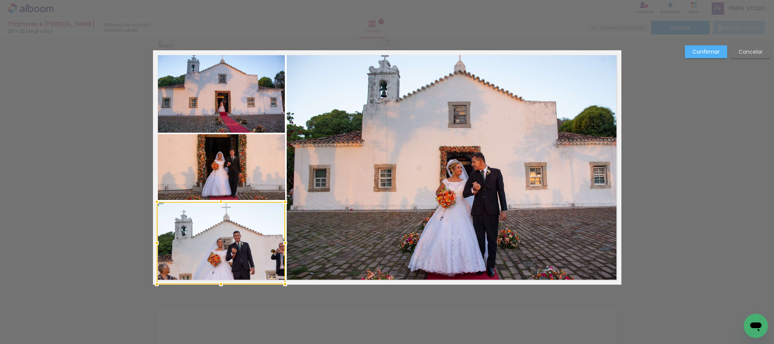
drag, startPoint x: 217, startPoint y: 268, endPoint x: 217, endPoint y: 284, distance: 15.9
click at [217, 284] on div at bounding box center [220, 283] width 15 height 15
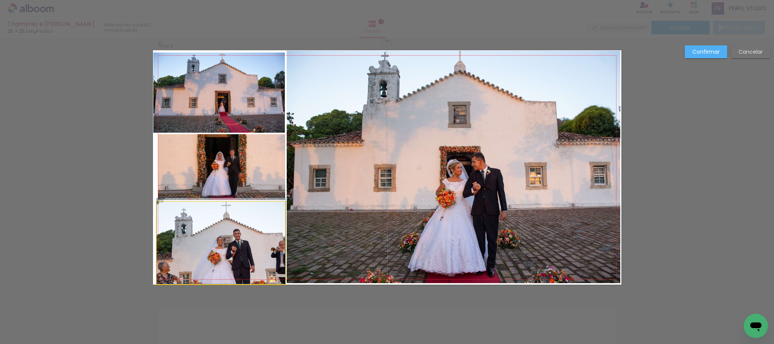
drag, startPoint x: 231, startPoint y: 244, endPoint x: 227, endPoint y: 228, distance: 16.1
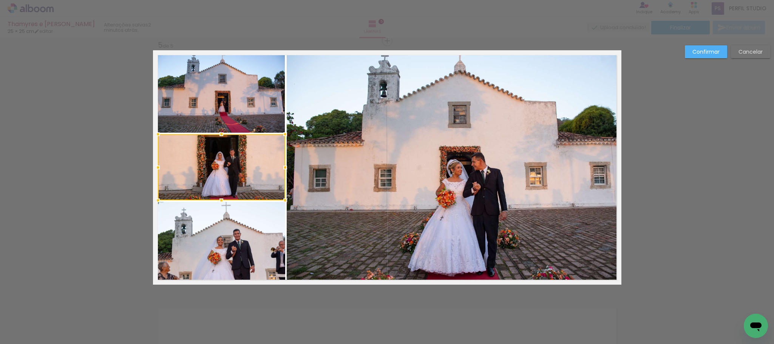
click at [0, 0] on slot "Confirmar" at bounding box center [0, 0] width 0 height 0
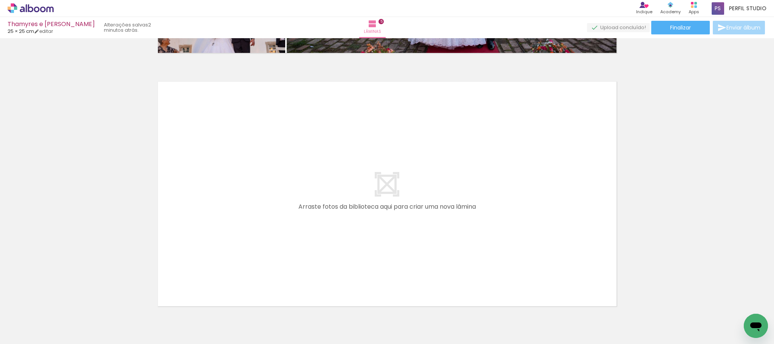
scroll to position [1288, 0]
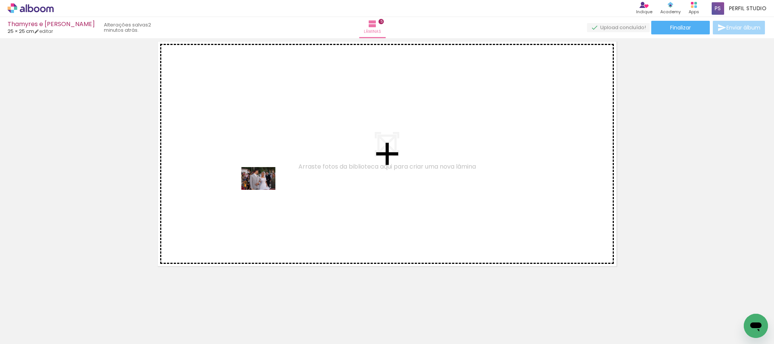
drag, startPoint x: 77, startPoint y: 321, endPoint x: 264, endPoint y: 190, distance: 228.2
click at [264, 190] on quentale-workspace at bounding box center [387, 172] width 774 height 344
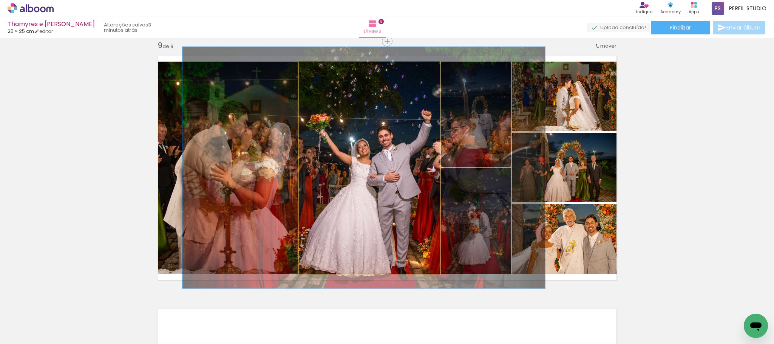
click at [407, 204] on quentale-photo at bounding box center [369, 168] width 140 height 212
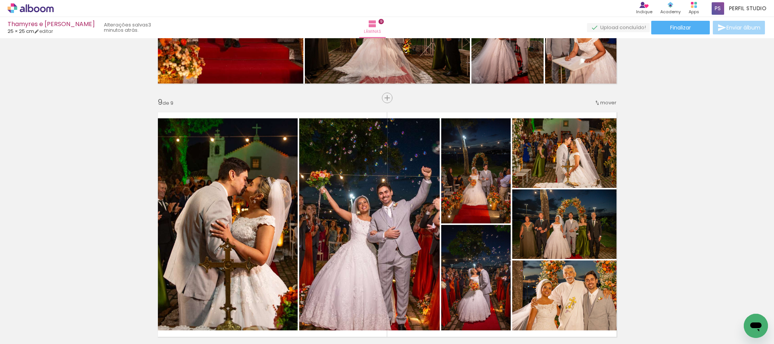
scroll to position [2033, 0]
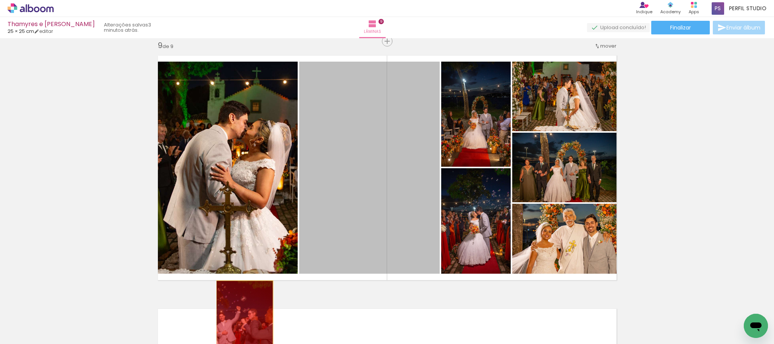
drag, startPoint x: 360, startPoint y: 148, endPoint x: 240, endPoint y: 323, distance: 212.4
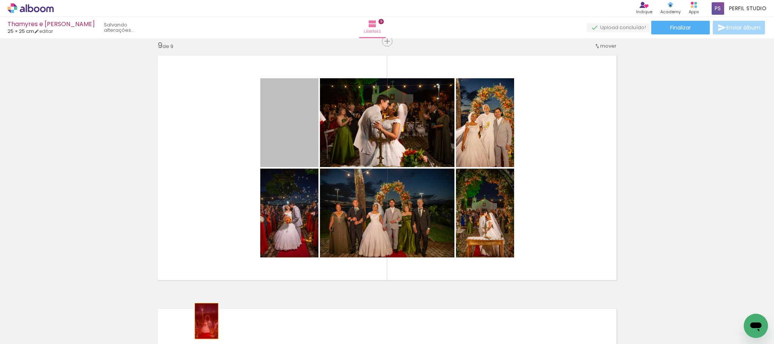
drag, startPoint x: 245, startPoint y: 199, endPoint x: 202, endPoint y: 321, distance: 128.5
click at [202, 321] on quentale-workspace at bounding box center [387, 172] width 774 height 344
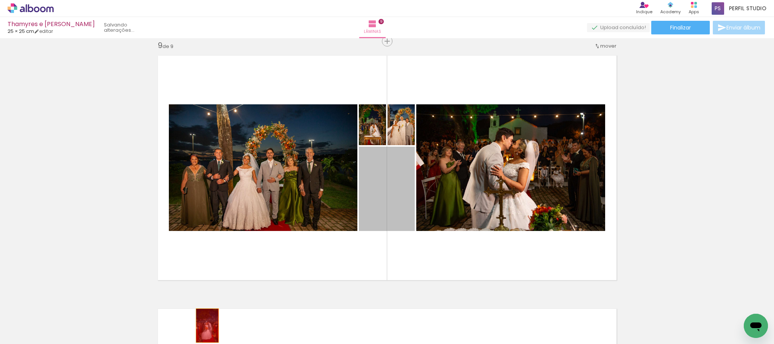
drag, startPoint x: 387, startPoint y: 186, endPoint x: 203, endPoint y: 325, distance: 231.3
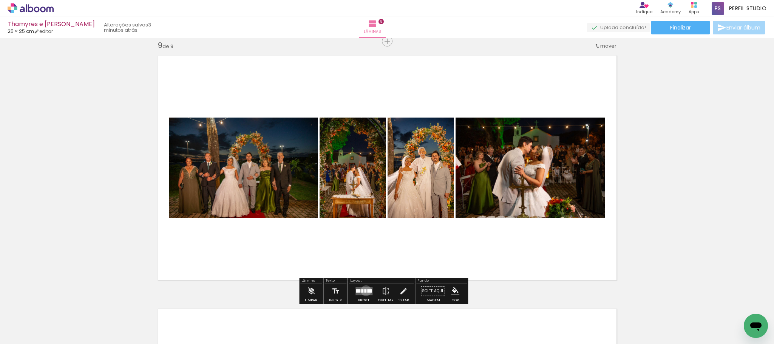
click at [364, 290] on div at bounding box center [365, 290] width 2 height 3
